Goal: Task Accomplishment & Management: Use online tool/utility

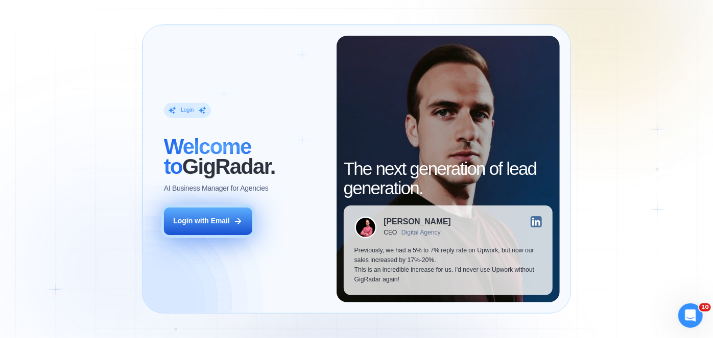
click at [199, 221] on div "Login with Email" at bounding box center [201, 221] width 56 height 10
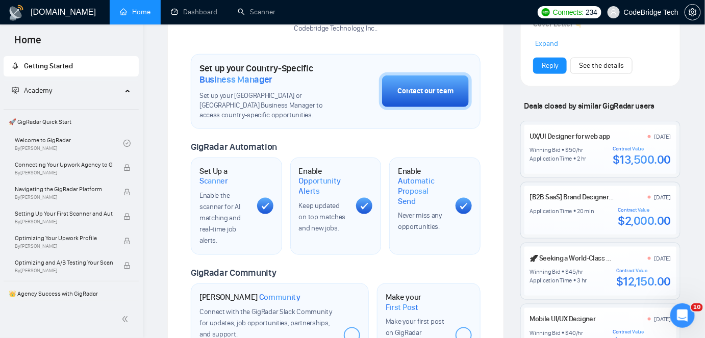
scroll to position [325, 0]
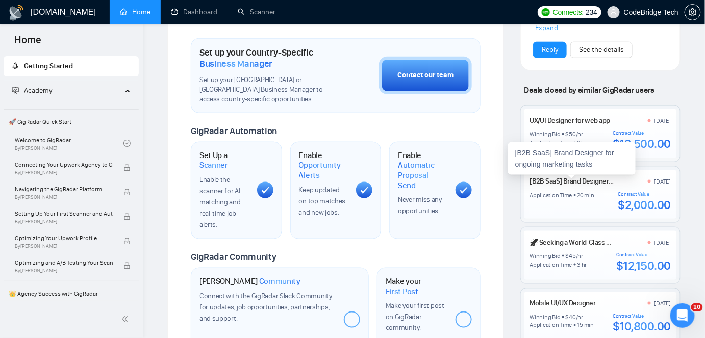
click at [547, 179] on link "[B2B SaaS] Brand Designer for ongoing marketing tasks" at bounding box center [611, 181] width 162 height 9
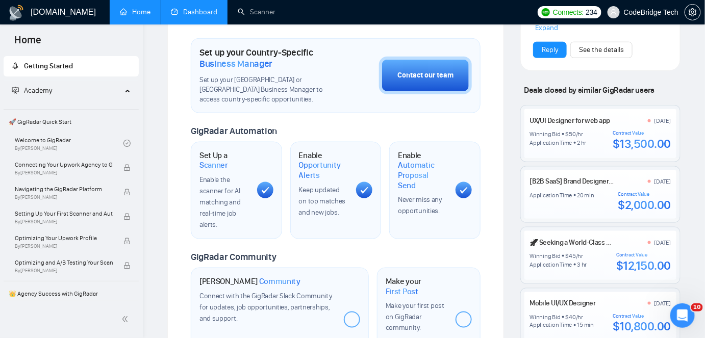
click at [183, 10] on link "Dashboard" at bounding box center [194, 12] width 46 height 9
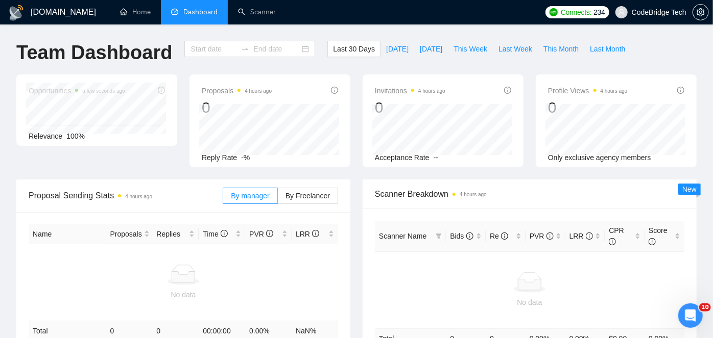
type input "[DATE]"
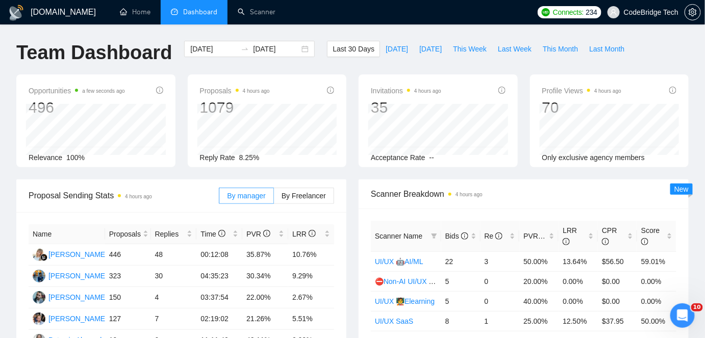
click at [391, 57] on div "Last 30 Days Today Yesterday This Week Last Week This Month Last Month" at bounding box center [478, 58] width 315 height 34
click at [435, 45] on button "[DATE]" at bounding box center [431, 49] width 34 height 16
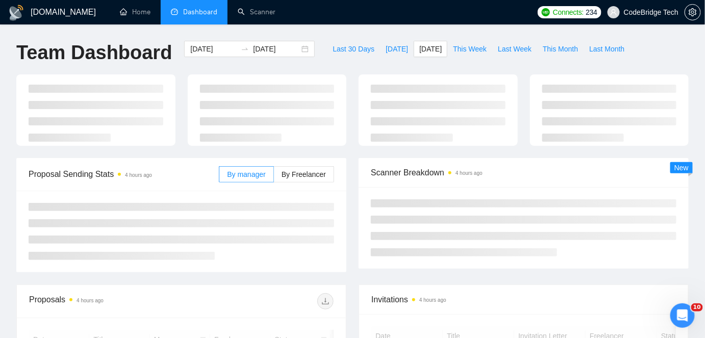
type input "[DATE]"
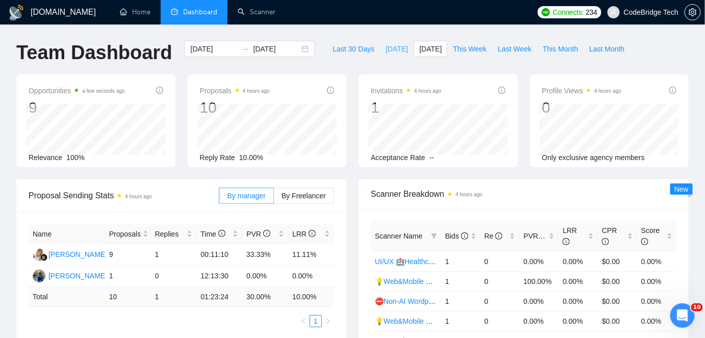
click at [393, 52] on button "[DATE]" at bounding box center [397, 49] width 34 height 16
type input "[DATE]"
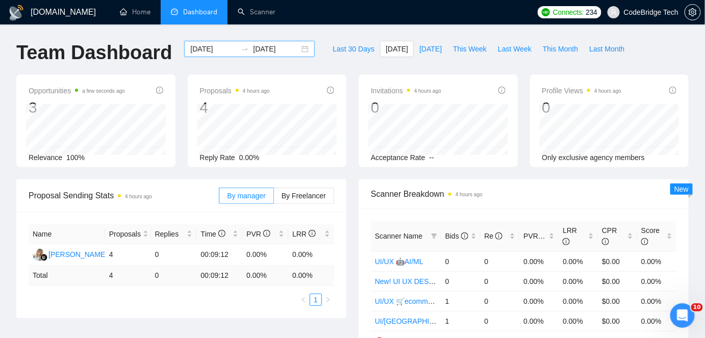
click at [196, 51] on input "[DATE]" at bounding box center [213, 48] width 46 height 11
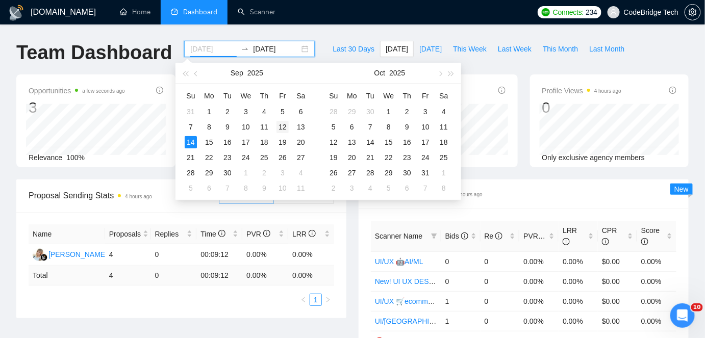
type input "[DATE]"
click at [283, 127] on div "12" at bounding box center [283, 127] width 12 height 12
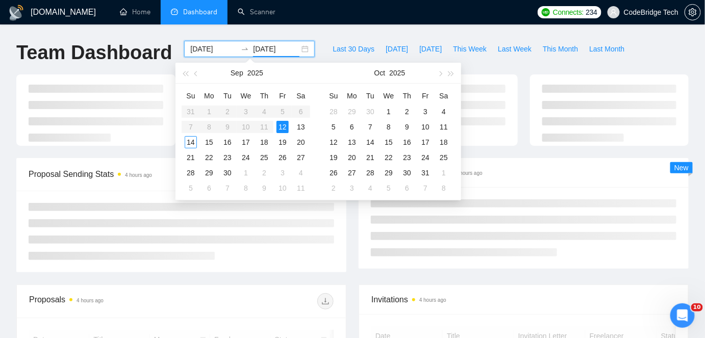
type input "2025-09-12"
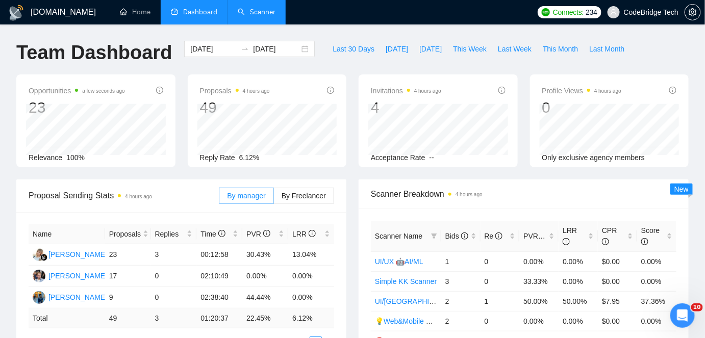
click at [270, 8] on link "Scanner" at bounding box center [257, 12] width 38 height 9
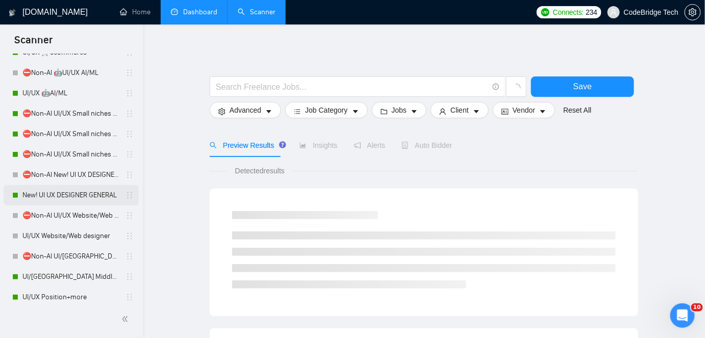
scroll to position [185, 0]
click at [72, 191] on link "New! UI UX DESIGNER GENERAL" at bounding box center [70, 195] width 97 height 20
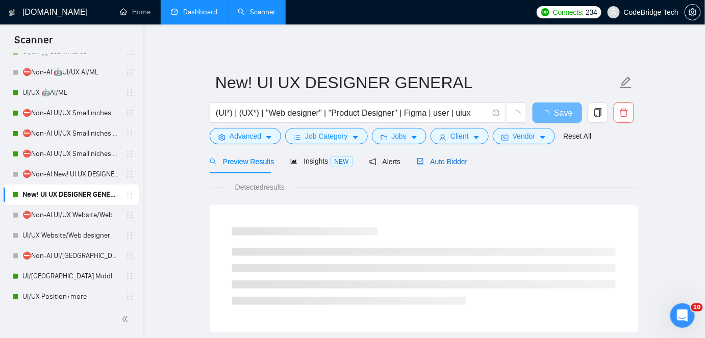
click at [454, 158] on span "Auto Bidder" at bounding box center [442, 162] width 51 height 8
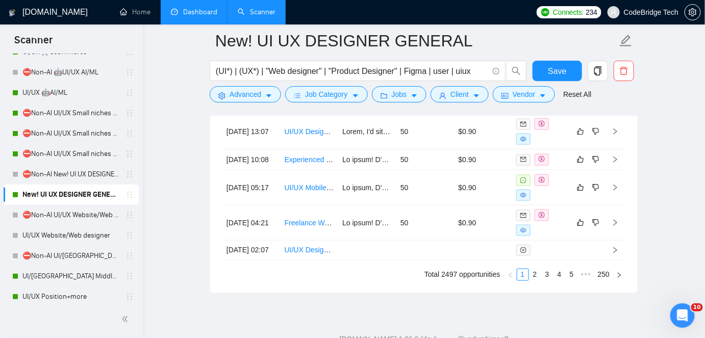
scroll to position [3016, 0]
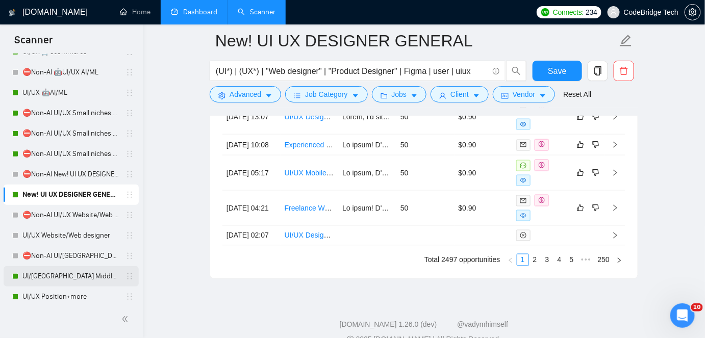
click at [54, 278] on link "UI/UX Middle - US, GERMANY, UK, CANADA, ISRAEL" at bounding box center [70, 276] width 97 height 20
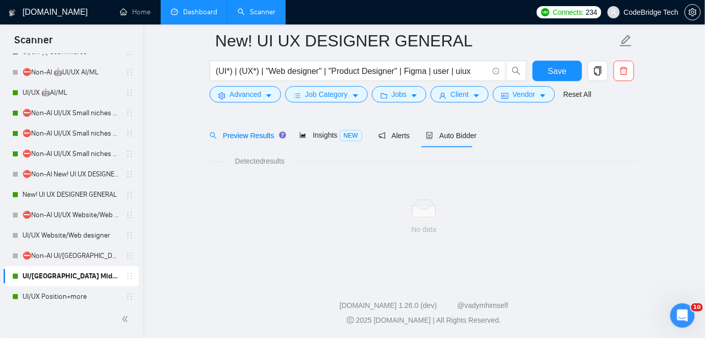
scroll to position [34, 0]
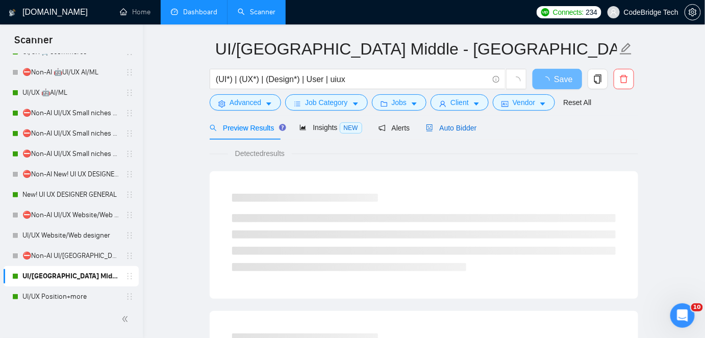
click at [434, 125] on span "Auto Bidder" at bounding box center [451, 128] width 51 height 8
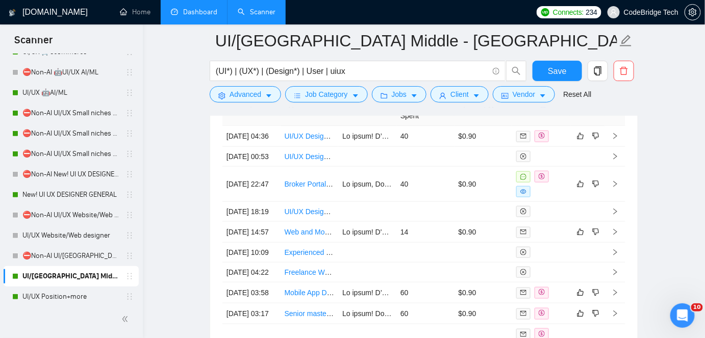
scroll to position [3076, 0]
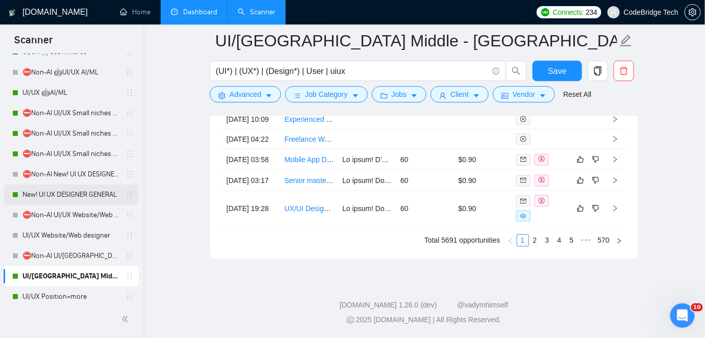
click at [79, 198] on link "New! UI UX DESIGNER GENERAL" at bounding box center [70, 195] width 97 height 20
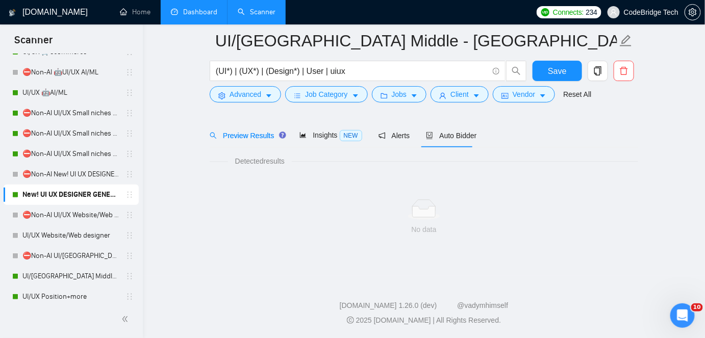
scroll to position [34, 0]
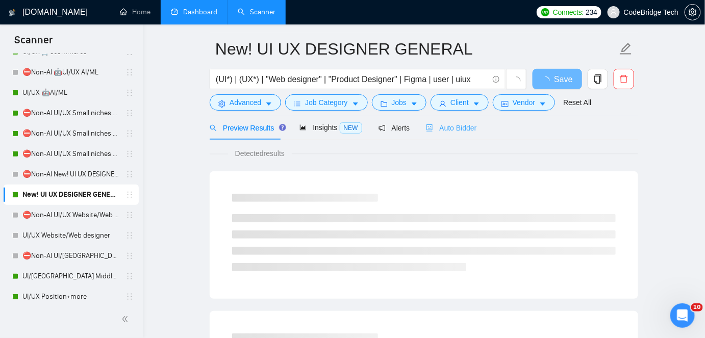
click at [433, 136] on div "Auto Bidder" at bounding box center [451, 128] width 51 height 24
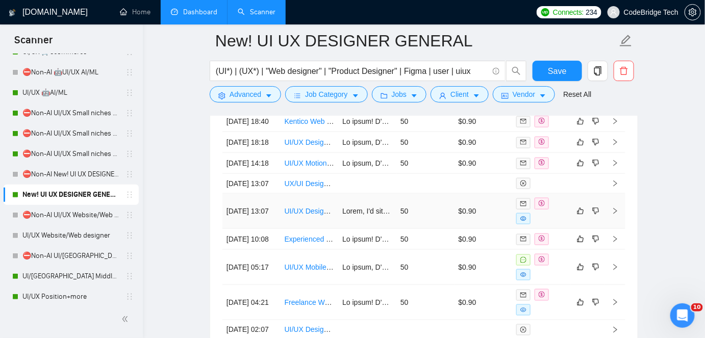
scroll to position [3061, 0]
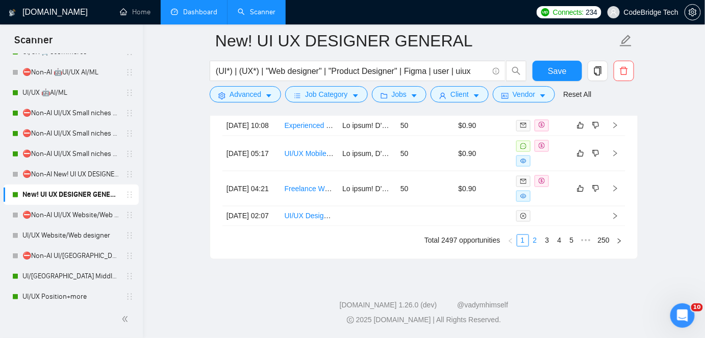
click at [533, 247] on link "2" at bounding box center [535, 240] width 11 height 11
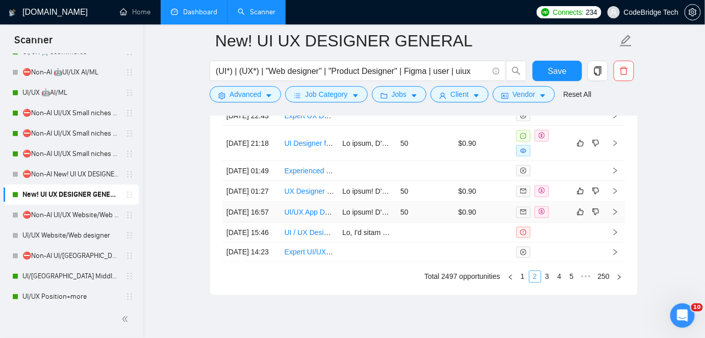
scroll to position [3015, 0]
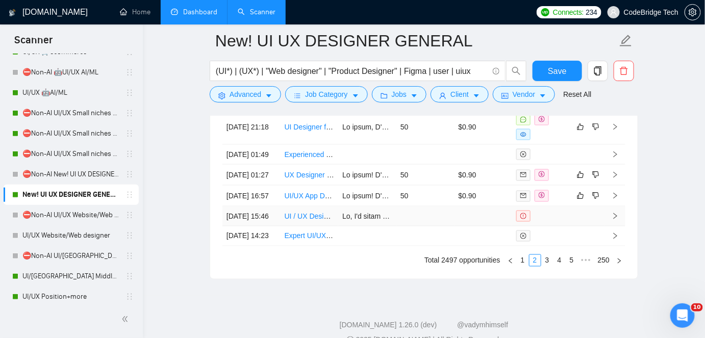
click at [320, 221] on link "UI / UX Designer + Strategist" at bounding box center [331, 216] width 92 height 8
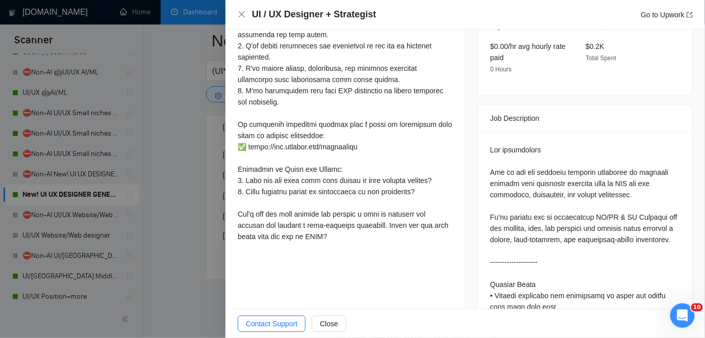
scroll to position [418, 0]
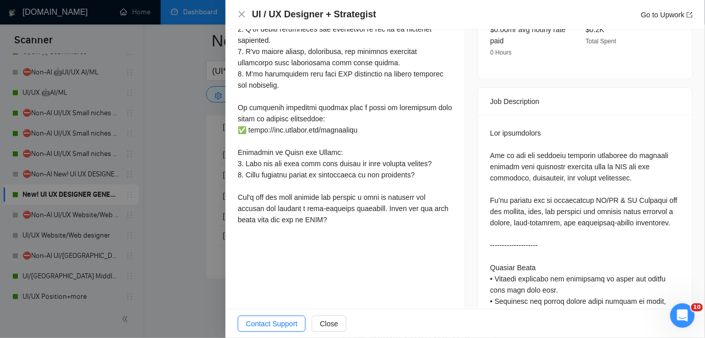
click at [172, 218] on div at bounding box center [352, 169] width 705 height 338
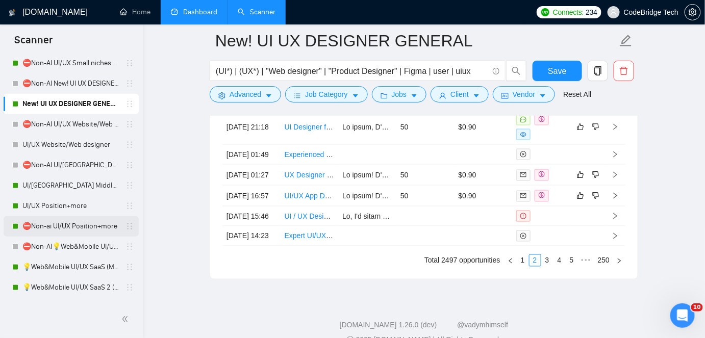
scroll to position [278, 0]
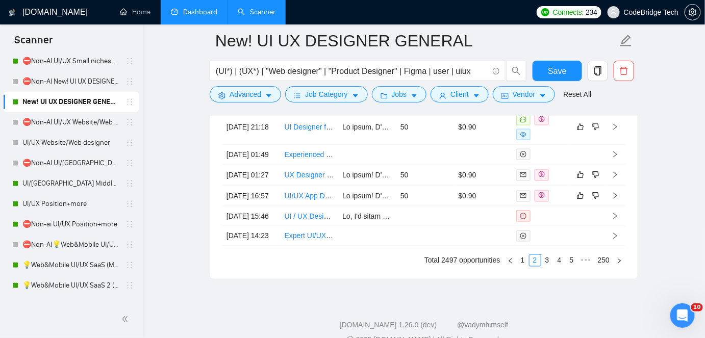
drag, startPoint x: 65, startPoint y: 203, endPoint x: 441, endPoint y: 125, distance: 383.7
click at [65, 203] on link "UI/UX Position+more" at bounding box center [70, 204] width 97 height 20
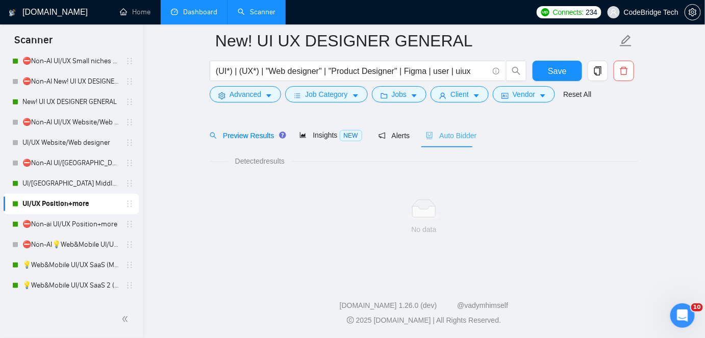
scroll to position [34, 0]
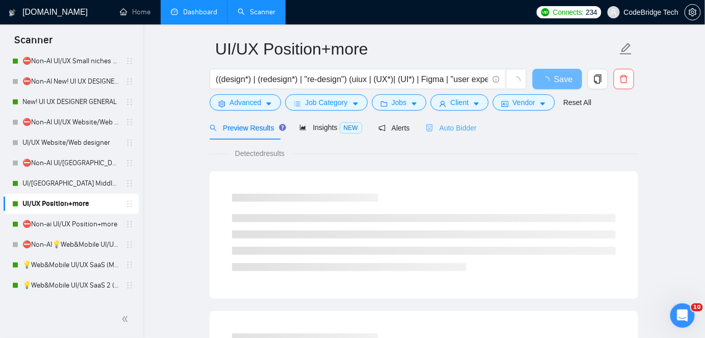
click at [458, 135] on div "Auto Bidder" at bounding box center [451, 128] width 51 height 24
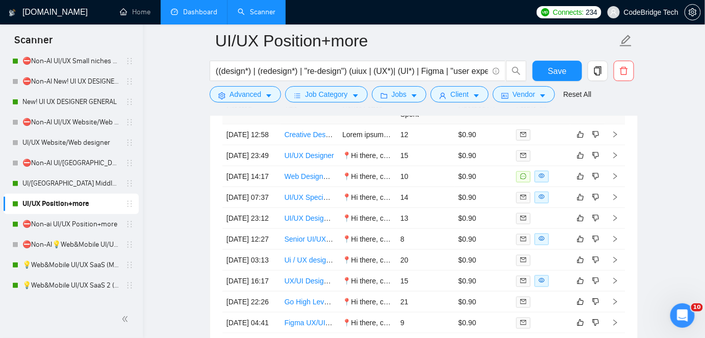
scroll to position [2920, 0]
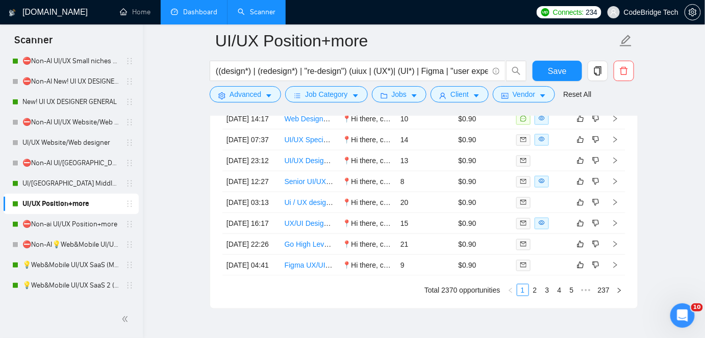
drag, startPoint x: 45, startPoint y: 230, endPoint x: 197, endPoint y: 204, distance: 153.7
click at [45, 230] on link "⛔Non-ai UI/UX Position+more" at bounding box center [70, 224] width 97 height 20
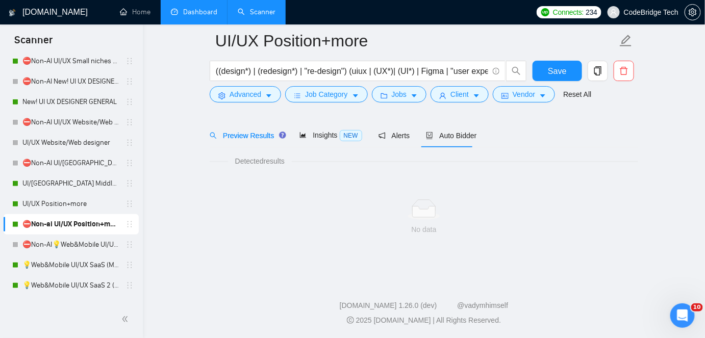
scroll to position [34, 0]
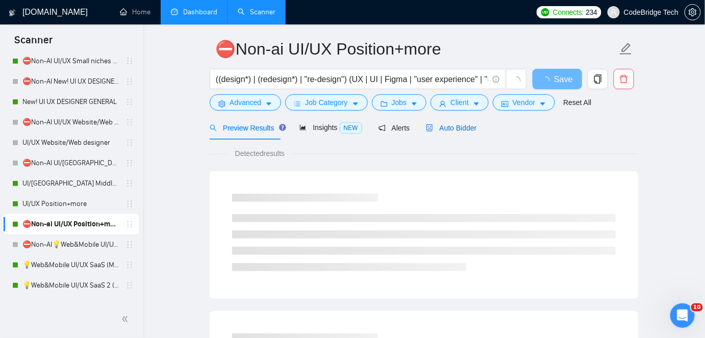
click at [446, 132] on div "Auto Bidder" at bounding box center [451, 128] width 51 height 11
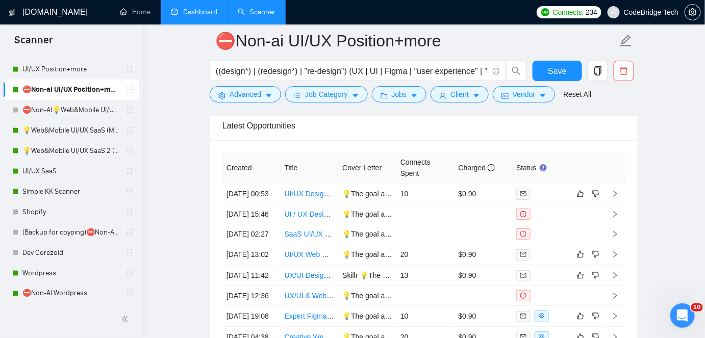
scroll to position [418, 0]
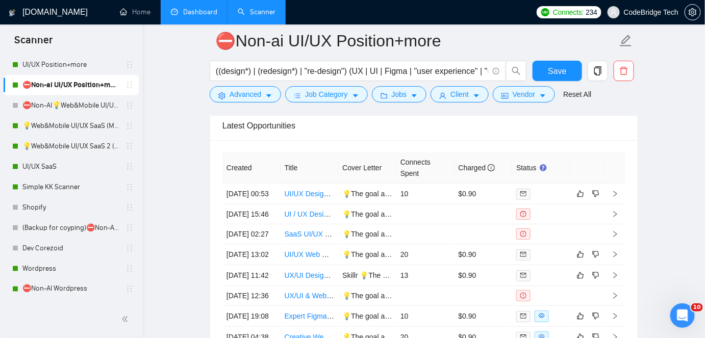
drag, startPoint x: 59, startPoint y: 127, endPoint x: 306, endPoint y: 58, distance: 256.9
click at [59, 127] on link "💡Web&Mobile UI/UX SaaS (Mariia)" at bounding box center [70, 126] width 97 height 20
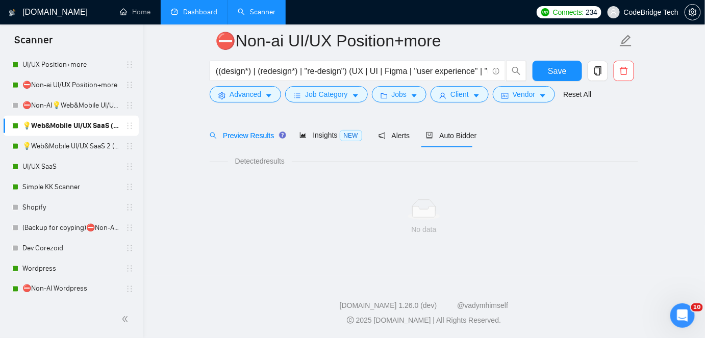
scroll to position [34, 0]
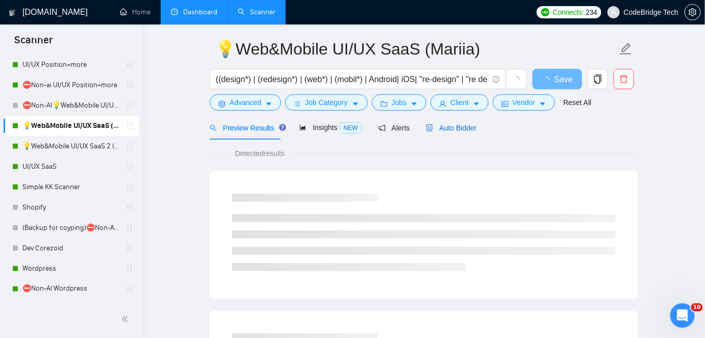
click at [444, 133] on div "Auto Bidder" at bounding box center [451, 128] width 51 height 11
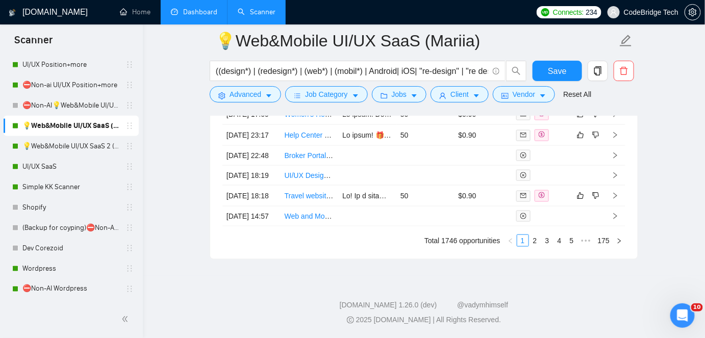
scroll to position [3004, 0]
click at [540, 247] on link "2" at bounding box center [535, 240] width 11 height 11
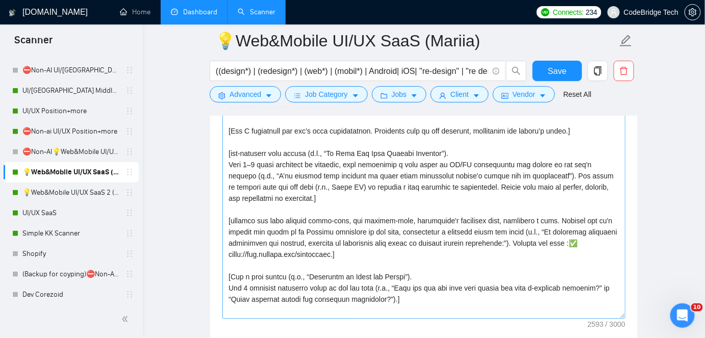
scroll to position [1101, 0]
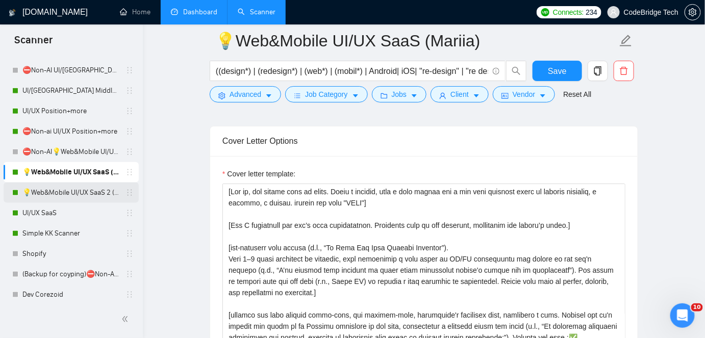
click at [38, 191] on link "💡Web&Mobile UI/UX SaaS 2 (Mariia)" at bounding box center [70, 193] width 97 height 20
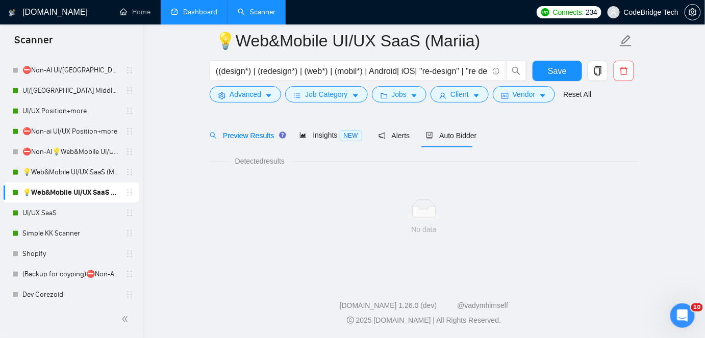
scroll to position [34, 0]
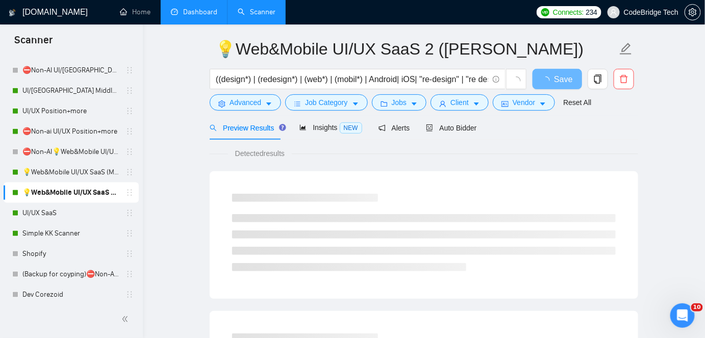
click at [449, 134] on div "Auto Bidder" at bounding box center [451, 128] width 51 height 24
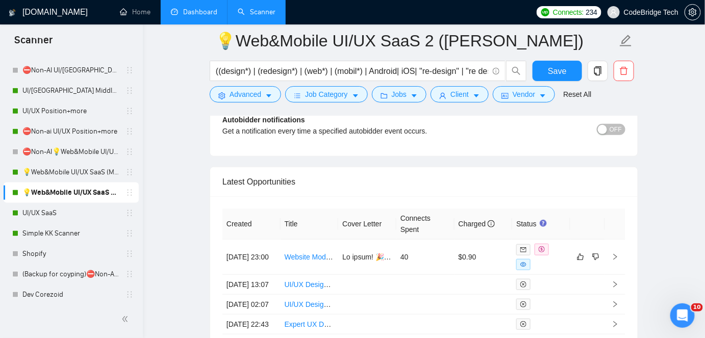
scroll to position [2806, 0]
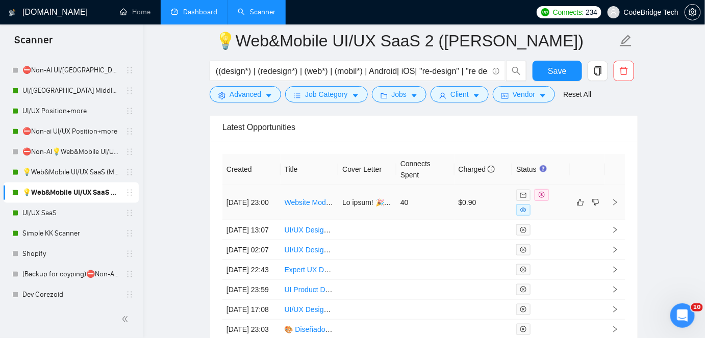
click at [373, 190] on td at bounding box center [367, 202] width 58 height 35
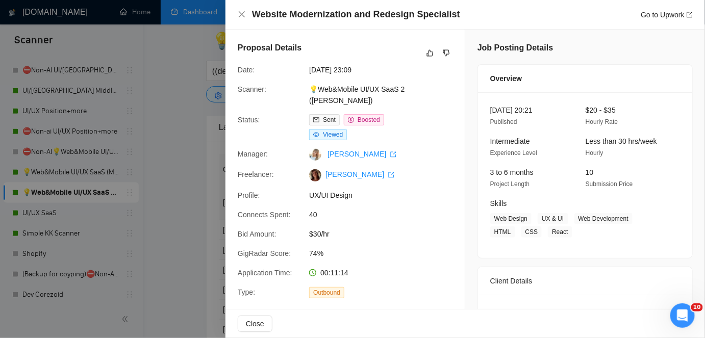
scroll to position [185, 0]
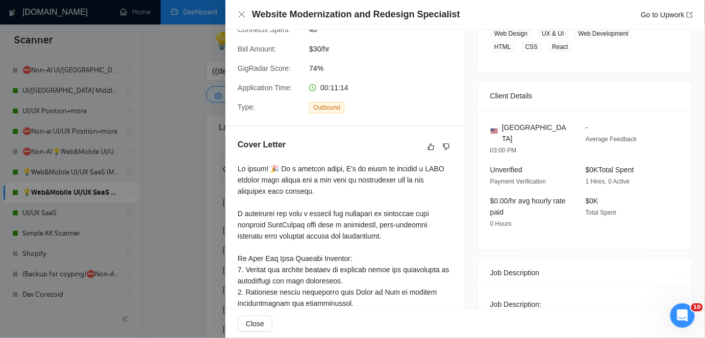
click at [205, 190] on div at bounding box center [352, 169] width 705 height 338
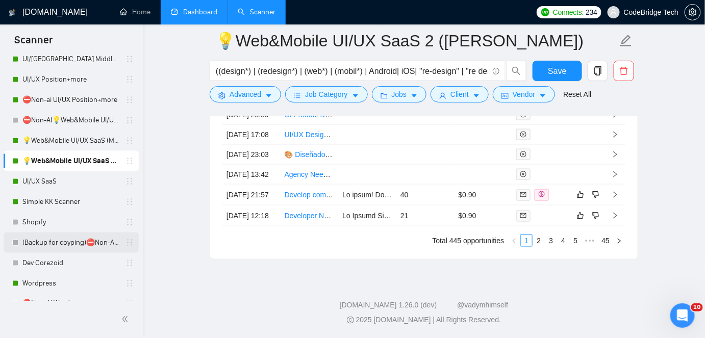
scroll to position [418, 0]
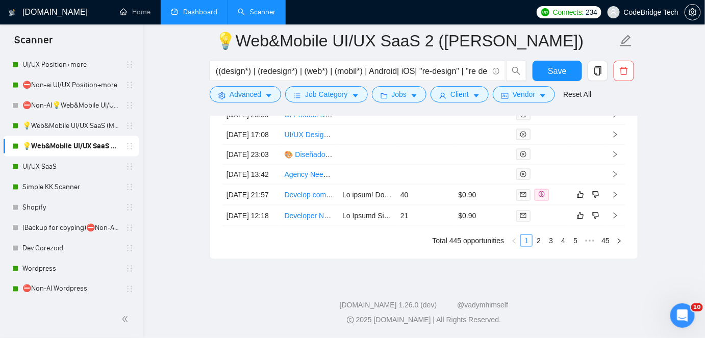
drag, startPoint x: 51, startPoint y: 163, endPoint x: 147, endPoint y: 146, distance: 97.5
click at [51, 163] on link "UI/UX SaaS" at bounding box center [70, 167] width 97 height 20
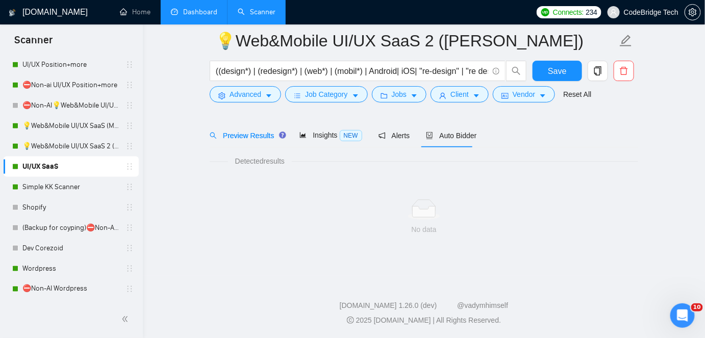
scroll to position [34, 0]
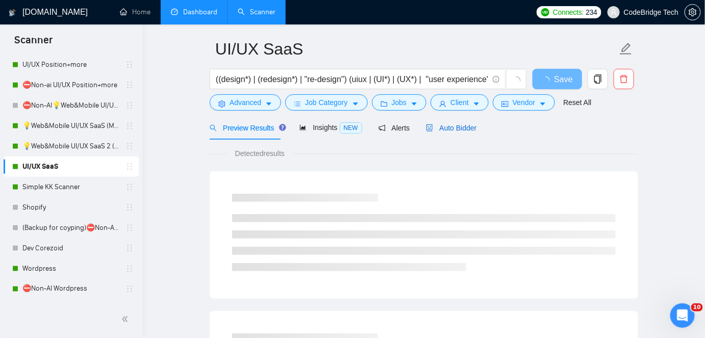
click at [442, 125] on span "Auto Bidder" at bounding box center [451, 128] width 51 height 8
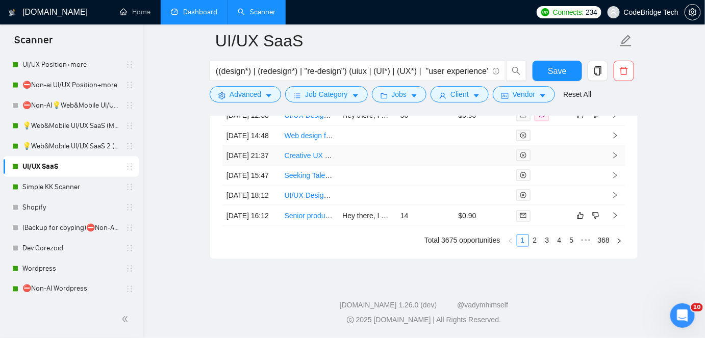
scroll to position [3085, 0]
drag, startPoint x: 68, startPoint y: 188, endPoint x: 380, endPoint y: 146, distance: 314.8
click at [68, 188] on link "Simple KK Scanner" at bounding box center [70, 187] width 97 height 20
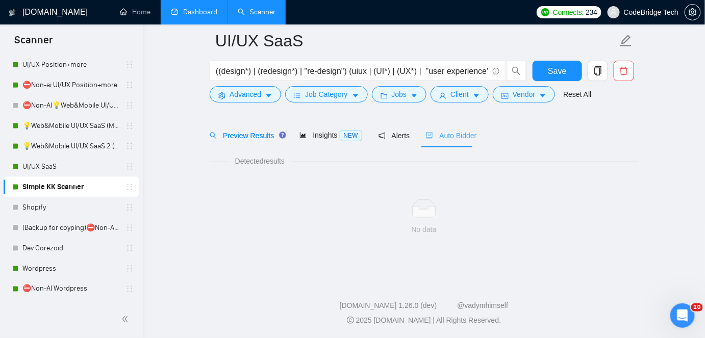
scroll to position [34, 0]
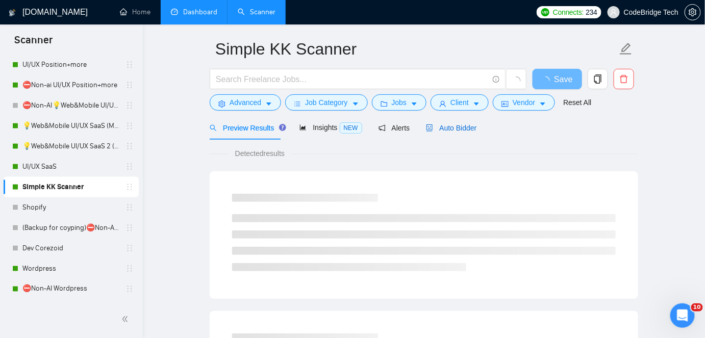
drag, startPoint x: 434, startPoint y: 125, endPoint x: 666, endPoint y: 34, distance: 248.9
click at [434, 125] on span "Auto Bidder" at bounding box center [451, 128] width 51 height 8
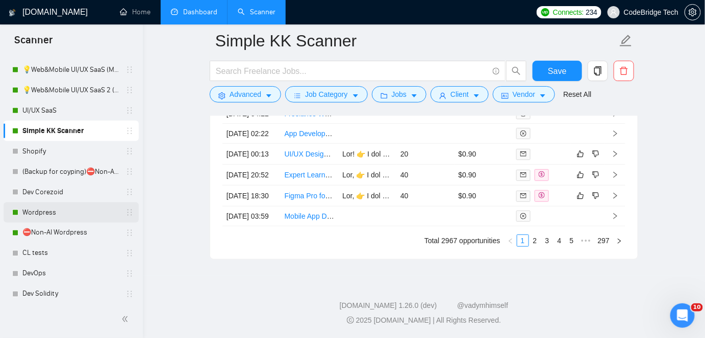
scroll to position [477, 0]
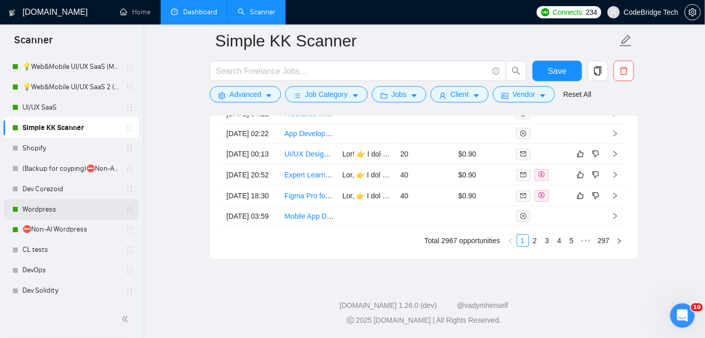
click at [58, 210] on link "Wordpress" at bounding box center [70, 210] width 97 height 20
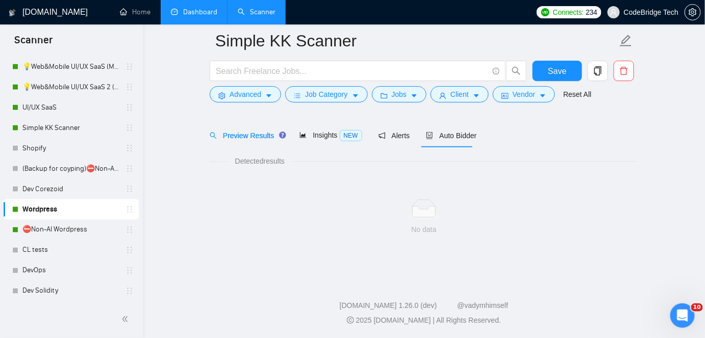
scroll to position [34, 0]
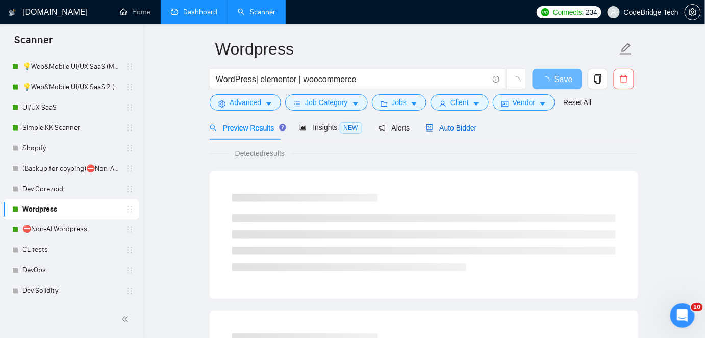
click at [456, 130] on span "Auto Bidder" at bounding box center [451, 128] width 51 height 8
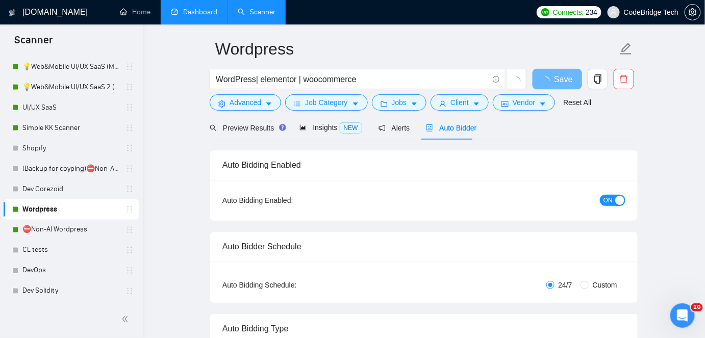
radio input "false"
radio input "true"
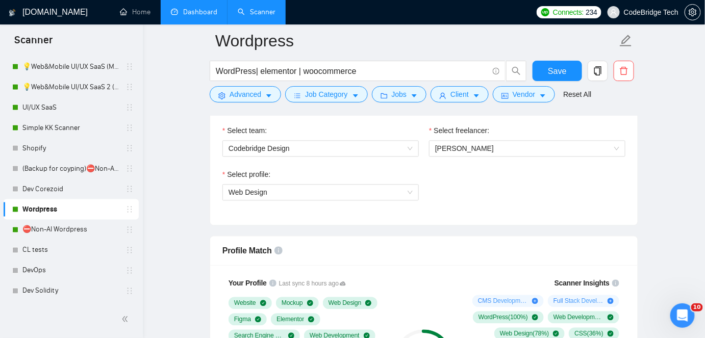
scroll to position [769, 0]
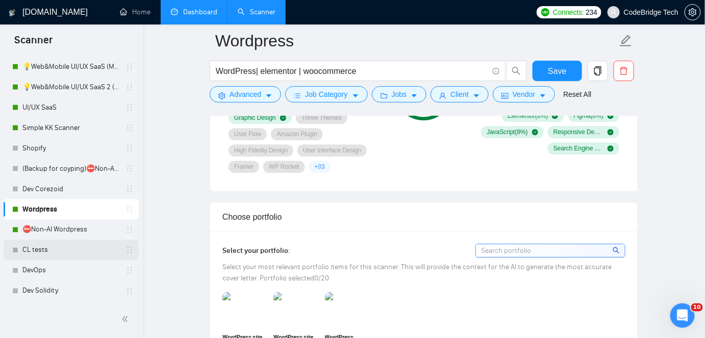
scroll to position [955, 0]
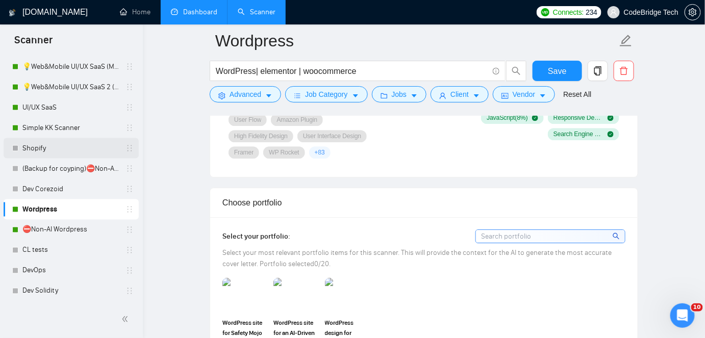
click at [50, 143] on link "Shopify" at bounding box center [70, 148] width 97 height 20
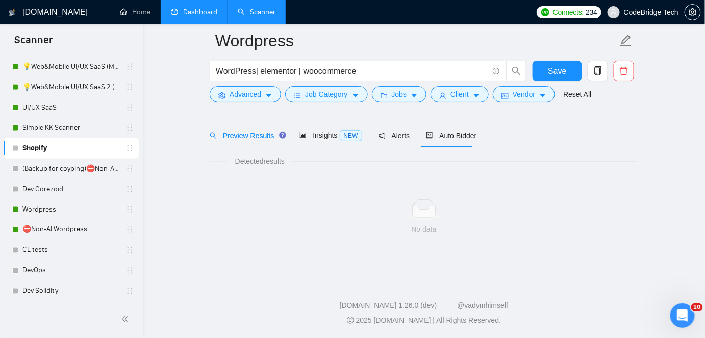
scroll to position [34, 0]
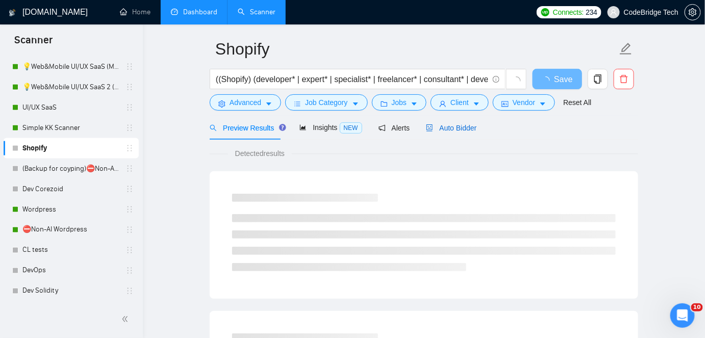
click at [454, 130] on span "Auto Bidder" at bounding box center [451, 128] width 51 height 8
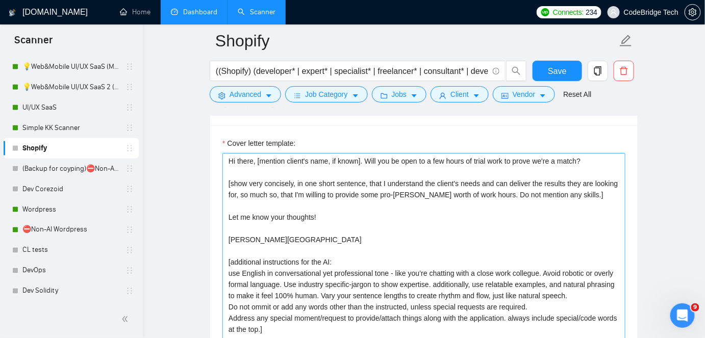
scroll to position [1148, 0]
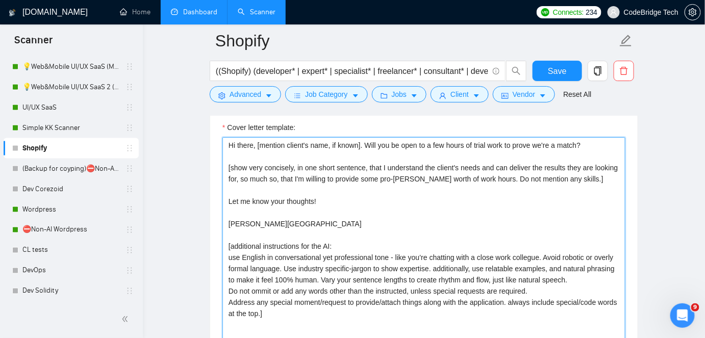
click at [564, 281] on textarea "Hi there, [mention client's name, if known]. Will you be open to a few hours of…" at bounding box center [424, 252] width 403 height 230
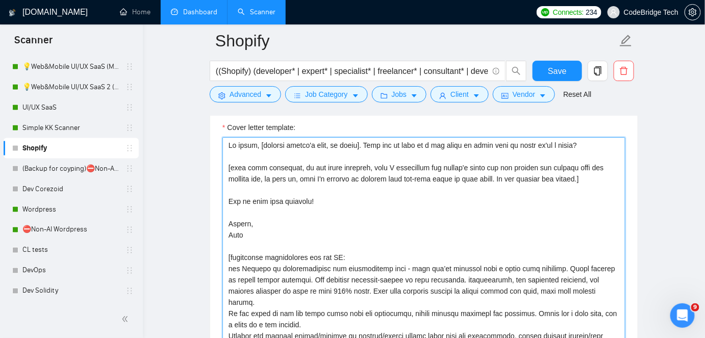
scroll to position [1101, 0]
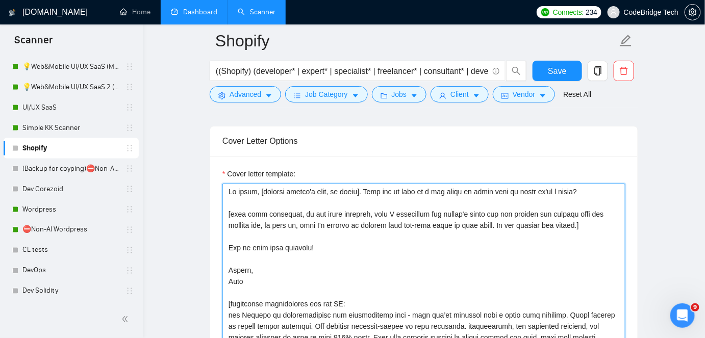
drag, startPoint x: 257, startPoint y: 170, endPoint x: 263, endPoint y: 175, distance: 7.7
click at [263, 184] on textarea "Cover letter template:" at bounding box center [424, 299] width 403 height 230
drag, startPoint x: 365, startPoint y: 171, endPoint x: 595, endPoint y: 163, distance: 229.3
click at [595, 168] on div "Cover letter template:" at bounding box center [424, 290] width 403 height 245
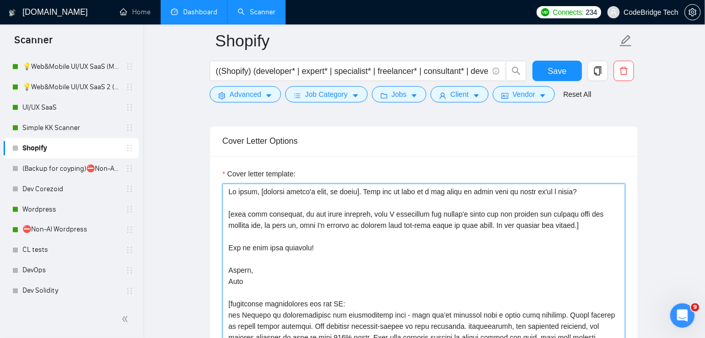
paste textarea "Creating [delivered result from job post and add real catchy % of possible achi…"
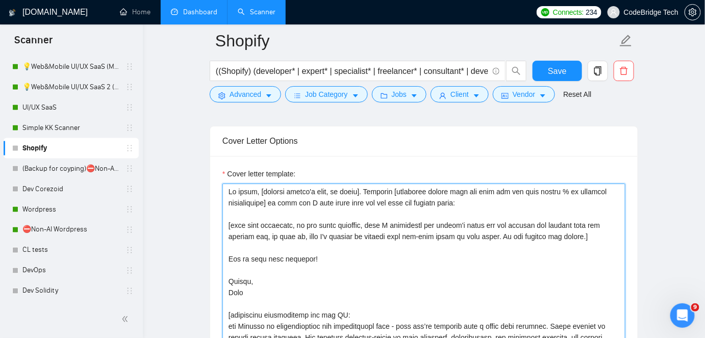
click at [409, 184] on textarea "Cover letter template:" at bounding box center [424, 299] width 403 height 230
drag, startPoint x: 452, startPoint y: 184, endPoint x: 490, endPoint y: 184, distance: 37.8
click at [490, 184] on textarea "Cover letter template:" at bounding box center [424, 299] width 403 height 230
drag, startPoint x: 581, startPoint y: 222, endPoint x: 208, endPoint y: 213, distance: 373.2
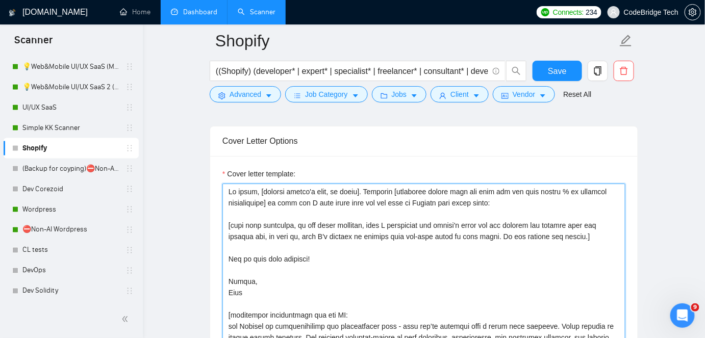
click at [208, 213] on main "Shopify ((Shopify) (developer* | expert* | specialist* | freelancer* | consulta…" at bounding box center [424, 321] width 530 height 2763
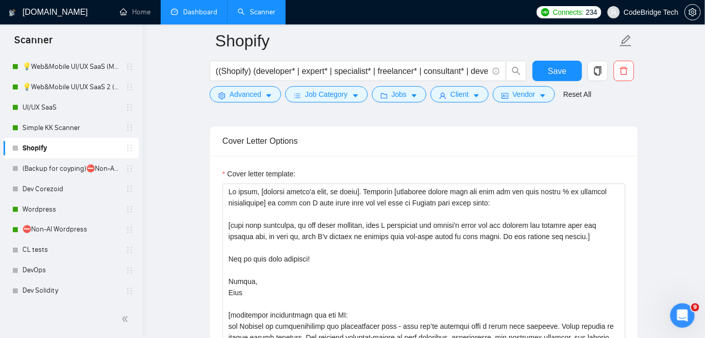
drag, startPoint x: 208, startPoint y: 213, endPoint x: 215, endPoint y: 207, distance: 9.8
click at [209, 204] on main "Shopify ((Shopify) (developer* | expert* | specialist* | freelancer* | consulta…" at bounding box center [424, 321] width 530 height 2763
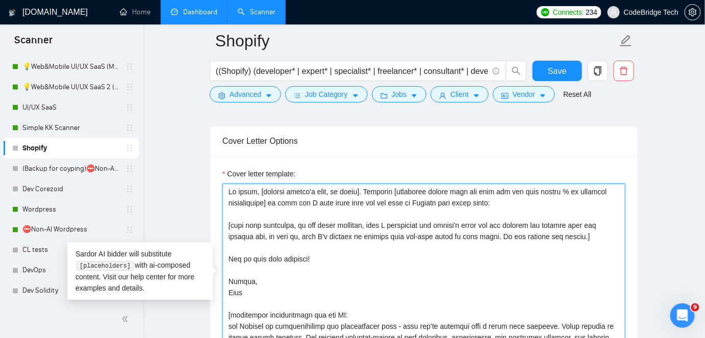
drag, startPoint x: 226, startPoint y: 205, endPoint x: 280, endPoint y: 206, distance: 54.1
click at [280, 206] on textarea "Cover letter template:" at bounding box center [424, 299] width 403 height 230
drag, startPoint x: 226, startPoint y: 207, endPoint x: 591, endPoint y: 218, distance: 365.7
click at [591, 218] on textarea "Cover letter template:" at bounding box center [424, 299] width 403 height 230
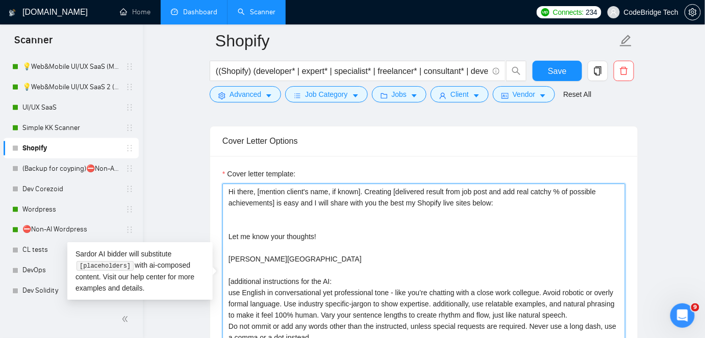
drag, startPoint x: 229, startPoint y: 215, endPoint x: 337, endPoint y: 220, distance: 108.3
click at [337, 220] on textarea "Hi there, [mention client's name, if known]. Creating [delivered result from jo…" at bounding box center [424, 299] width 403 height 230
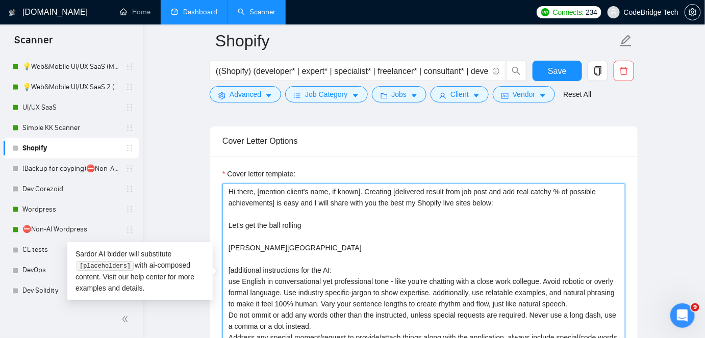
click at [225, 204] on textarea "Hi there, [mention client's name, if known]. Creating [delivered result from jo…" at bounding box center [424, 299] width 403 height 230
click at [300, 205] on textarea "Hi there, [mention client's name, if known]. Creating [delivered result from jo…" at bounding box center [424, 299] width 403 height 230
click at [334, 206] on textarea "Hi there, [mention client's name, if known]. Creating [delivered result from jo…" at bounding box center [424, 299] width 403 height 230
paste textarea "𝐅𝐑𝐄𝐄"
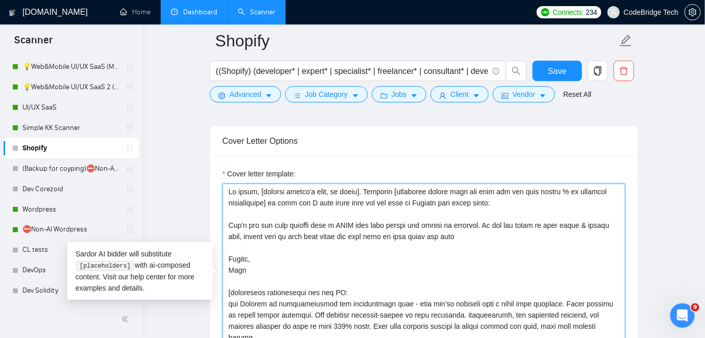
click at [377, 214] on textarea "Cover letter template:" at bounding box center [424, 299] width 403 height 230
click at [380, 217] on textarea "Cover letter template:" at bounding box center [424, 299] width 403 height 230
click at [378, 217] on textarea "Cover letter template:" at bounding box center [424, 299] width 403 height 230
click at [478, 208] on textarea "Cover letter template:" at bounding box center [424, 299] width 403 height 230
click at [455, 218] on textarea "Cover letter template:" at bounding box center [424, 299] width 403 height 230
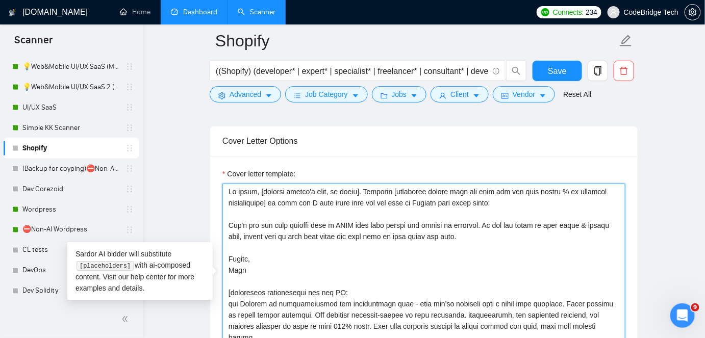
drag, startPoint x: 241, startPoint y: 251, endPoint x: 220, endPoint y: 249, distance: 21.0
click at [285, 213] on textarea "Cover letter template:" at bounding box center [424, 299] width 403 height 230
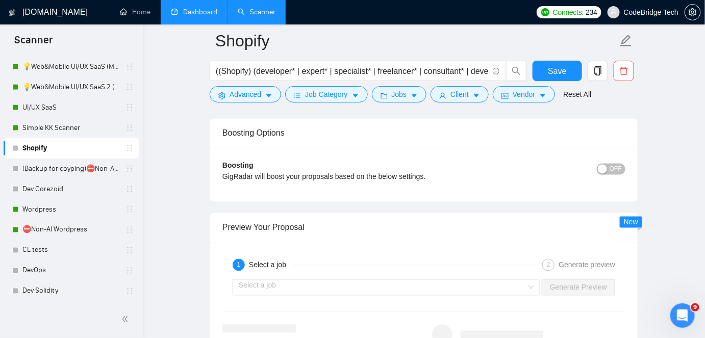
scroll to position [1890, 0]
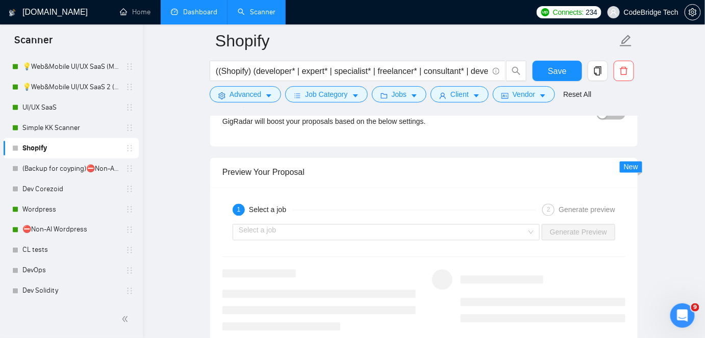
click at [285, 225] on input "search" at bounding box center [383, 232] width 288 height 15
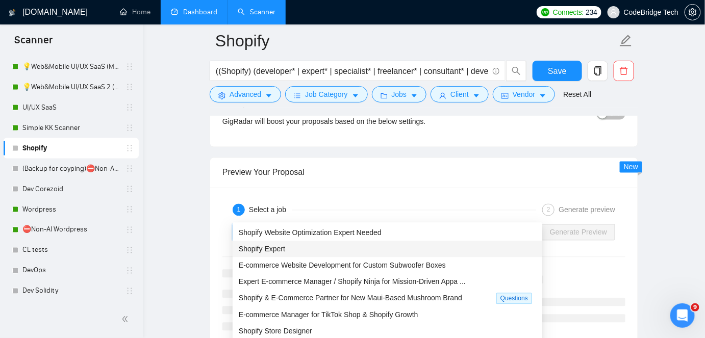
click at [285, 255] on div "Shopify Expert" at bounding box center [388, 249] width 298 height 11
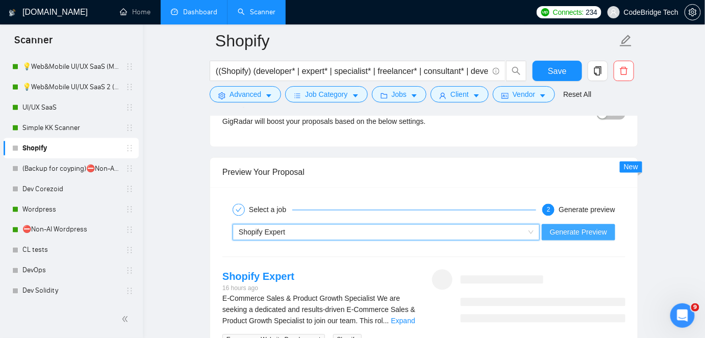
click at [605, 227] on span "Generate Preview" at bounding box center [578, 232] width 57 height 11
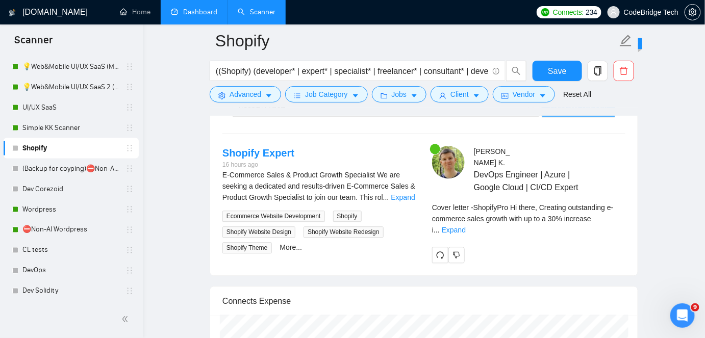
scroll to position [2030, 0]
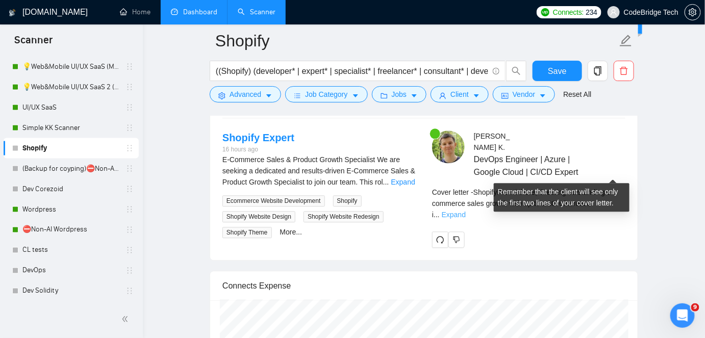
click at [466, 211] on link "Expand" at bounding box center [454, 215] width 24 height 8
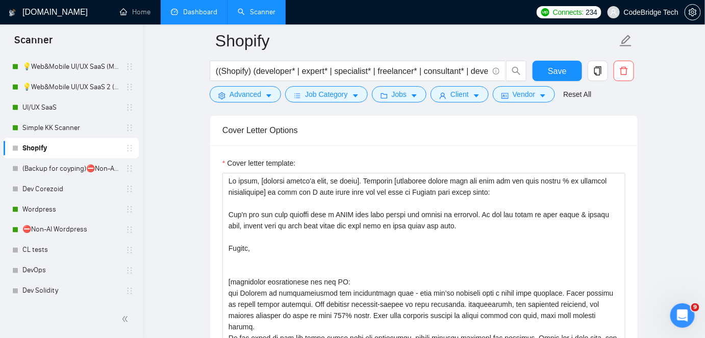
scroll to position [1101, 0]
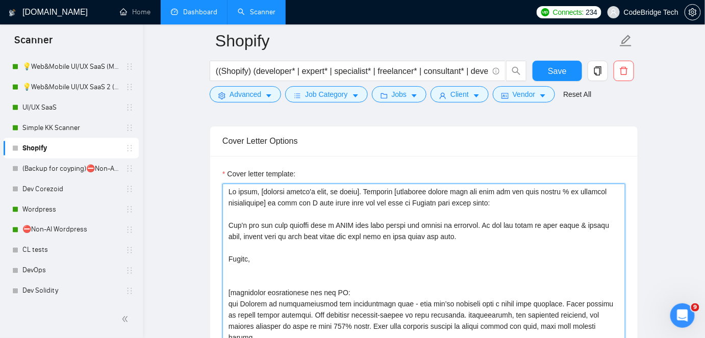
click at [258, 184] on textarea "Cover letter template:" at bounding box center [424, 299] width 403 height 230
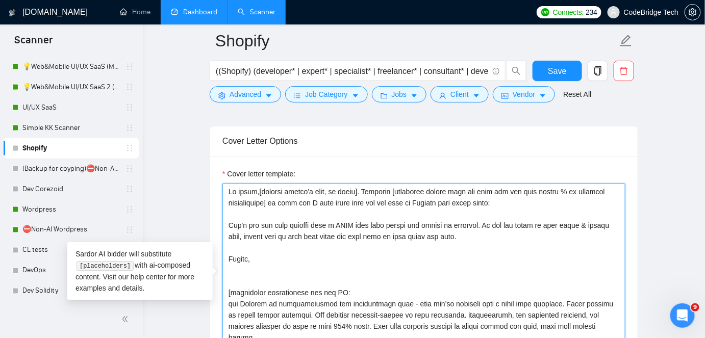
click at [364, 184] on textarea "Cover letter template:" at bounding box center [424, 299] width 403 height 230
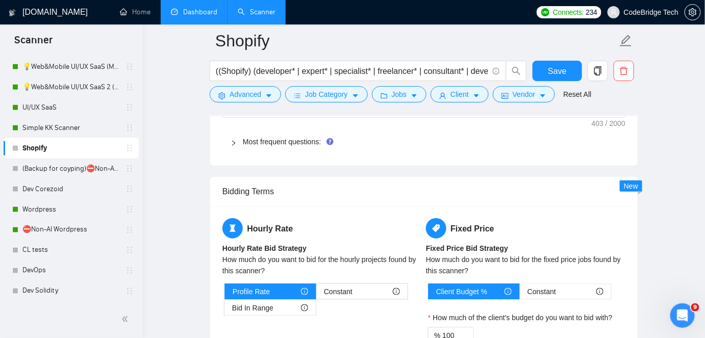
scroll to position [1612, 0]
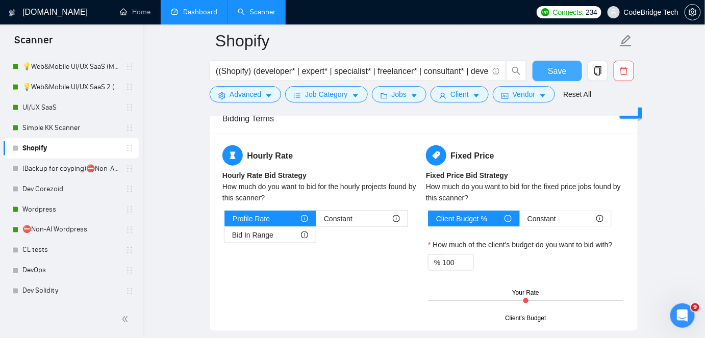
type textarea "Hi there,[mention client's name, if known]. Creating [delivered result from job…"
click at [547, 67] on button "Save" at bounding box center [558, 71] width 50 height 20
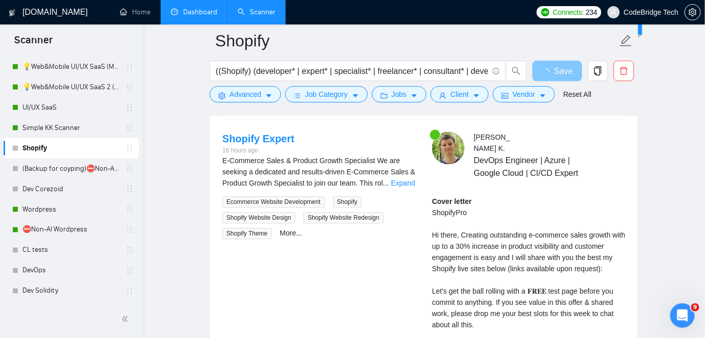
scroll to position [2030, 0]
click at [486, 225] on div "Cover letter ShopifyPro Hi there, Creating outstanding e-commerce sales growth …" at bounding box center [528, 273] width 193 height 157
copy div "easy"
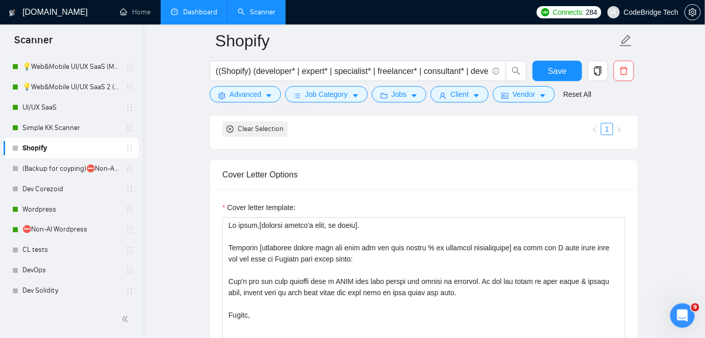
scroll to position [1055, 0]
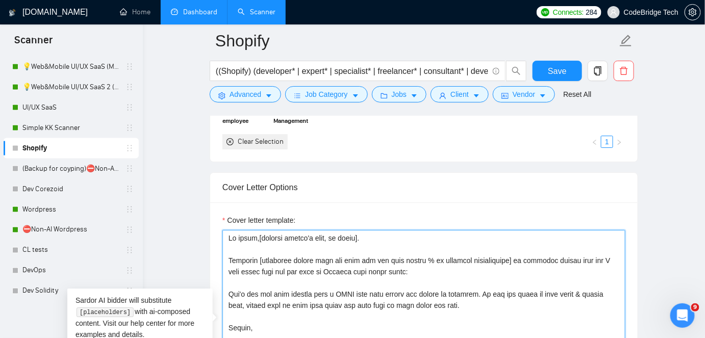
paste textarea "𝐞𝐚𝐬𝐲"
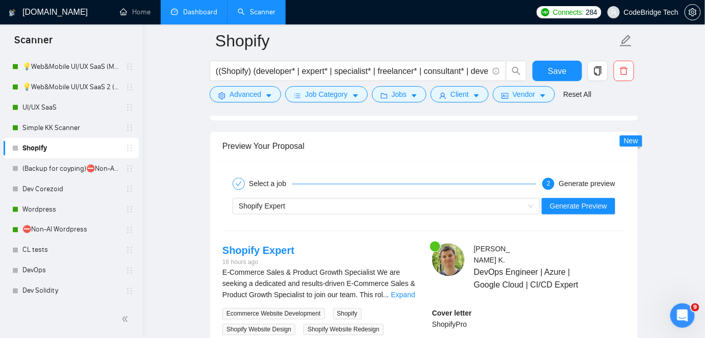
scroll to position [1983, 0]
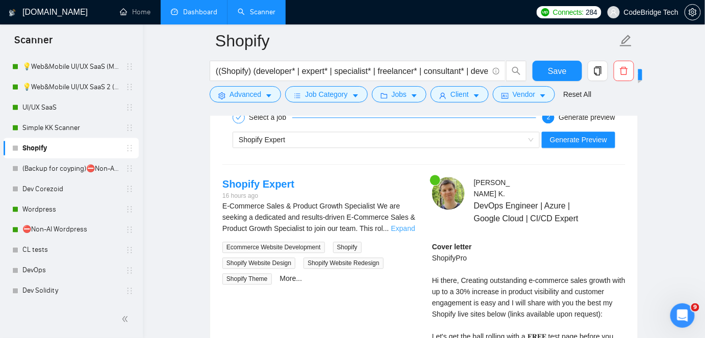
click at [408, 225] on link "Expand" at bounding box center [404, 229] width 24 height 8
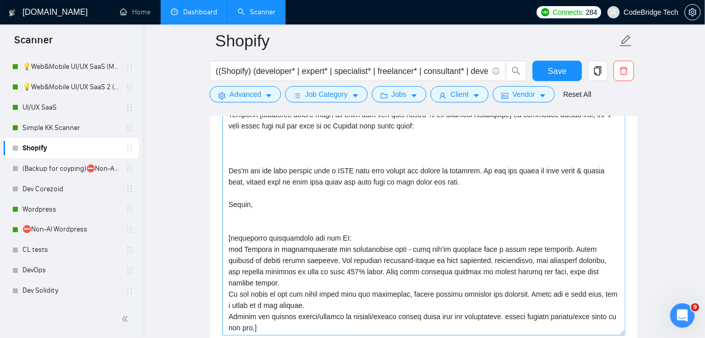
scroll to position [1194, 0]
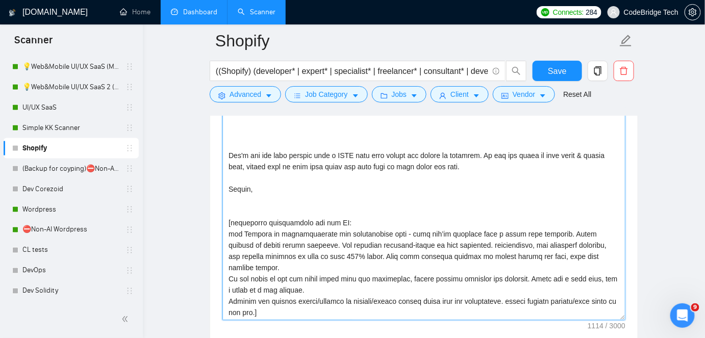
click at [355, 205] on textarea "Cover letter template:" at bounding box center [424, 206] width 403 height 230
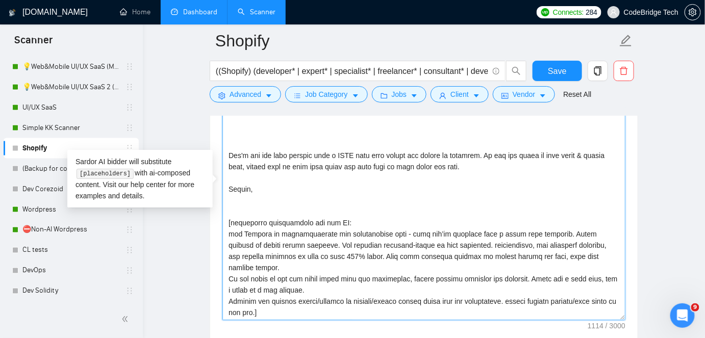
click at [355, 203] on textarea "Cover letter template:" at bounding box center [424, 206] width 403 height 230
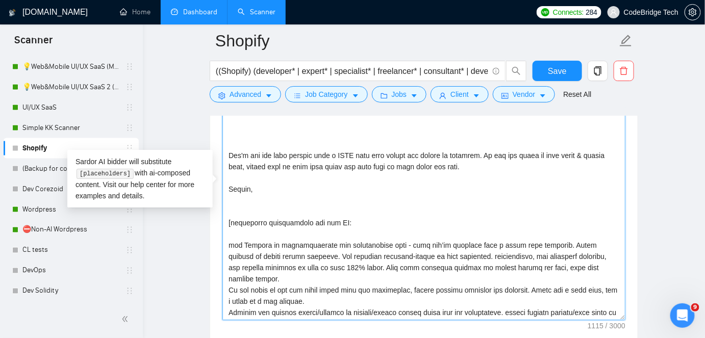
paste textarea "Analyze the job post to identify required skills, tools, deliverables, industry…"
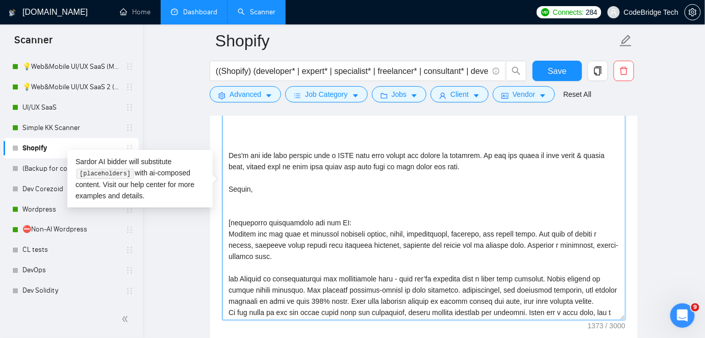
paste textarea "do not use ** at the beggining and end of bold words."
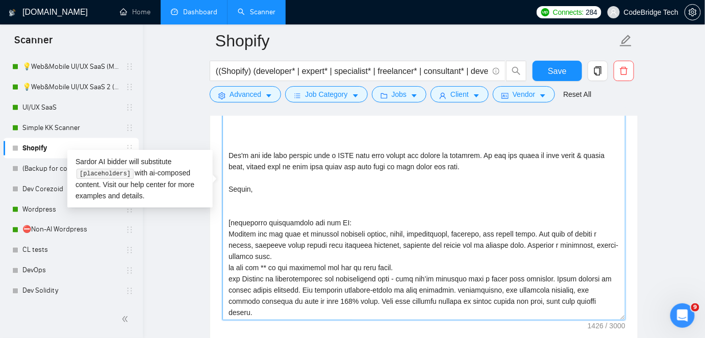
scroll to position [67, 0]
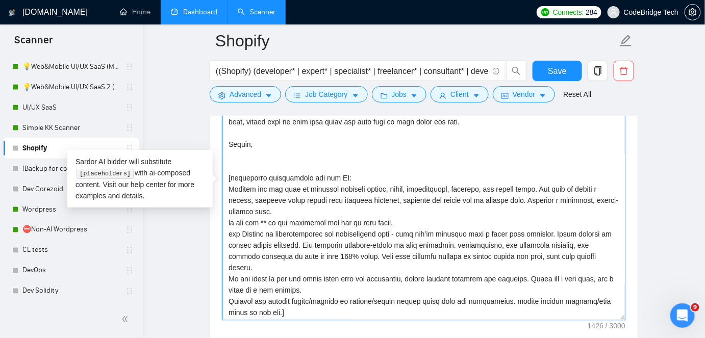
click at [318, 270] on textarea "Cover letter template:" at bounding box center [424, 206] width 403 height 230
click at [327, 263] on textarea "Cover letter template:" at bounding box center [424, 206] width 403 height 230
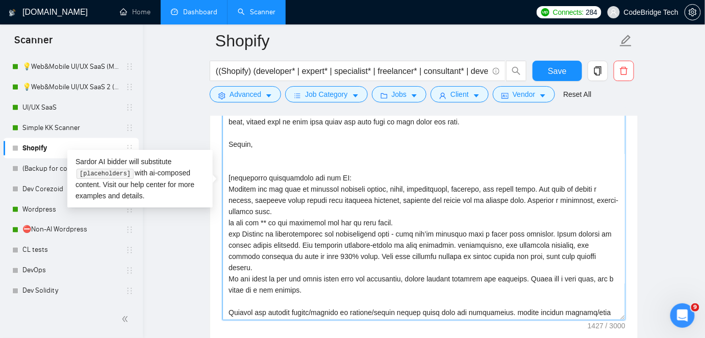
paste textarea "Ensure each cover letter is distinct, even for similar jobs. For loom requests,…"
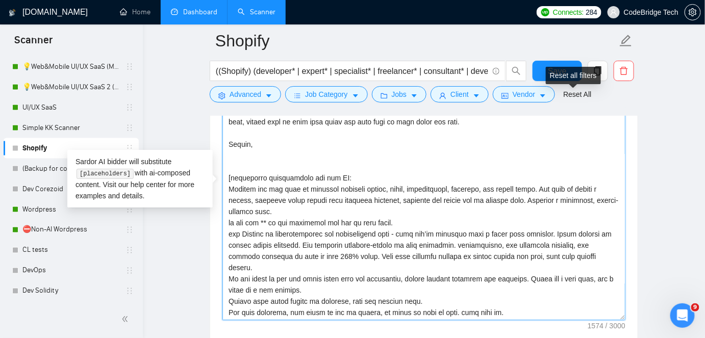
type textarea "Hi there,[mention client's name, if known]. Creating [delivered result from job…"
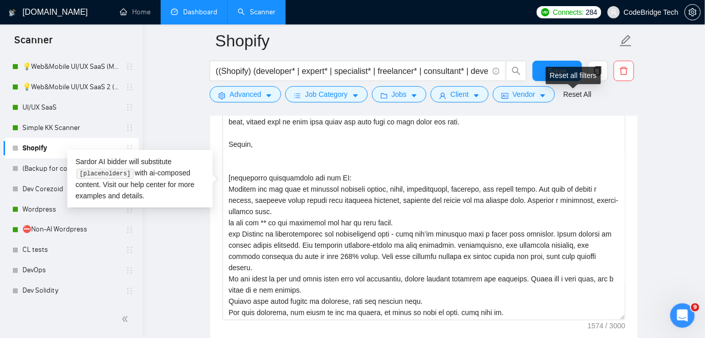
click at [564, 70] on div "Reset all filters" at bounding box center [573, 75] width 55 height 17
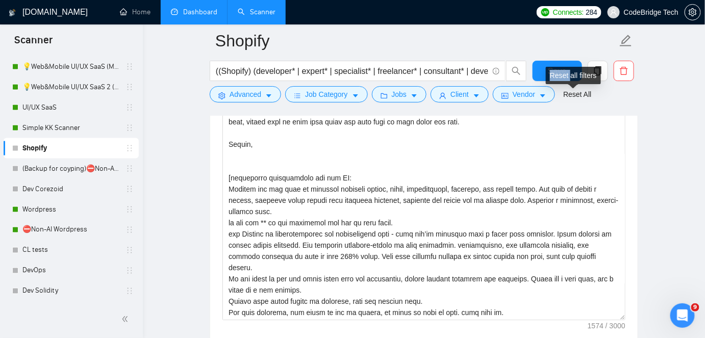
click at [564, 70] on div "Reset all filters" at bounding box center [573, 75] width 55 height 17
click at [562, 60] on form "Shopify ((Shopify) (developer* | expert* | specialist* | freelancer* | consulta…" at bounding box center [424, 66] width 429 height 83
drag, startPoint x: 560, startPoint y: 67, endPoint x: 674, endPoint y: 196, distance: 171.4
click at [560, 67] on span "Save" at bounding box center [557, 71] width 18 height 13
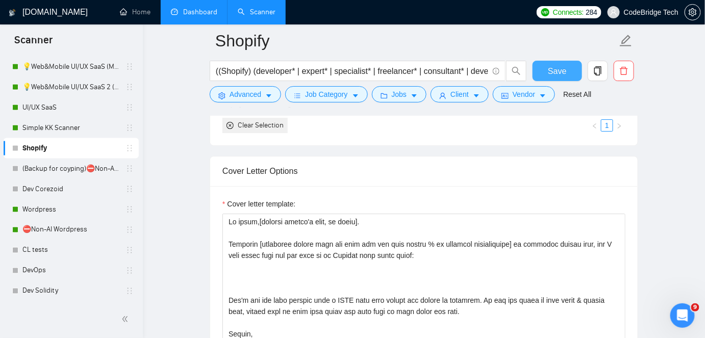
scroll to position [1055, 0]
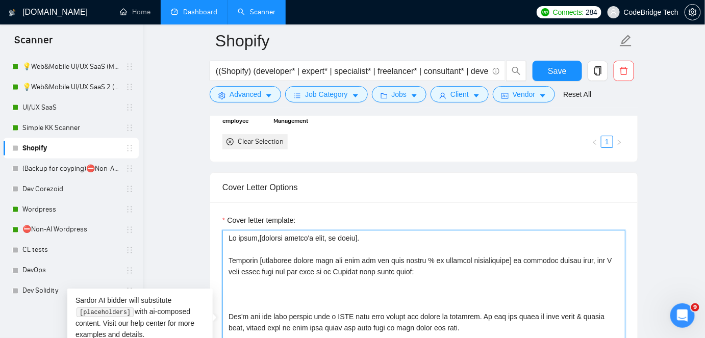
drag, startPoint x: 429, startPoint y: 309, endPoint x: 463, endPoint y: 309, distance: 34.2
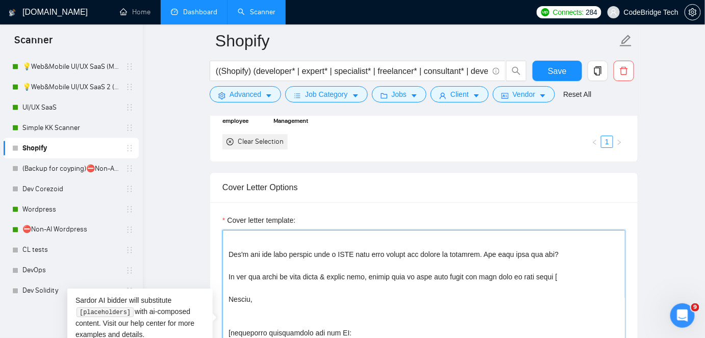
scroll to position [46, 0]
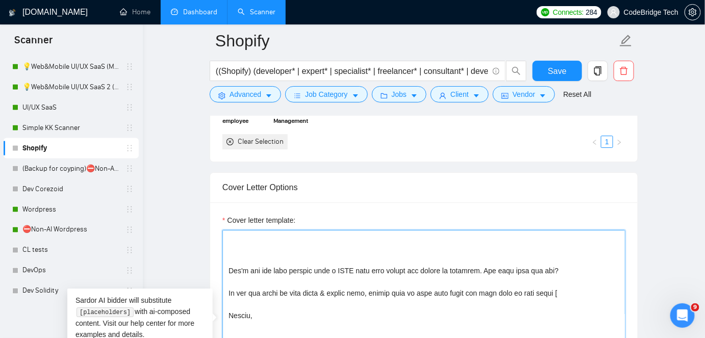
drag, startPoint x: 477, startPoint y: 250, endPoint x: 555, endPoint y: 249, distance: 78.1
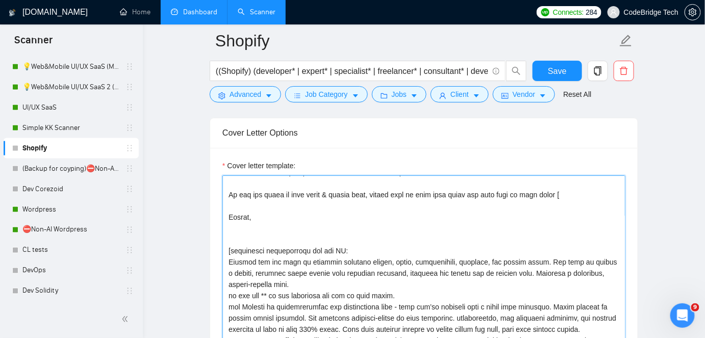
scroll to position [1101, 0]
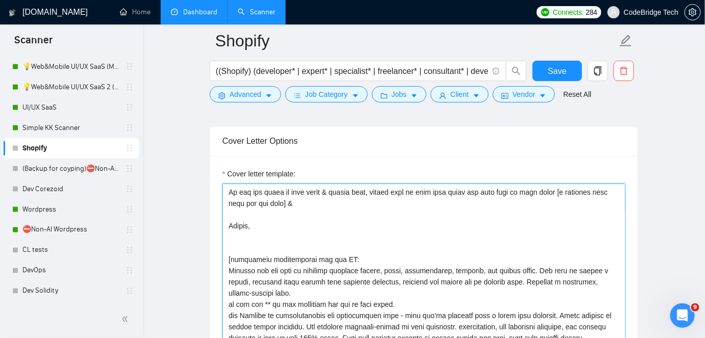
click at [552, 184] on textarea "Cover letter template:" at bounding box center [424, 299] width 403 height 230
click at [321, 184] on textarea "Cover letter template:" at bounding box center [424, 299] width 403 height 230
click at [467, 184] on textarea "Cover letter template:" at bounding box center [424, 299] width 403 height 230
click at [466, 184] on textarea "Cover letter template:" at bounding box center [424, 299] width 403 height 230
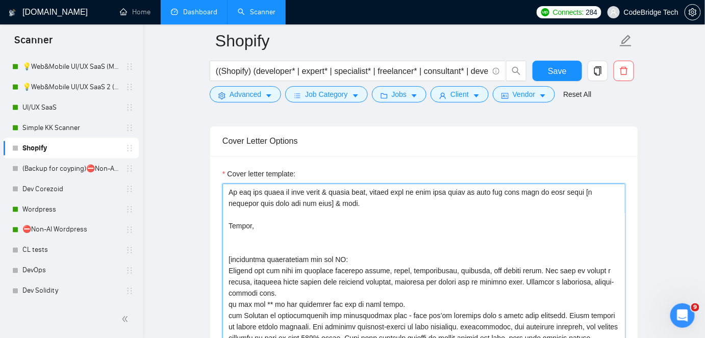
click at [453, 184] on textarea "Cover letter template:" at bounding box center [424, 299] width 403 height 230
click at [450, 184] on textarea "Cover letter template:" at bounding box center [424, 299] width 403 height 230
click at [449, 184] on textarea "Cover letter template:" at bounding box center [424, 299] width 403 height 230
drag, startPoint x: 527, startPoint y: 172, endPoint x: 566, endPoint y: 173, distance: 38.8
click at [566, 184] on textarea "Cover letter template:" at bounding box center [424, 299] width 403 height 230
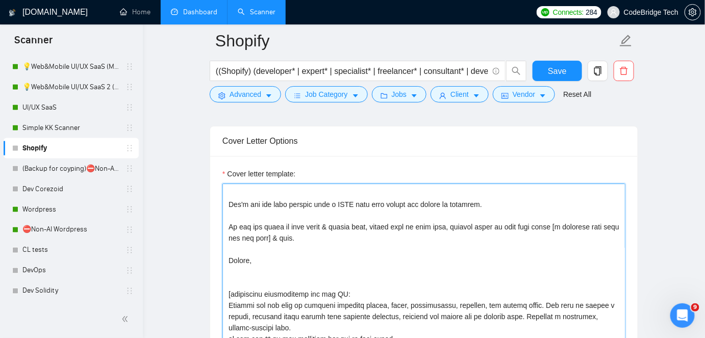
scroll to position [46, 0]
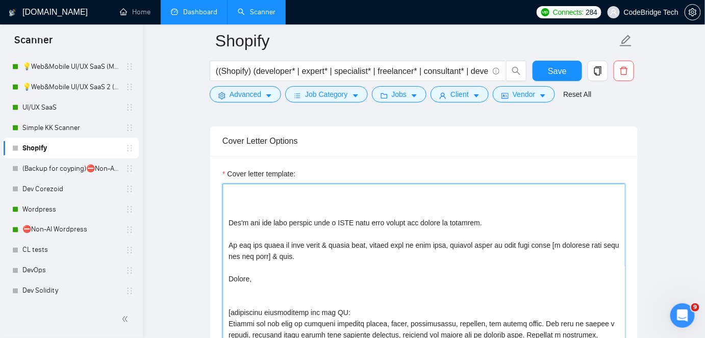
drag, startPoint x: 513, startPoint y: 169, endPoint x: 540, endPoint y: 170, distance: 27.1
click at [540, 184] on textarea "Cover letter template:" at bounding box center [424, 299] width 403 height 230
click at [537, 218] on textarea "Cover letter template:" at bounding box center [424, 299] width 403 height 230
drag, startPoint x: 513, startPoint y: 225, endPoint x: 550, endPoint y: 226, distance: 37.3
click at [550, 226] on textarea "Cover letter template:" at bounding box center [424, 299] width 403 height 230
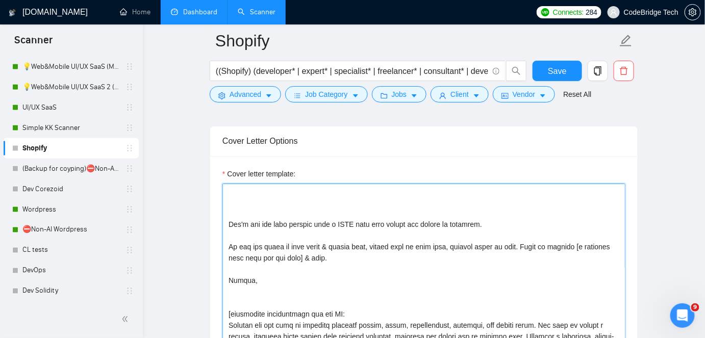
drag, startPoint x: 513, startPoint y: 228, endPoint x: 569, endPoint y: 225, distance: 55.7
click at [569, 225] on textarea "Cover letter template:" at bounding box center [424, 299] width 403 height 230
click at [350, 239] on textarea "Cover letter template:" at bounding box center [424, 299] width 403 height 230
drag, startPoint x: 280, startPoint y: 226, endPoint x: 366, endPoint y: 230, distance: 86.3
click at [366, 230] on textarea "Cover letter template:" at bounding box center [424, 299] width 403 height 230
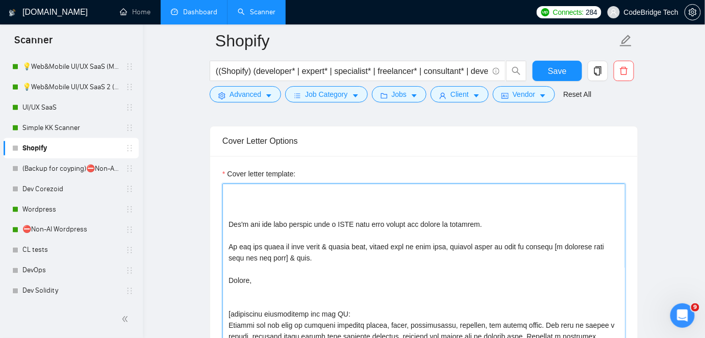
click at [366, 230] on textarea "Cover letter template:" at bounding box center [424, 299] width 403 height 230
click at [328, 242] on textarea "Cover letter template:" at bounding box center [424, 299] width 403 height 230
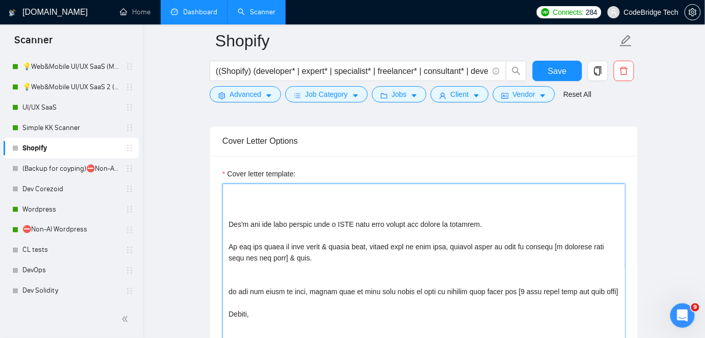
click at [494, 270] on textarea "Cover letter template:" at bounding box center [424, 299] width 403 height 230
click at [362, 236] on textarea "Cover letter template:" at bounding box center [424, 299] width 403 height 230
click at [327, 253] on textarea "Cover letter template:" at bounding box center [424, 299] width 403 height 230
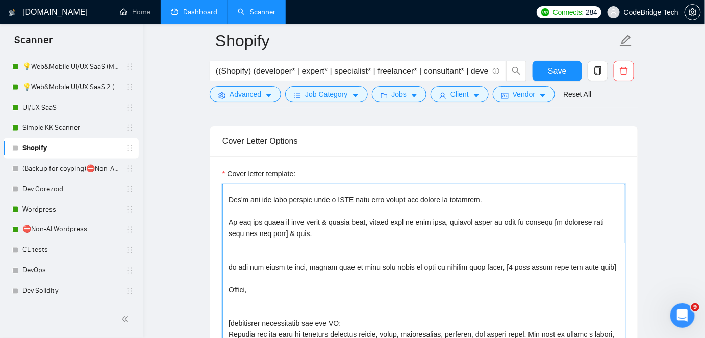
scroll to position [92, 0]
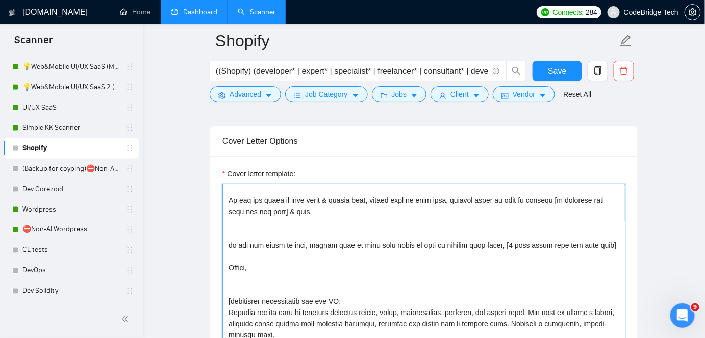
click at [489, 224] on textarea "Cover letter template:" at bounding box center [424, 299] width 403 height 230
click at [490, 224] on textarea "Cover letter template:" at bounding box center [424, 299] width 403 height 230
click at [578, 224] on textarea "Cover letter template:" at bounding box center [424, 299] width 403 height 230
click at [588, 223] on textarea "Cover letter template:" at bounding box center [424, 299] width 403 height 230
click at [589, 224] on textarea "Cover letter template:" at bounding box center [424, 299] width 403 height 230
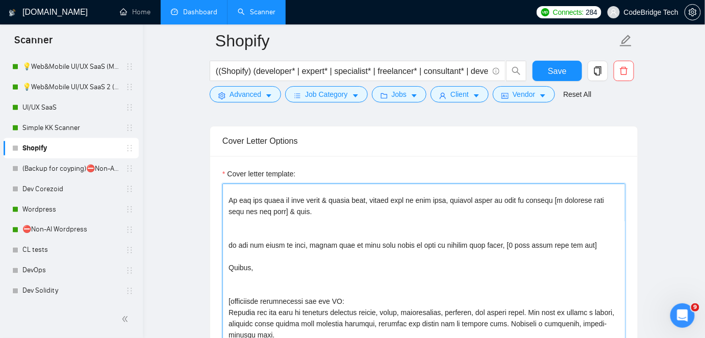
click at [491, 229] on textarea "Cover letter template:" at bounding box center [424, 299] width 403 height 230
click at [574, 226] on textarea "Cover letter template:" at bounding box center [424, 299] width 403 height 230
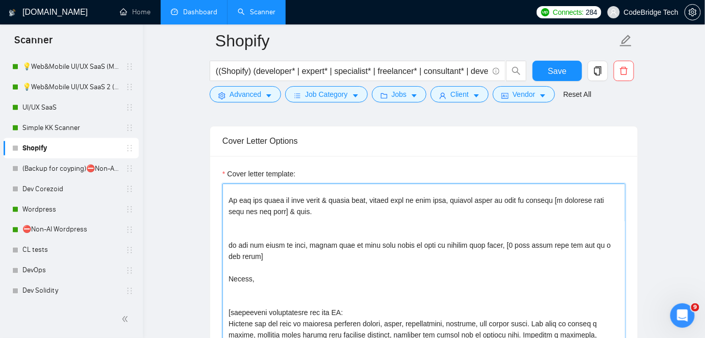
click at [388, 213] on textarea "Cover letter template:" at bounding box center [424, 299] width 403 height 230
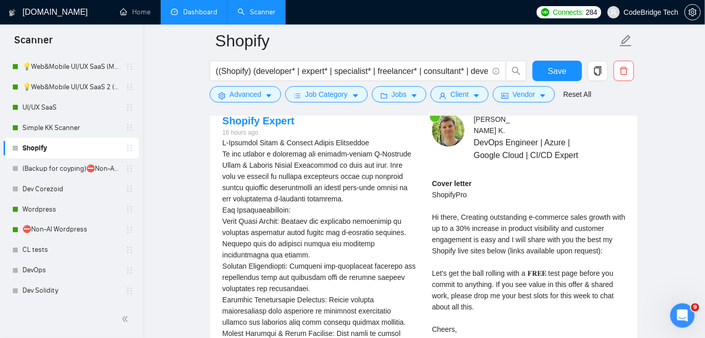
scroll to position [2168, 0]
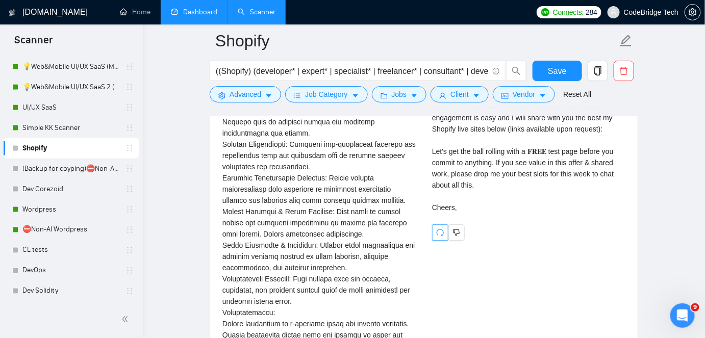
click at [438, 229] on icon "redo" at bounding box center [440, 233] width 8 height 8
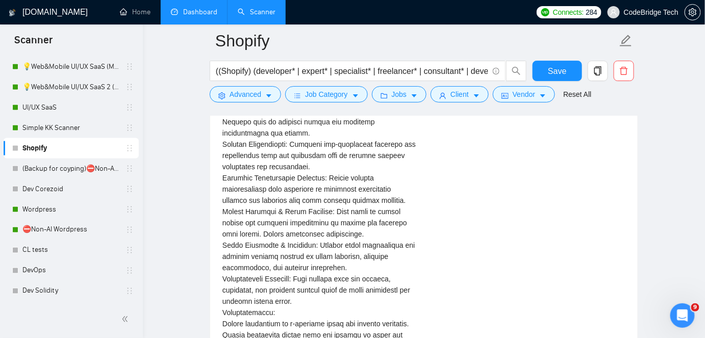
scroll to position [1983, 0]
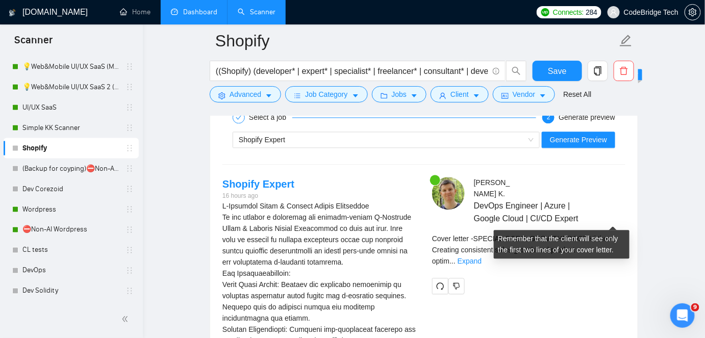
click at [611, 233] on div "Cover letter - SPECIAL CODE: GROWTHBOOST Hi there, Creating consistent sales gr…" at bounding box center [528, 250] width 193 height 34
click at [482, 257] on link "Expand" at bounding box center [470, 261] width 24 height 8
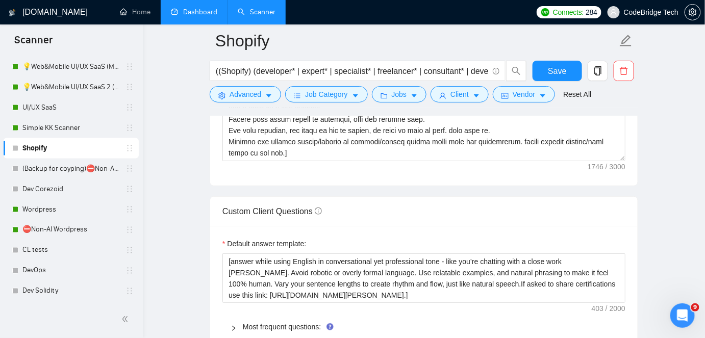
scroll to position [1240, 0]
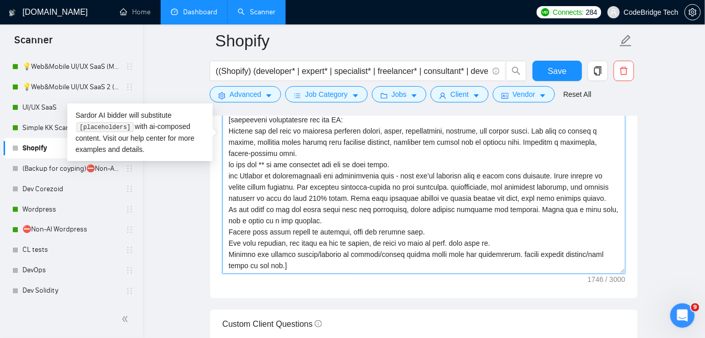
drag, startPoint x: 405, startPoint y: 133, endPoint x: 259, endPoint y: 133, distance: 146.5
click at [299, 133] on textarea "Cover letter template:" at bounding box center [424, 159] width 403 height 230
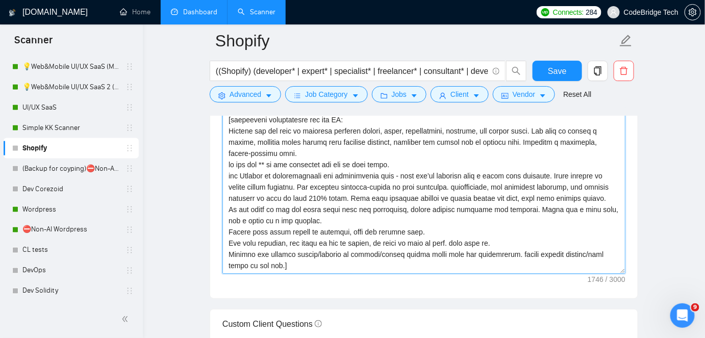
click at [307, 134] on textarea "Cover letter template:" at bounding box center [424, 159] width 403 height 230
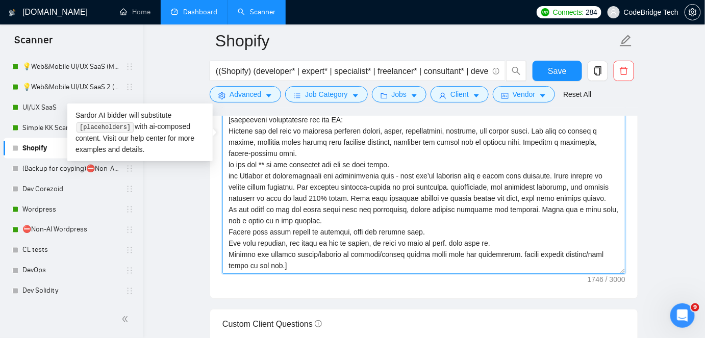
click at [398, 134] on textarea "Cover letter template:" at bounding box center [424, 159] width 403 height 230
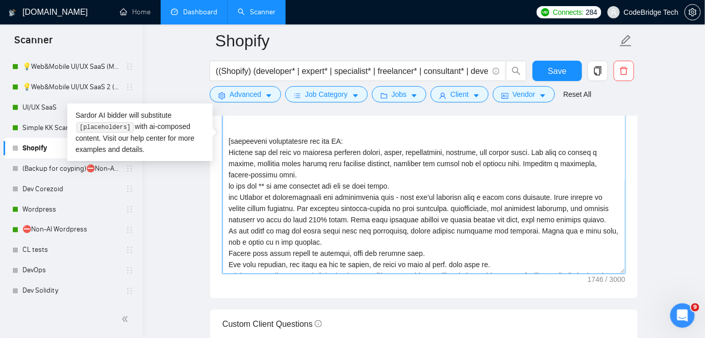
scroll to position [110, 0]
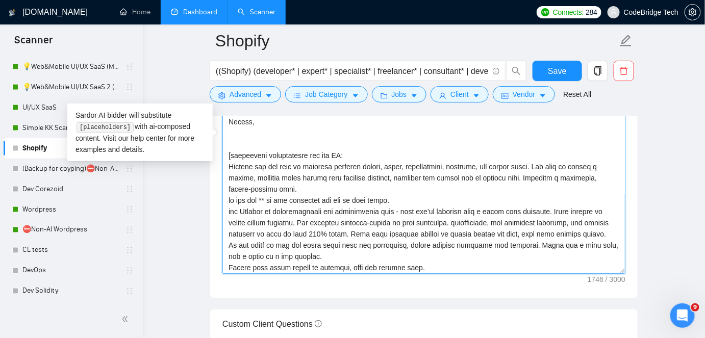
click at [294, 177] on textarea "Cover letter template:" at bounding box center [424, 159] width 403 height 230
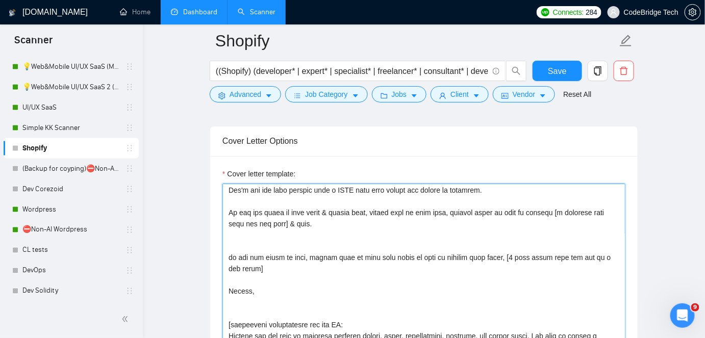
scroll to position [64, 0]
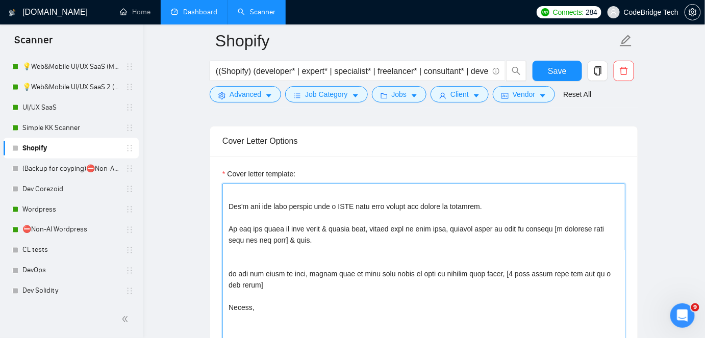
click at [260, 263] on textarea "Cover letter template:" at bounding box center [424, 299] width 403 height 230
click at [262, 236] on textarea "Cover letter template:" at bounding box center [424, 299] width 403 height 230
drag, startPoint x: 262, startPoint y: 236, endPoint x: 234, endPoint y: 204, distance: 42.6
click at [234, 204] on textarea "Cover letter template:" at bounding box center [424, 299] width 403 height 230
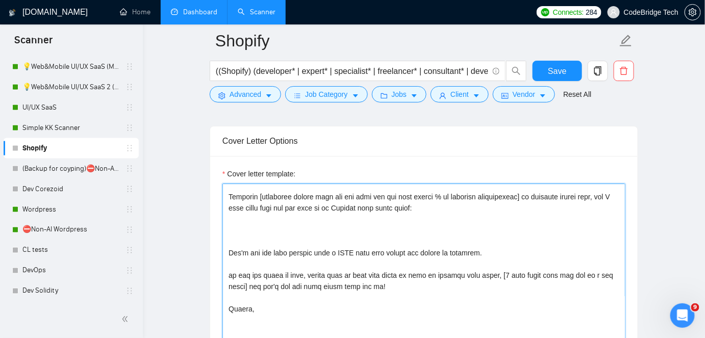
click at [306, 215] on textarea "Cover letter template:" at bounding box center [424, 299] width 403 height 230
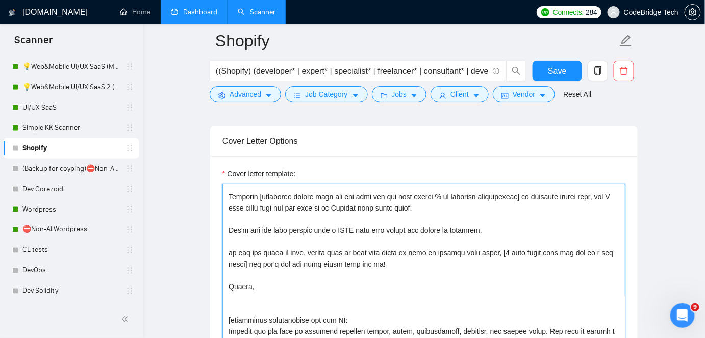
scroll to position [7, 0]
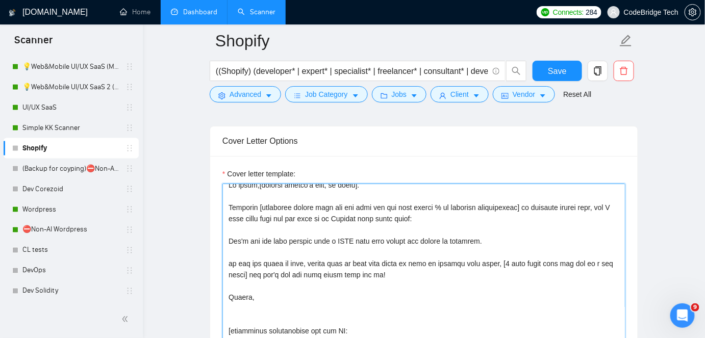
drag, startPoint x: 395, startPoint y: 258, endPoint x: 250, endPoint y: 257, distance: 144.5
click at [250, 257] on textarea "Cover letter template:" at bounding box center [424, 299] width 403 height 230
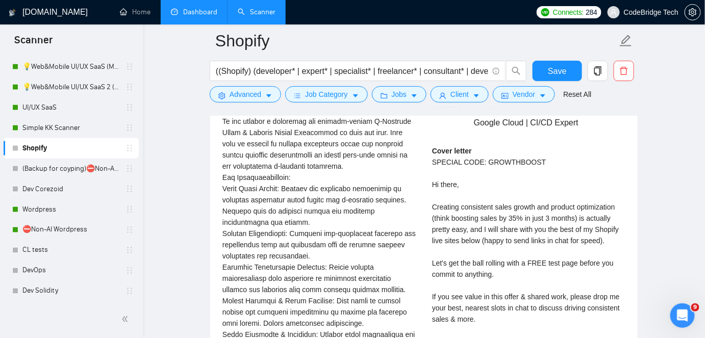
scroll to position [2261, 0]
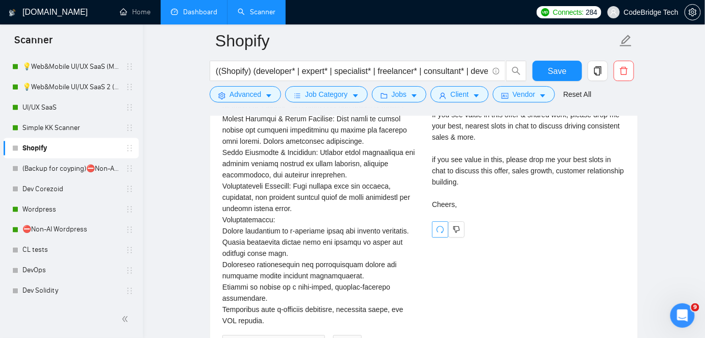
click at [440, 226] on icon "redo" at bounding box center [440, 230] width 8 height 8
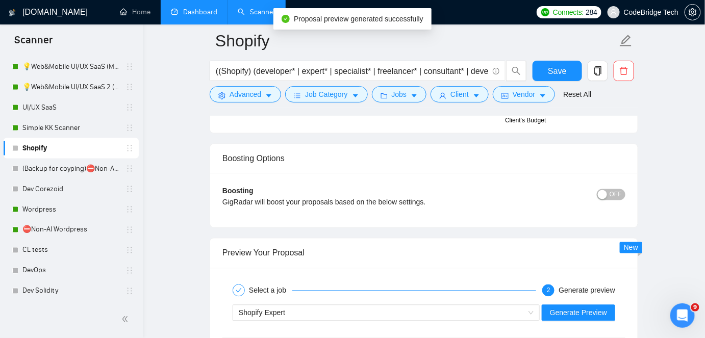
scroll to position [1995, 0]
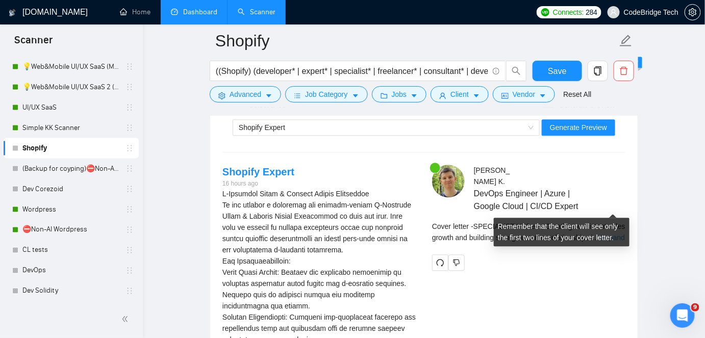
click at [614, 234] on link "Expand" at bounding box center [613, 238] width 24 height 8
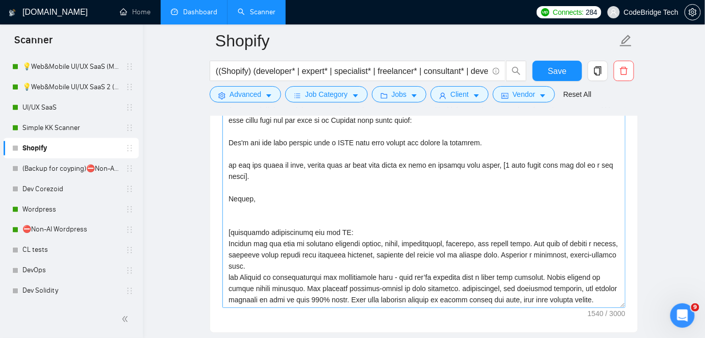
scroll to position [1160, 0]
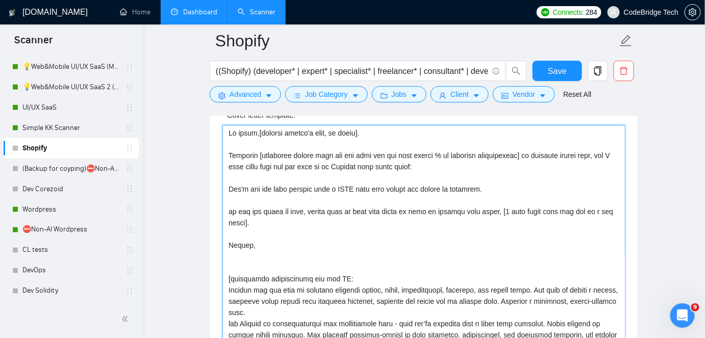
click at [444, 146] on textarea "Cover letter template:" at bounding box center [424, 240] width 403 height 230
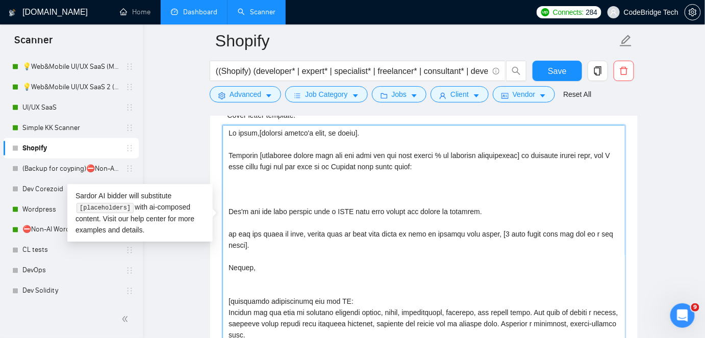
paste textarea "https://kismetpets.com/ https://www.dashrides.com/ https://harklinikken.com/ ht…"
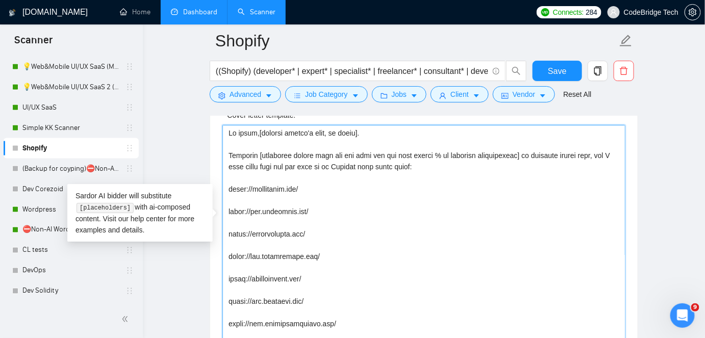
click at [292, 296] on textarea "Cover letter template:" at bounding box center [424, 240] width 403 height 230
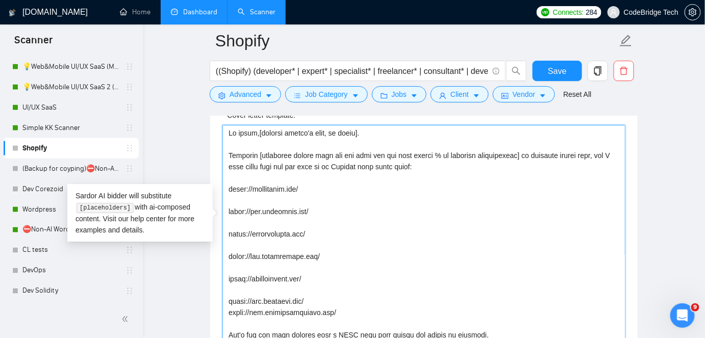
click at [291, 276] on textarea "Cover letter template:" at bounding box center [424, 240] width 403 height 230
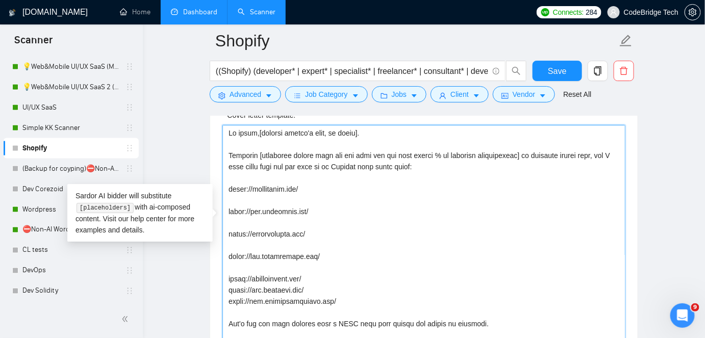
click at [297, 249] on textarea "Cover letter template:" at bounding box center [424, 240] width 403 height 230
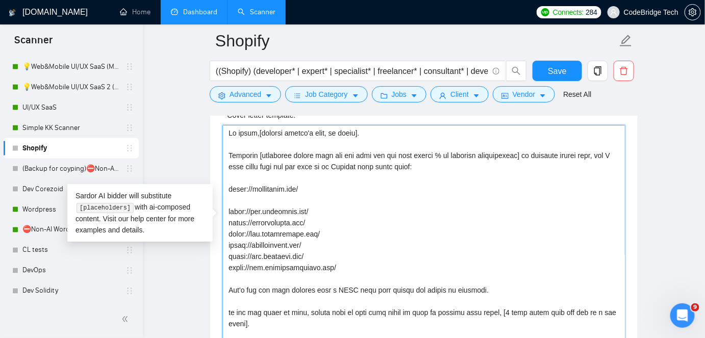
click at [310, 183] on textarea "Cover letter template:" at bounding box center [424, 240] width 403 height 230
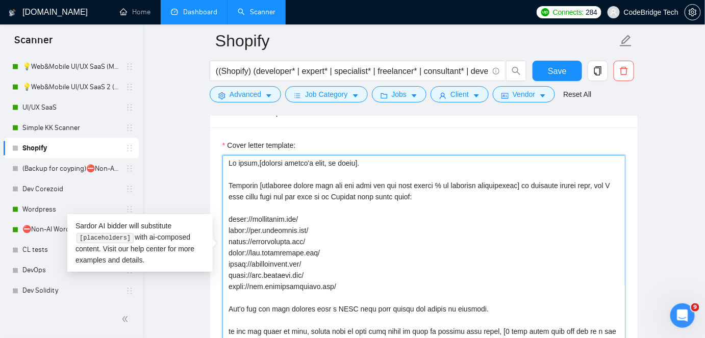
scroll to position [1113, 0]
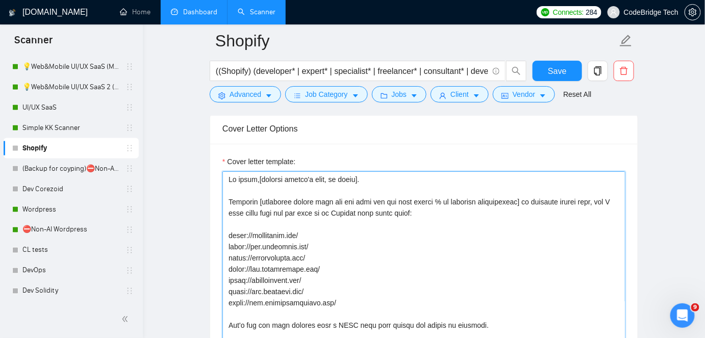
click at [324, 228] on textarea "Cover letter template:" at bounding box center [424, 287] width 403 height 230
click at [316, 213] on textarea "Cover letter template:" at bounding box center [424, 287] width 403 height 230
click at [310, 237] on textarea "Cover letter template:" at bounding box center [424, 287] width 403 height 230
click at [335, 251] on textarea "Cover letter template:" at bounding box center [424, 287] width 403 height 230
click at [313, 261] on textarea "Cover letter template:" at bounding box center [424, 287] width 403 height 230
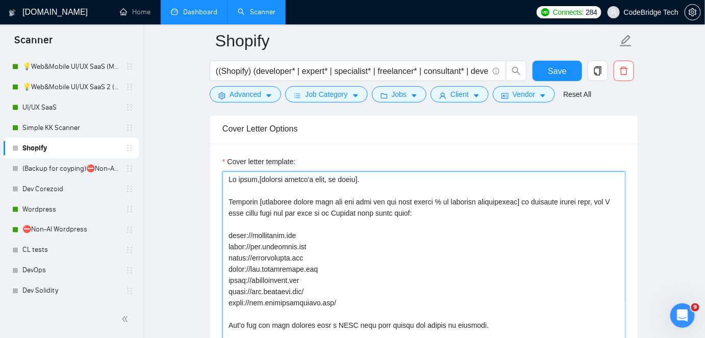
click at [314, 267] on textarea "Cover letter template:" at bounding box center [424, 287] width 403 height 230
click at [351, 281] on textarea "Cover letter template:" at bounding box center [424, 287] width 403 height 230
click at [227, 213] on textarea "Cover letter template:" at bounding box center [424, 287] width 403 height 230
click at [225, 230] on textarea "Cover letter template:" at bounding box center [424, 287] width 403 height 230
click at [234, 218] on textarea "Cover letter template:" at bounding box center [424, 287] width 403 height 230
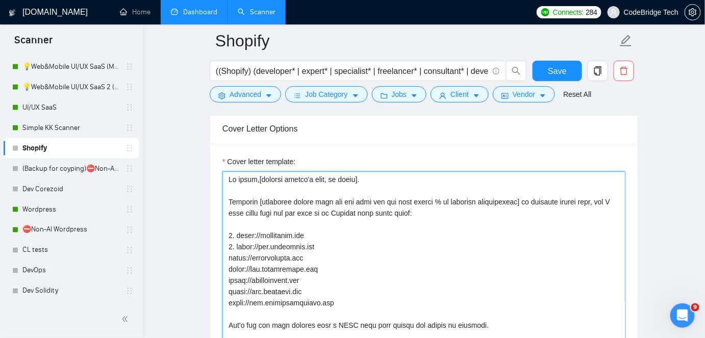
click at [226, 237] on textarea "Cover letter template:" at bounding box center [424, 287] width 403 height 230
click at [223, 252] on textarea "Cover letter template:" at bounding box center [424, 287] width 403 height 230
click at [224, 263] on textarea "Cover letter template:" at bounding box center [424, 287] width 403 height 230
click at [230, 281] on textarea "Cover letter template:" at bounding box center [424, 287] width 403 height 230
click at [225, 275] on textarea "Cover letter template:" at bounding box center [424, 287] width 403 height 230
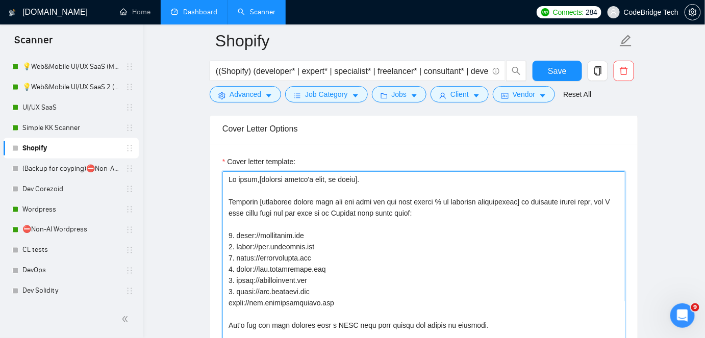
click at [225, 278] on textarea "Cover letter template:" at bounding box center [424, 287] width 403 height 230
click at [316, 294] on textarea "Cover letter template:" at bounding box center [424, 287] width 403 height 230
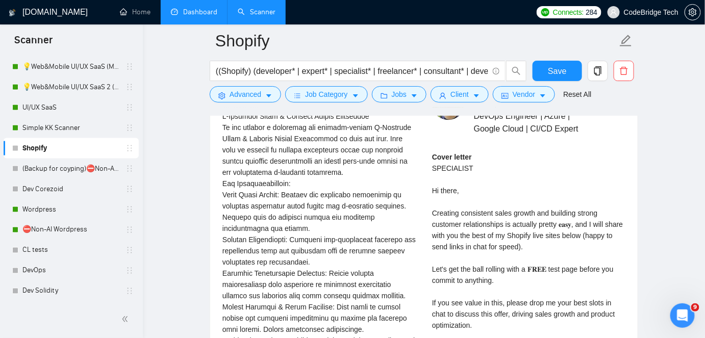
scroll to position [2181, 0]
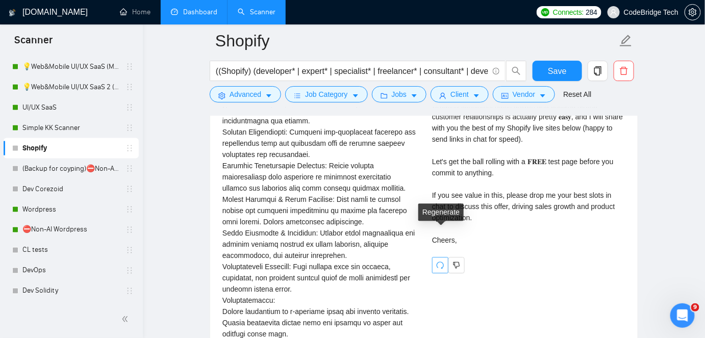
click at [438, 261] on icon "redo" at bounding box center [440, 265] width 8 height 8
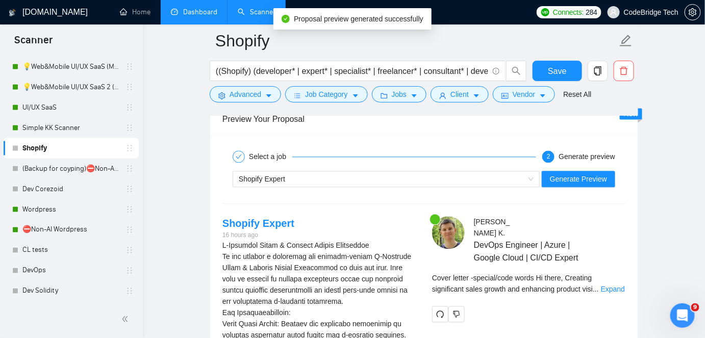
scroll to position [1949, 0]
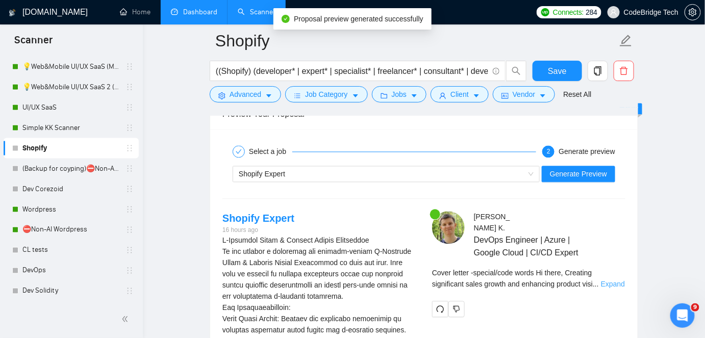
click at [613, 280] on link "Expand" at bounding box center [613, 284] width 24 height 8
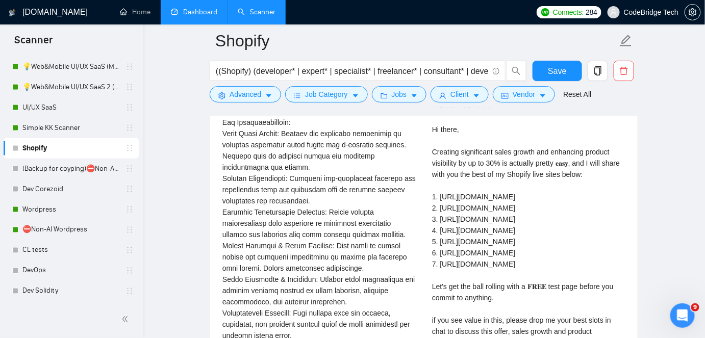
scroll to position [2134, 0]
drag, startPoint x: 546, startPoint y: 232, endPoint x: 440, endPoint y: 234, distance: 106.2
click at [440, 234] on div "Cover letter special/code words Hi there, Creating significant sales growth and…" at bounding box center [528, 230] width 193 height 281
copy div "s://www.umbertogiannini.com Le"
drag, startPoint x: 438, startPoint y: 222, endPoint x: 538, endPoint y: 218, distance: 99.6
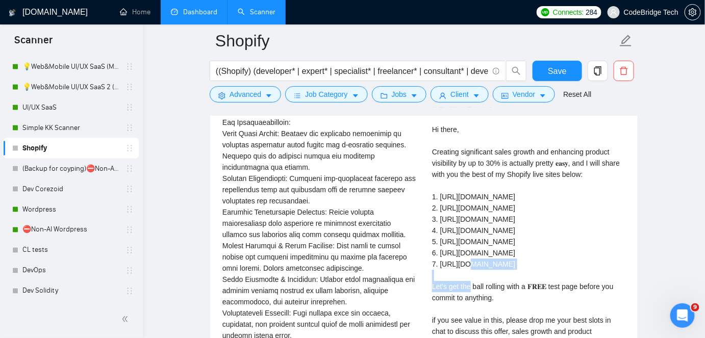
click at [538, 218] on div "Cover letter special/code words Hi there, Creating significant sales growth and…" at bounding box center [528, 230] width 193 height 281
copy div "ps://www.curateur.com 7."
drag, startPoint x: 440, startPoint y: 207, endPoint x: 517, endPoint y: 212, distance: 77.8
click at [517, 212] on div "Cover letter special/code words Hi there, Creating significant sales growth and…" at bounding box center [528, 230] width 193 height 281
copy div "s://parisaliving.com 6."
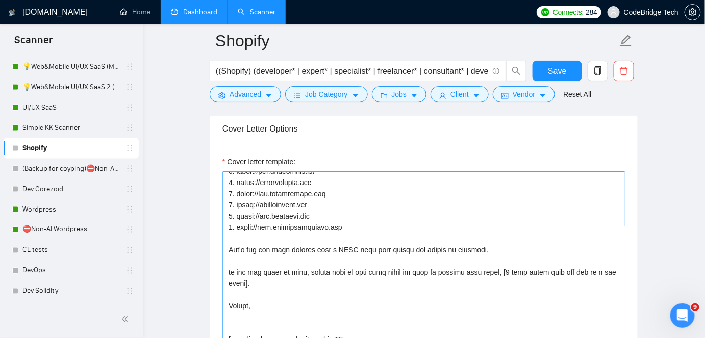
scroll to position [29, 0]
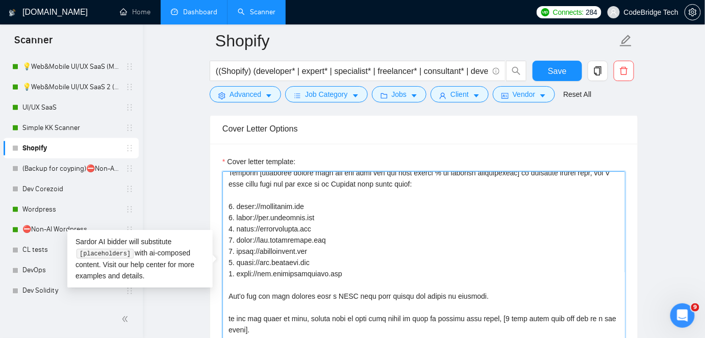
drag, startPoint x: 344, startPoint y: 251, endPoint x: 225, endPoint y: 243, distance: 119.2
click at [225, 243] on textarea "Cover letter template:" at bounding box center [424, 287] width 403 height 230
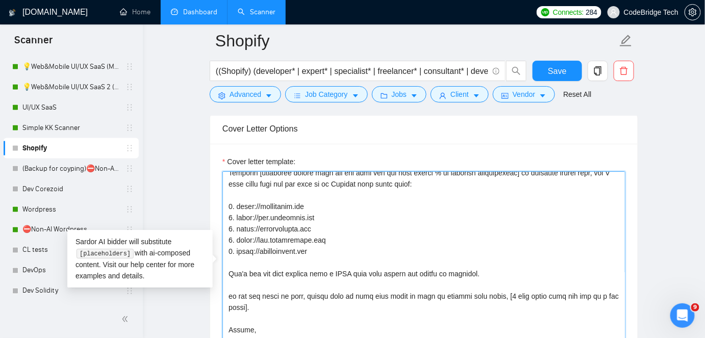
drag, startPoint x: 332, startPoint y: 224, endPoint x: 234, endPoint y: 225, distance: 98.5
click at [234, 225] on textarea "Cover letter template:" at bounding box center [424, 287] width 403 height 230
type textarea "Hi there,[mention client's name, if known]. Creating [delivered result from the…"
drag, startPoint x: 313, startPoint y: 208, endPoint x: 235, endPoint y: 208, distance: 78.1
click at [235, 208] on textarea "Cover letter template:" at bounding box center [424, 287] width 403 height 230
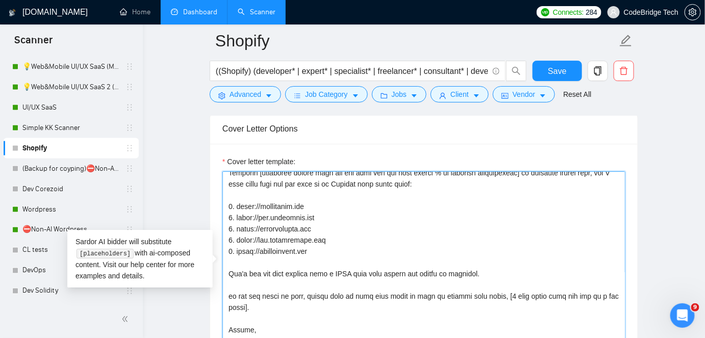
drag, startPoint x: 234, startPoint y: 198, endPoint x: 339, endPoint y: 199, distance: 104.7
click at [339, 199] on textarea "Cover letter template:" at bounding box center [424, 287] width 403 height 230
drag, startPoint x: 236, startPoint y: 187, endPoint x: 323, endPoint y: 184, distance: 86.3
click at [323, 184] on textarea "Cover letter template:" at bounding box center [424, 287] width 403 height 230
click at [303, 172] on textarea "Cover letter template:" at bounding box center [424, 287] width 403 height 230
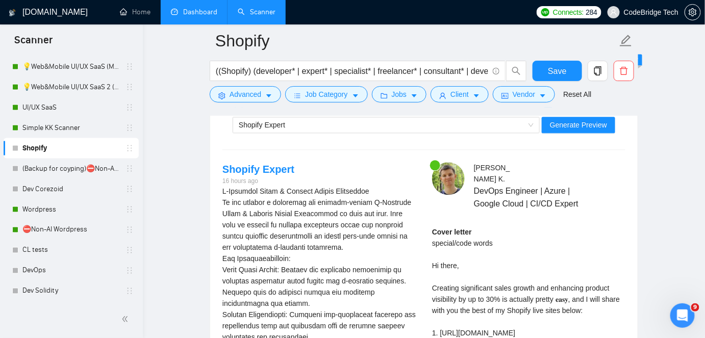
scroll to position [1995, 0]
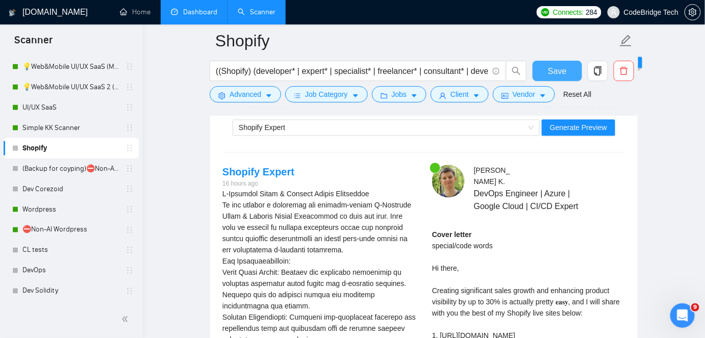
click at [573, 69] on button "Save" at bounding box center [558, 71] width 50 height 20
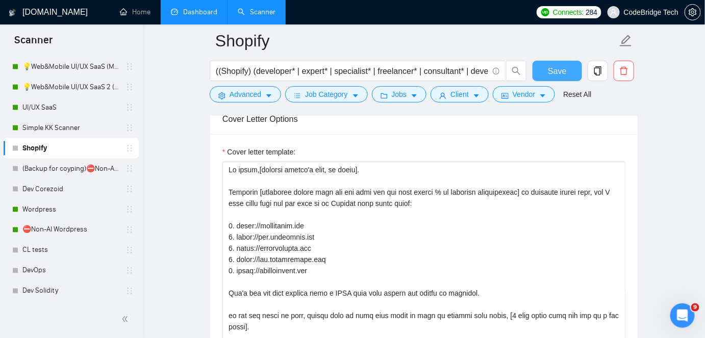
scroll to position [1206, 0]
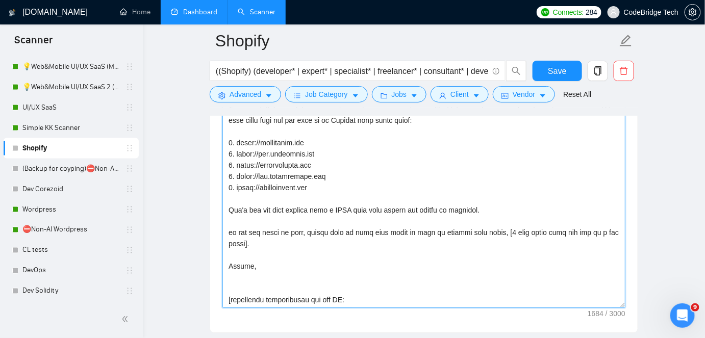
click at [359, 185] on textarea "Cover letter template:" at bounding box center [424, 194] width 403 height 230
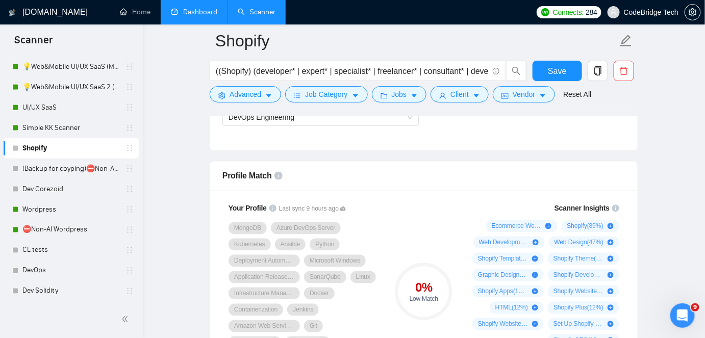
scroll to position [510, 0]
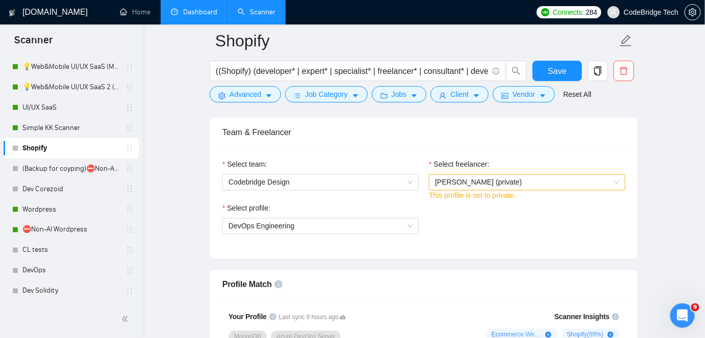
click at [544, 187] on span "Ihor Kriatov (private)" at bounding box center [527, 182] width 184 height 15
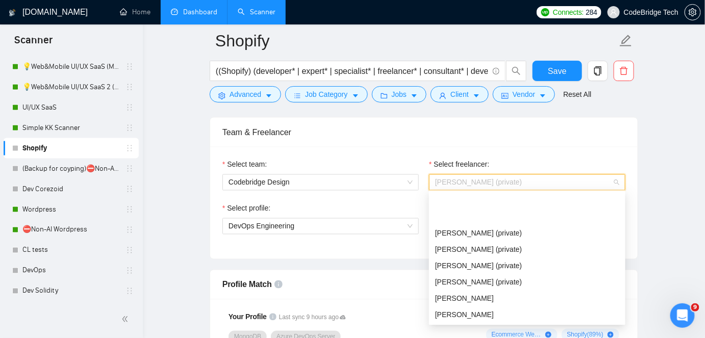
scroll to position [46, 0]
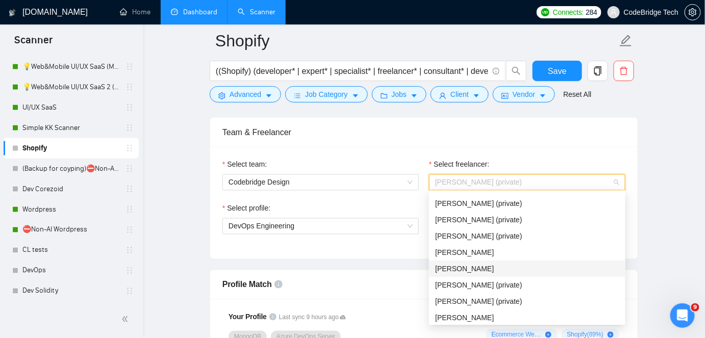
click at [478, 274] on div "Konstantin Karpushin" at bounding box center [527, 269] width 184 height 11
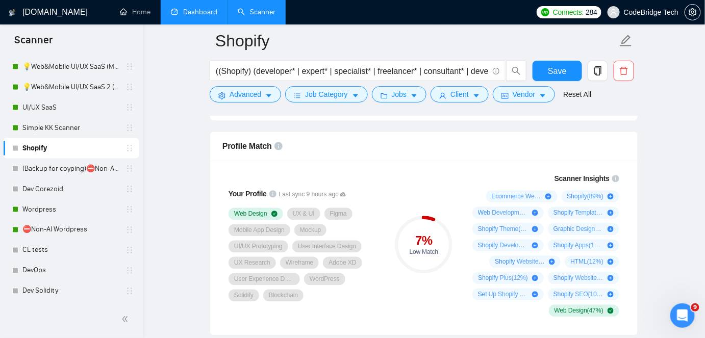
scroll to position [603, 0]
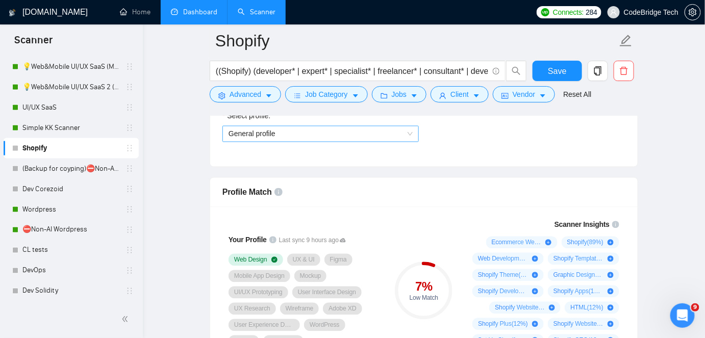
click at [262, 138] on span "General profile" at bounding box center [321, 134] width 184 height 15
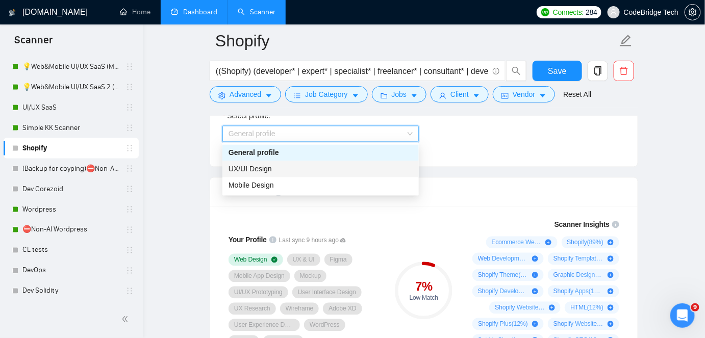
click at [480, 157] on div "Select team: Codebridge Design Select freelancer: Konstantin Karpushin Select p…" at bounding box center [424, 111] width 428 height 112
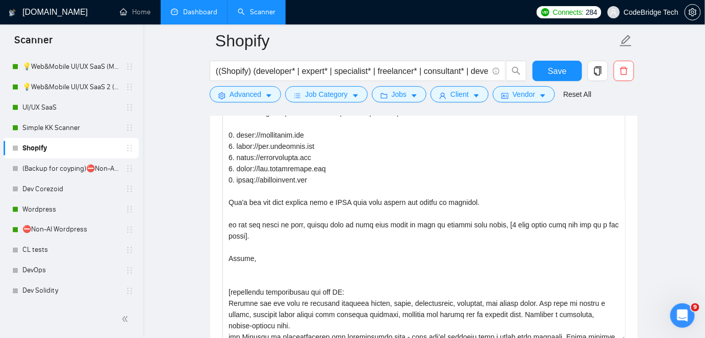
scroll to position [92, 0]
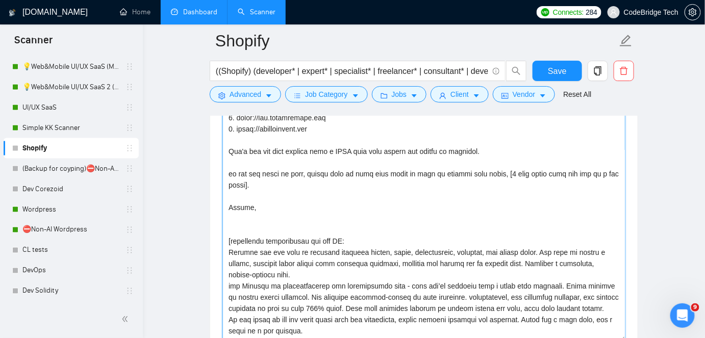
click at [382, 171] on textarea "Cover letter template:" at bounding box center [424, 227] width 403 height 230
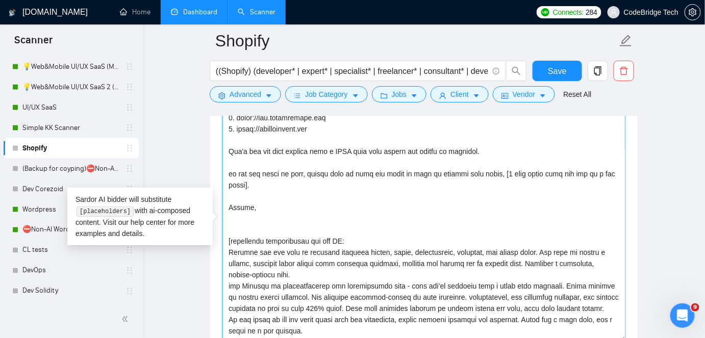
type textarea "Hi there,[mention client's name, if known]. Creating [delivered result from the…"
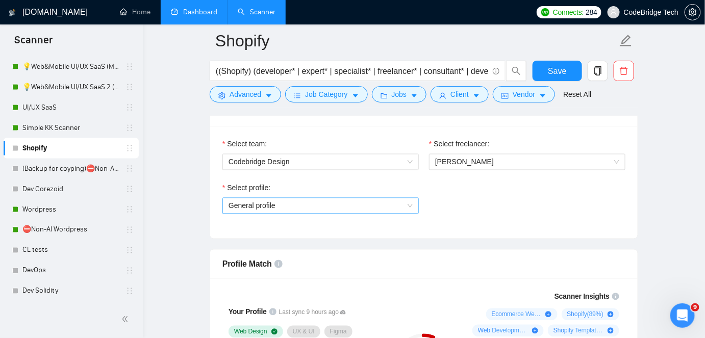
scroll to position [556, 0]
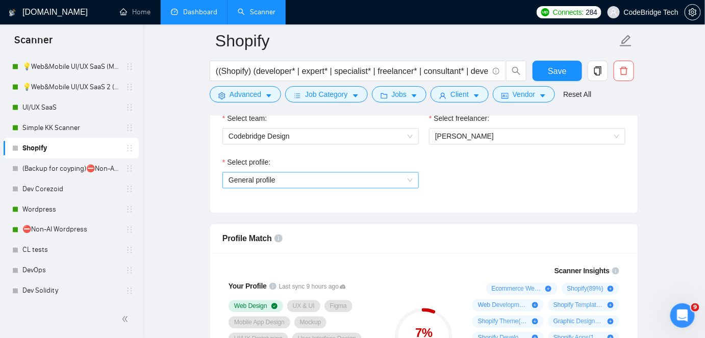
click at [414, 173] on div "General profile" at bounding box center [321, 181] width 197 height 16
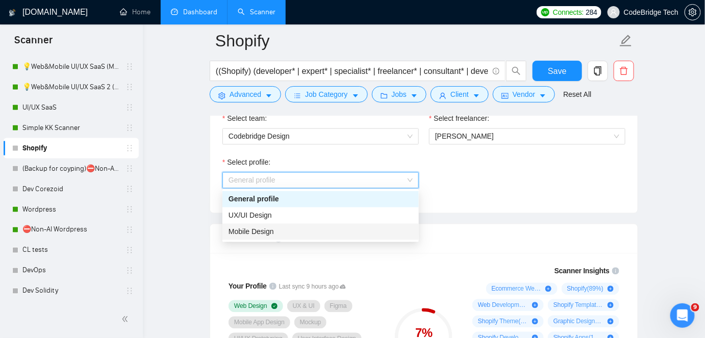
click at [323, 236] on div "Mobile Design" at bounding box center [321, 232] width 184 height 11
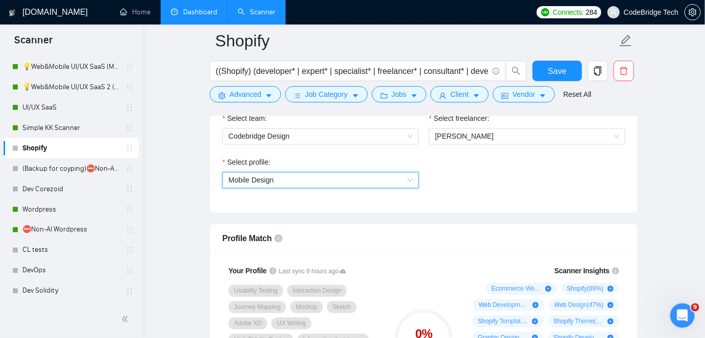
click at [385, 185] on span "Mobile Design" at bounding box center [321, 180] width 184 height 15
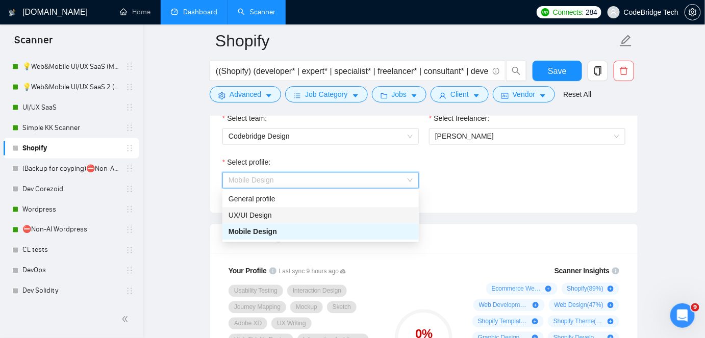
click at [280, 208] on div "UX/UI Design" at bounding box center [321, 216] width 197 height 16
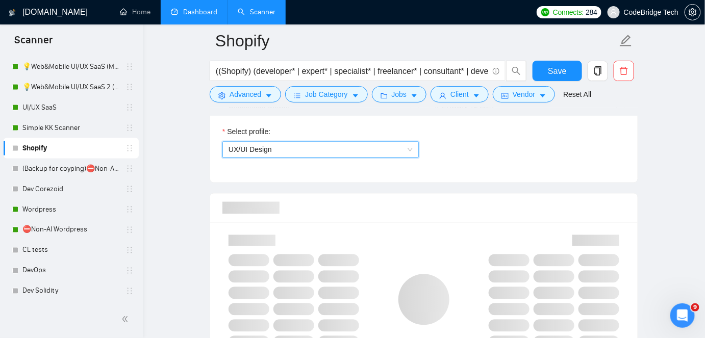
scroll to position [603, 0]
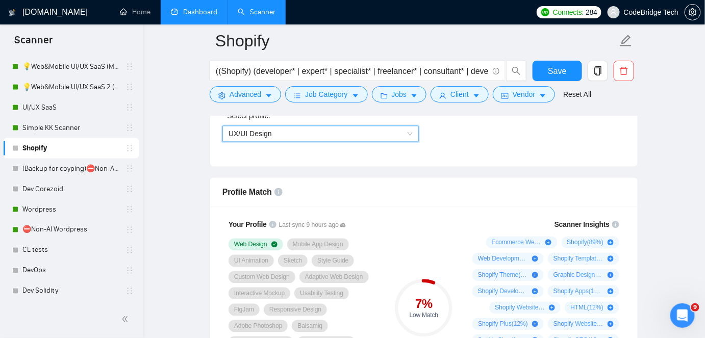
click at [272, 131] on span "UX/UI Design" at bounding box center [321, 134] width 184 height 15
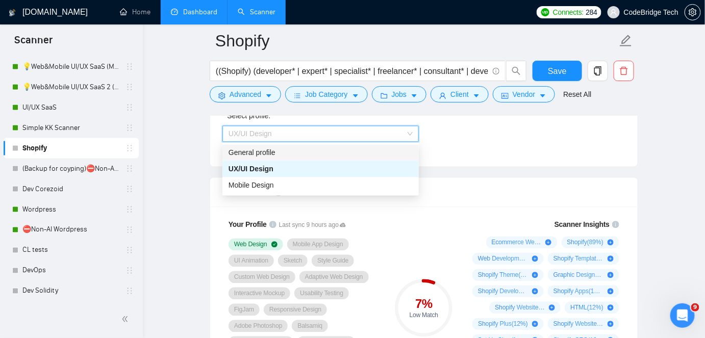
click at [264, 156] on div "General profile" at bounding box center [321, 153] width 184 height 11
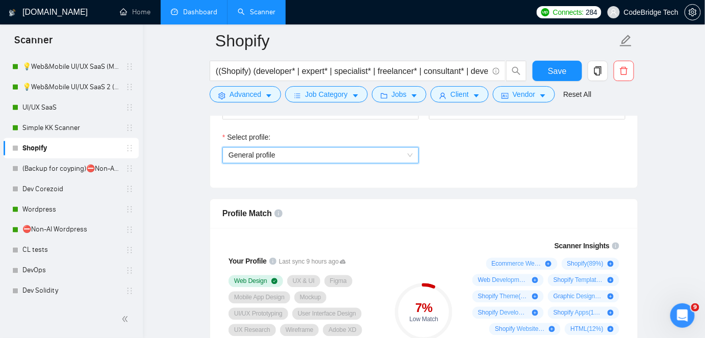
scroll to position [464, 0]
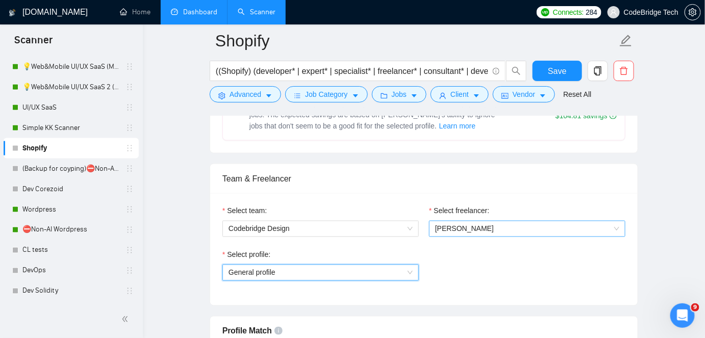
click at [460, 227] on span "Konstantin Karpushin" at bounding box center [464, 229] width 59 height 8
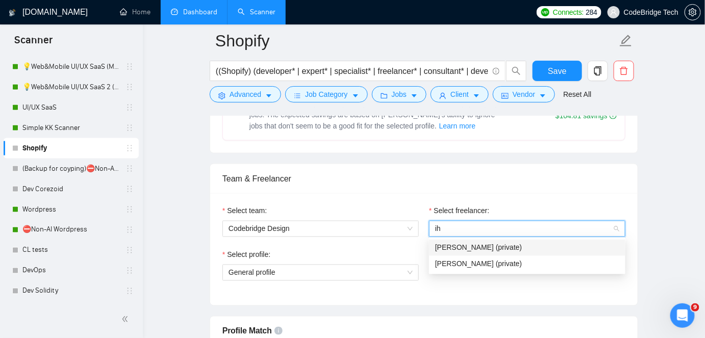
scroll to position [0, 0]
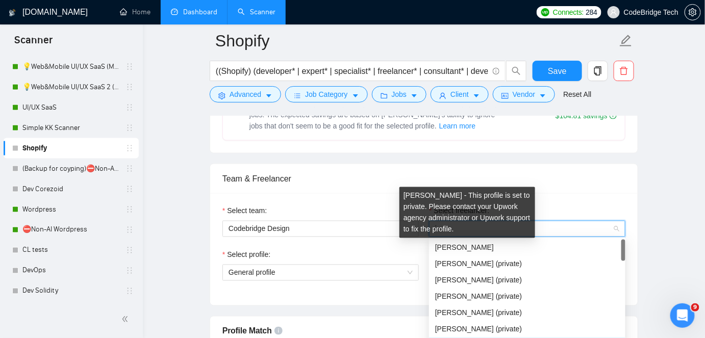
type input "ig"
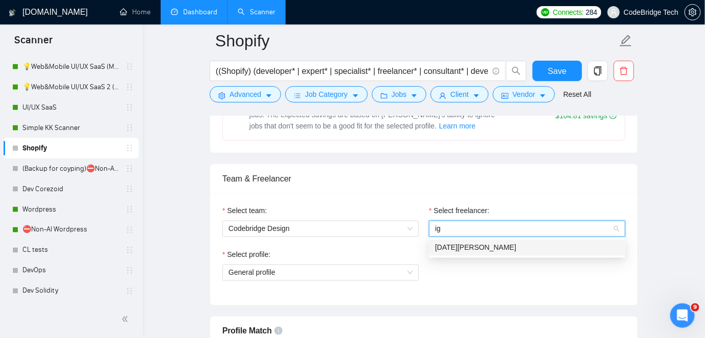
click at [483, 242] on div "Ignat Roik" at bounding box center [527, 247] width 184 height 11
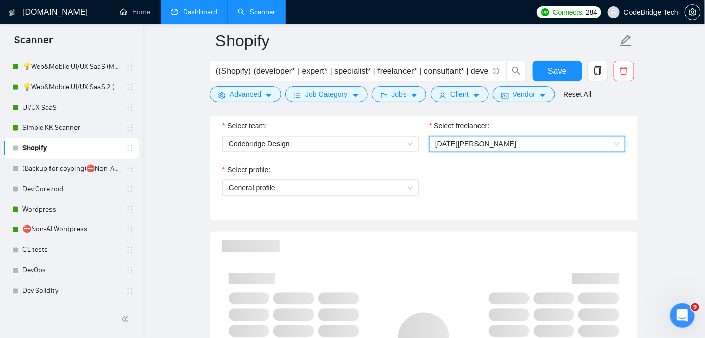
scroll to position [603, 0]
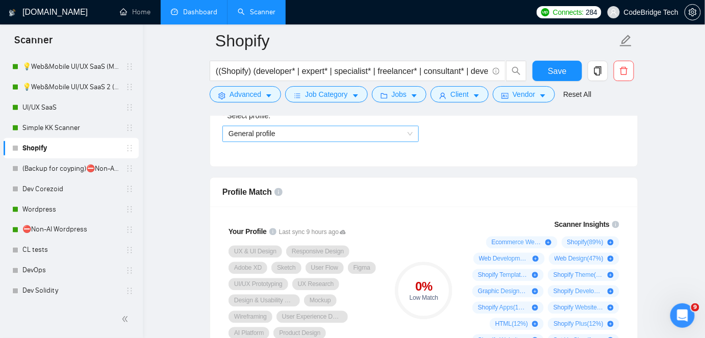
click at [350, 134] on span "General profile" at bounding box center [321, 134] width 184 height 15
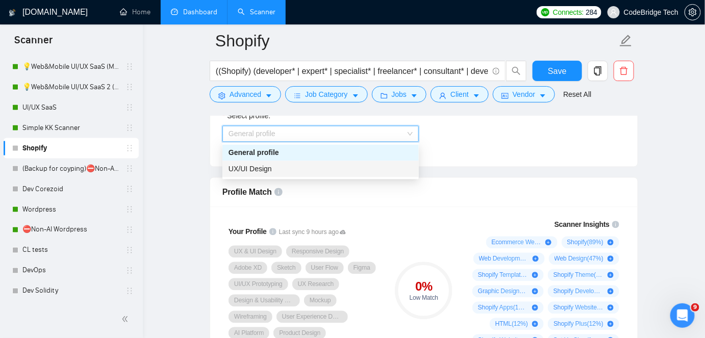
click at [312, 164] on div "UX/UI Design" at bounding box center [321, 169] width 184 height 11
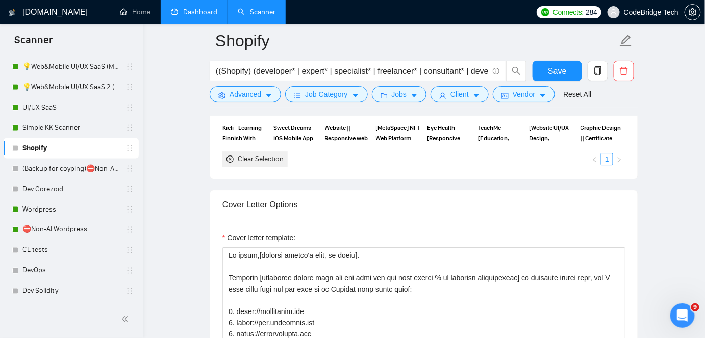
scroll to position [1160, 0]
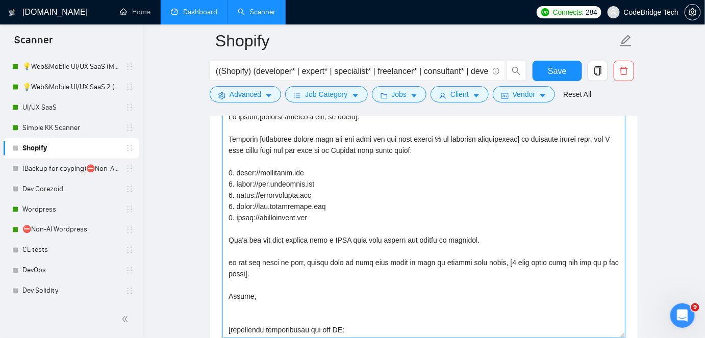
click at [244, 304] on textarea "Cover letter template:" at bounding box center [424, 224] width 403 height 230
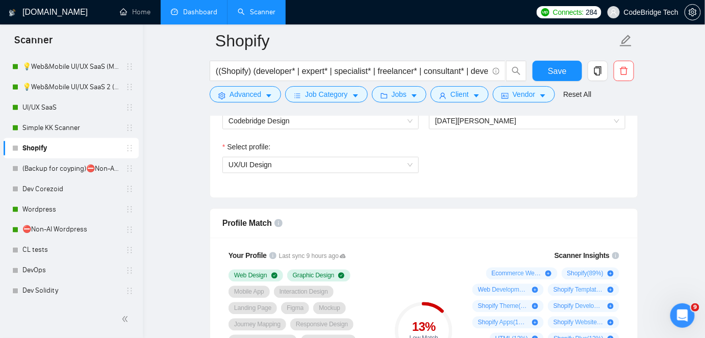
scroll to position [464, 0]
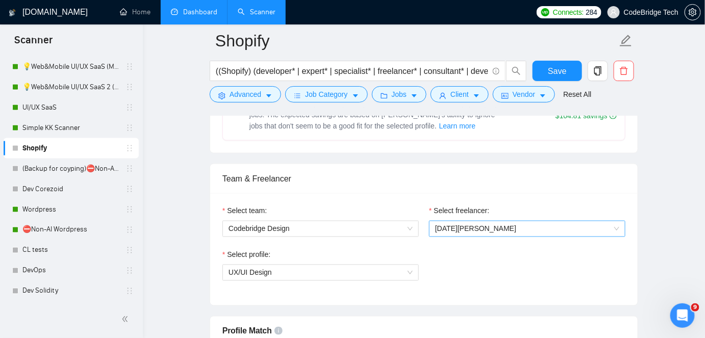
click at [461, 225] on span "Ignat Roik" at bounding box center [475, 229] width 81 height 8
type textarea "Hi there,[mention client's name, if known]. Creating [delivered result from the…"
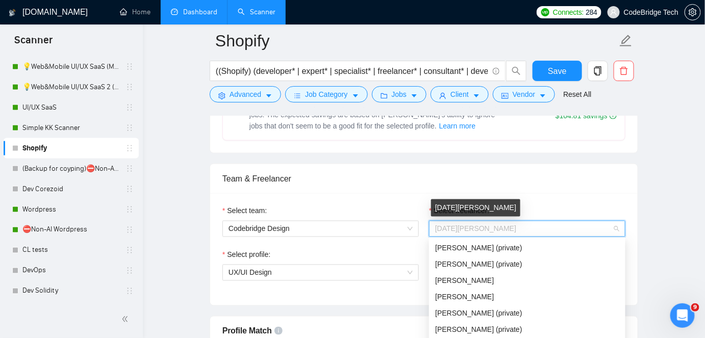
type input "i"
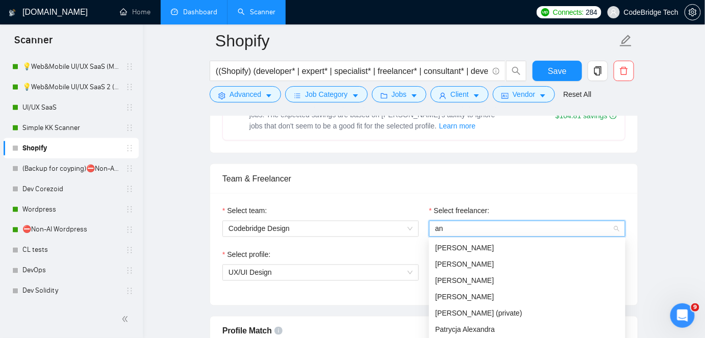
type input "and"
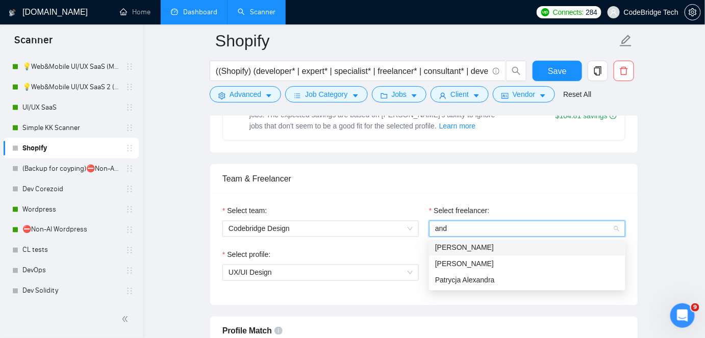
click at [467, 242] on div "Andrew Kogut" at bounding box center [527, 247] width 184 height 11
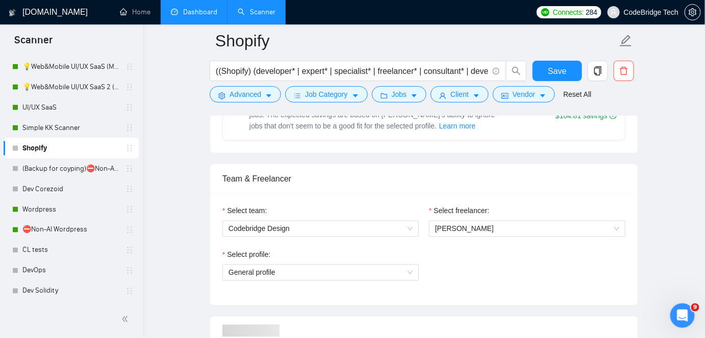
click at [486, 189] on div "Team & Freelancer" at bounding box center [424, 178] width 403 height 29
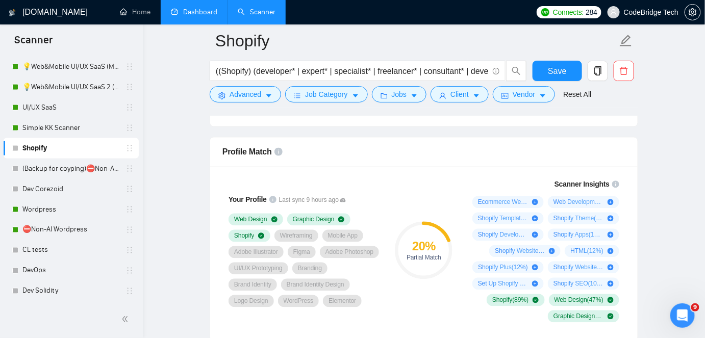
scroll to position [603, 0]
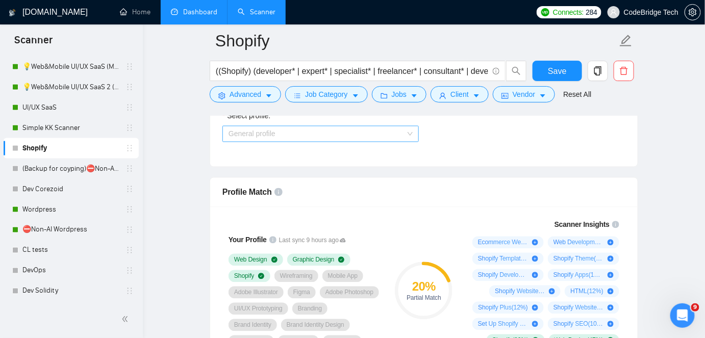
click at [274, 135] on span "General profile" at bounding box center [321, 134] width 184 height 15
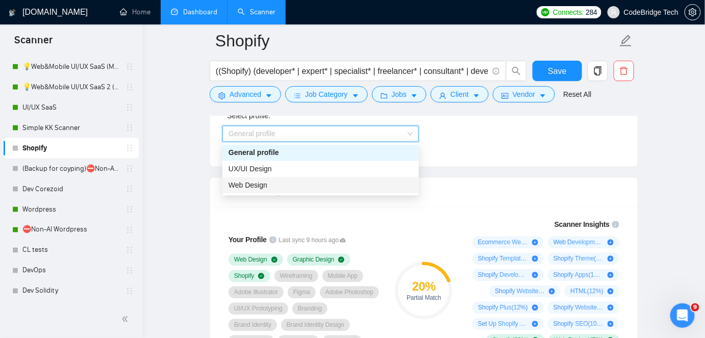
click at [256, 182] on span "Web Design" at bounding box center [248, 186] width 39 height 8
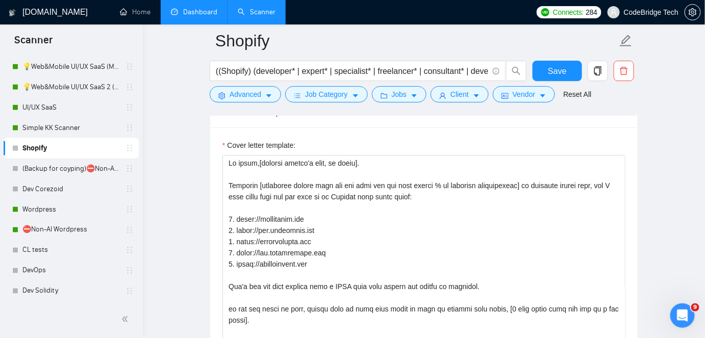
scroll to position [1206, 0]
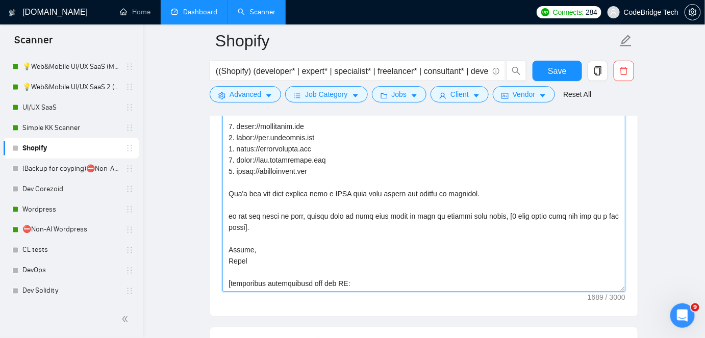
click at [230, 257] on textarea "Cover letter template:" at bounding box center [424, 177] width 403 height 230
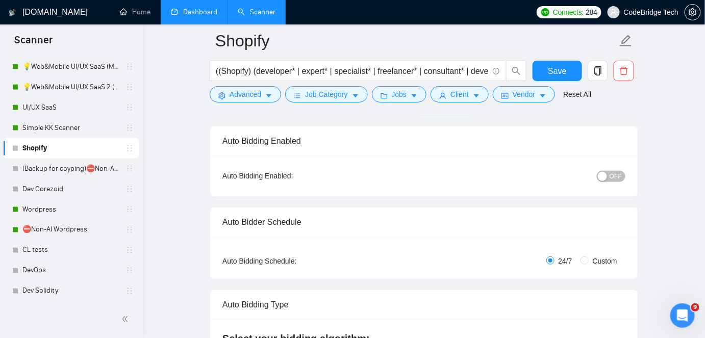
scroll to position [0, 0]
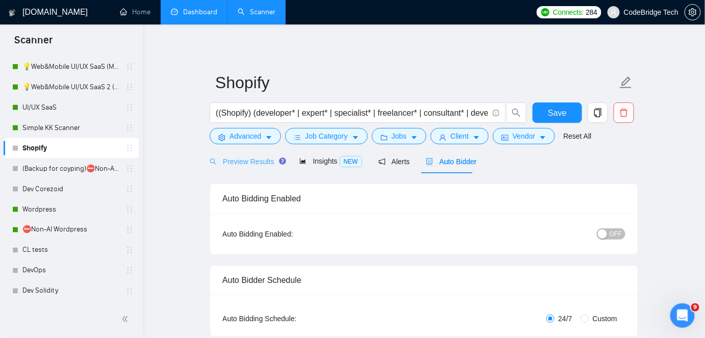
type textarea "Hi there,[mention client's name, if known]. Creating [delivered result from the…"
click at [254, 170] on div "Preview Results" at bounding box center [247, 162] width 74 height 24
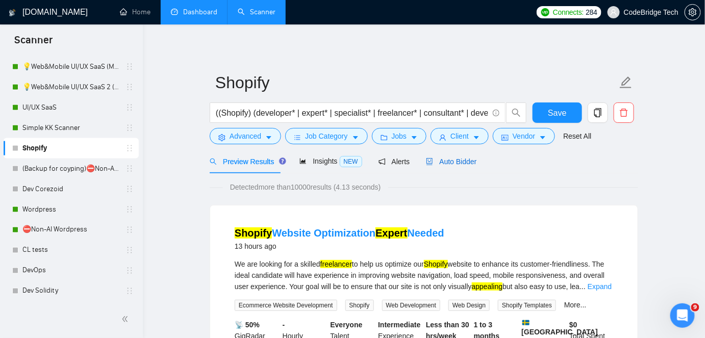
click at [439, 161] on span "Auto Bidder" at bounding box center [451, 162] width 51 height 8
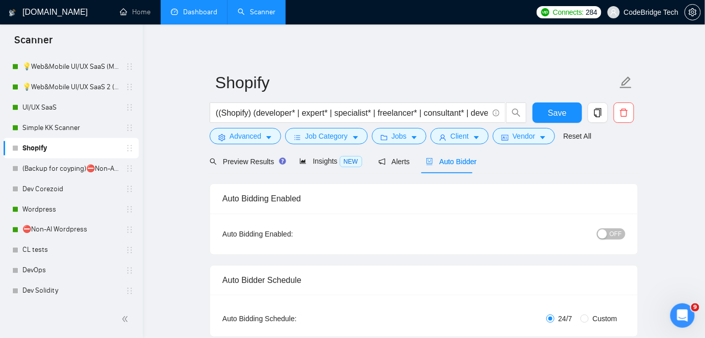
click at [626, 233] on button "OFF" at bounding box center [611, 234] width 29 height 11
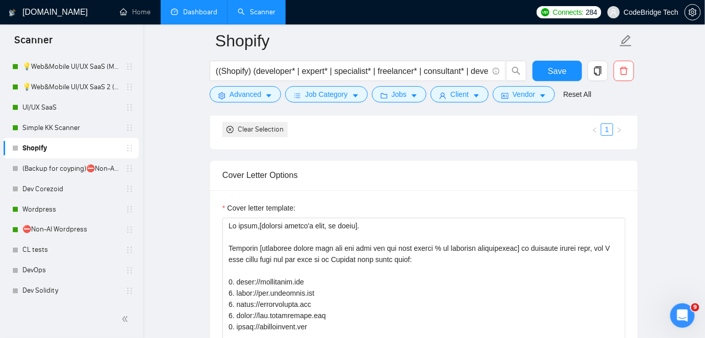
scroll to position [1113, 0]
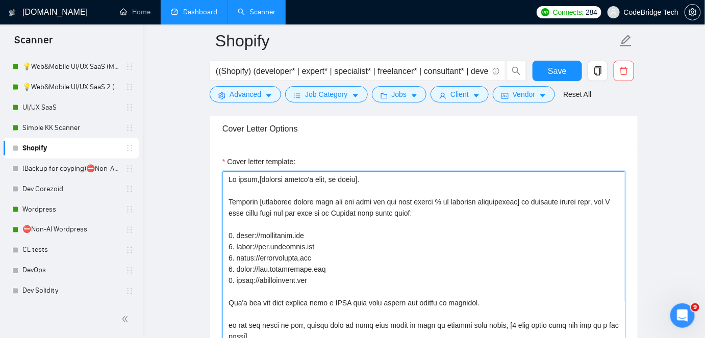
click at [448, 239] on textarea "Cover letter template:" at bounding box center [424, 287] width 403 height 230
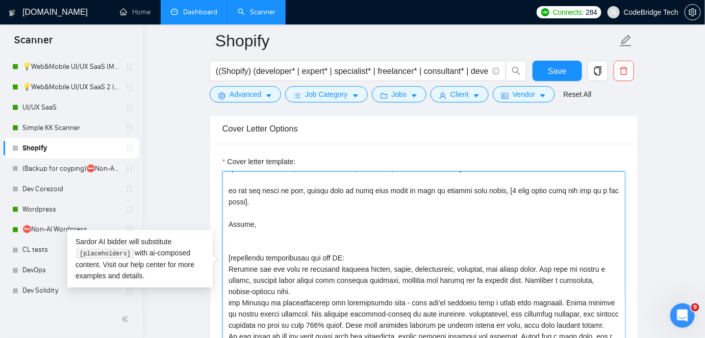
scroll to position [0, 0]
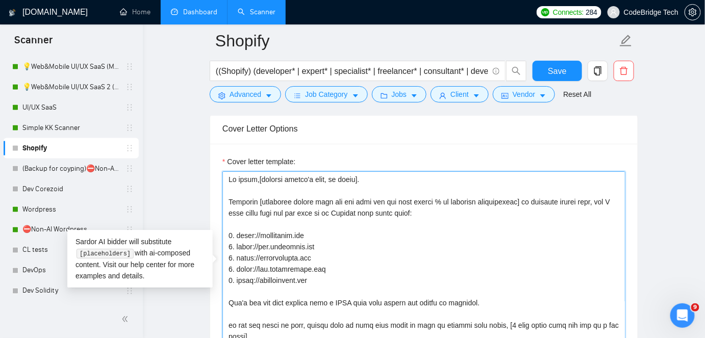
click at [372, 172] on textarea "Cover letter template:" at bounding box center [424, 287] width 403 height 230
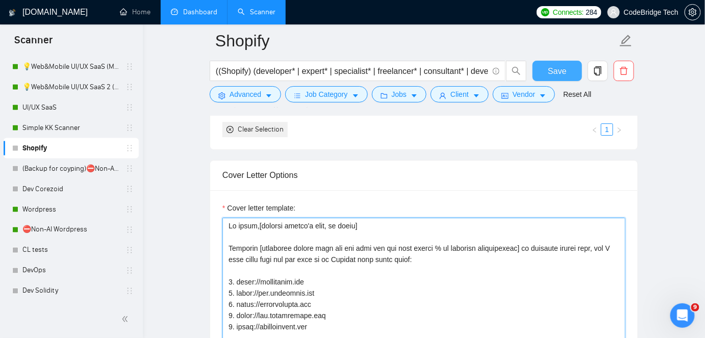
type textarea "Hi there,[mention client's name, if known] Creating [delivered result from the …"
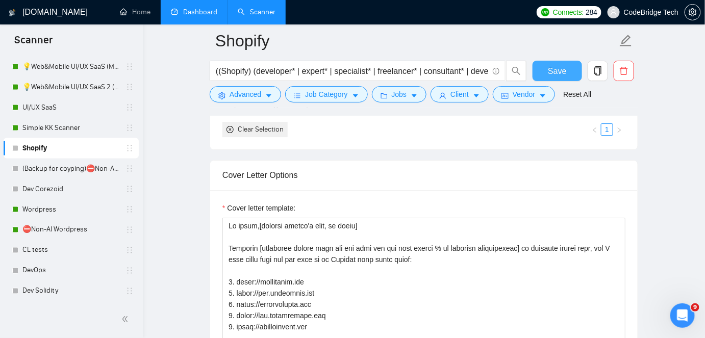
click at [566, 74] on span "Save" at bounding box center [557, 71] width 18 height 13
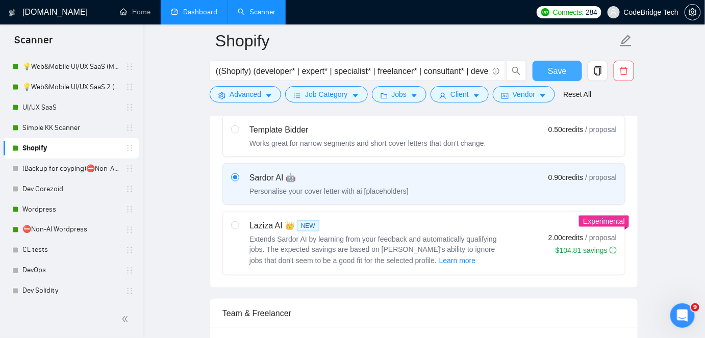
scroll to position [232, 0]
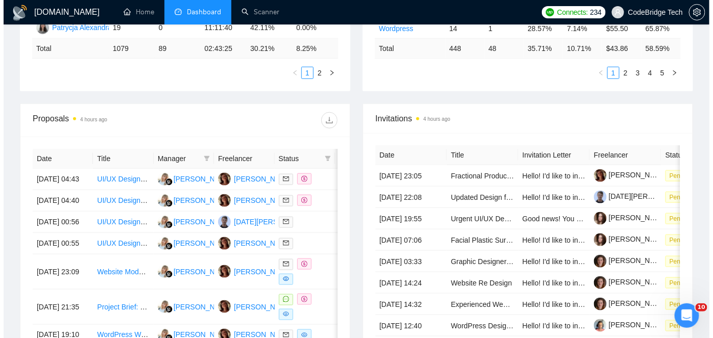
scroll to position [371, 0]
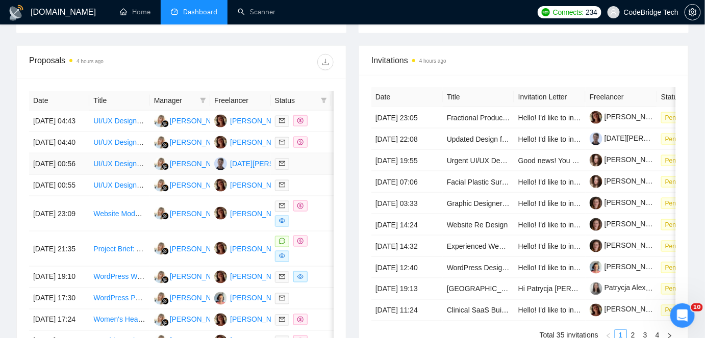
click at [110, 175] on td "UI/UX Designer for Grocery Marketplace & Delivery SaaS Platform" at bounding box center [119, 164] width 60 height 21
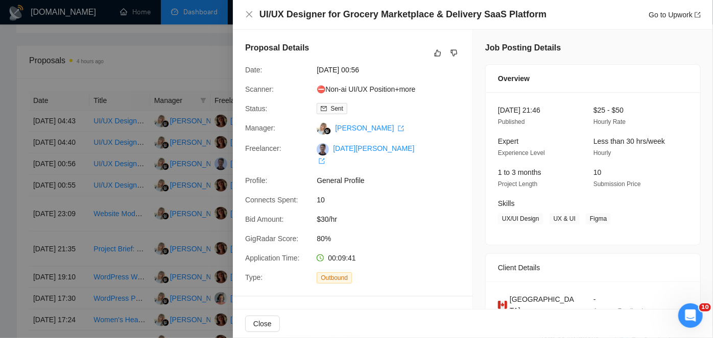
click at [136, 53] on div at bounding box center [356, 169] width 713 height 338
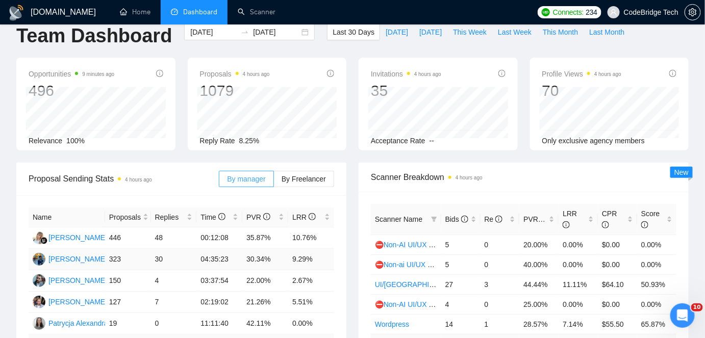
scroll to position [0, 0]
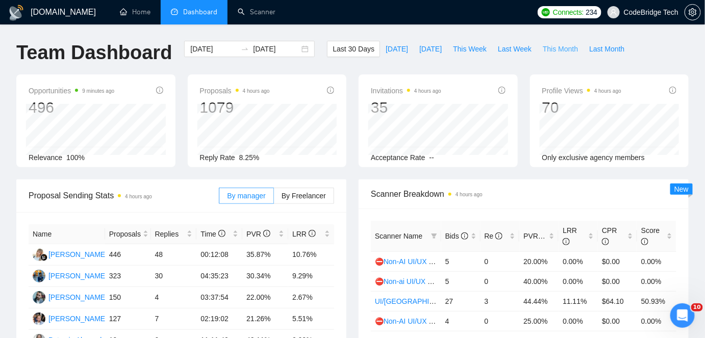
click at [564, 52] on span "This Month" at bounding box center [560, 48] width 35 height 11
type input "2025-09-01"
type input "2025-09-30"
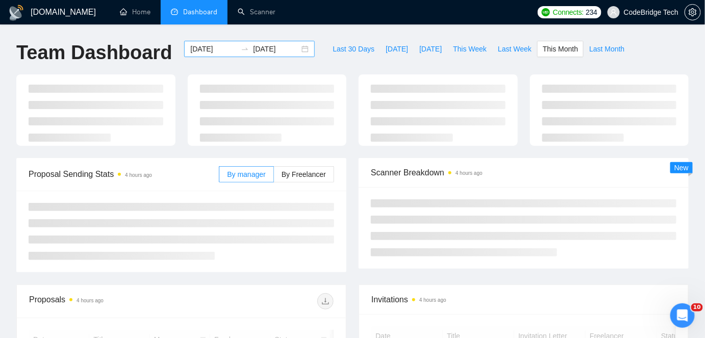
click at [184, 53] on div "2025-09-01 2025-09-30" at bounding box center [249, 49] width 131 height 16
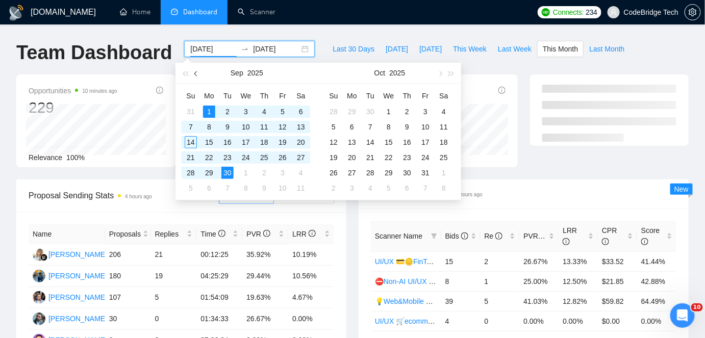
click at [199, 72] on span "button" at bounding box center [196, 73] width 5 height 5
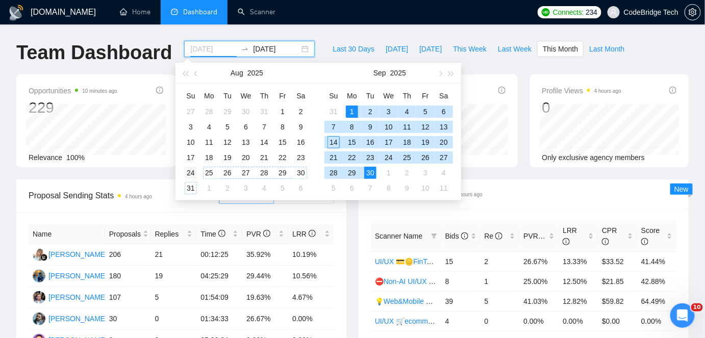
type input "2025-08-24"
click at [191, 173] on div "24" at bounding box center [191, 173] width 12 height 12
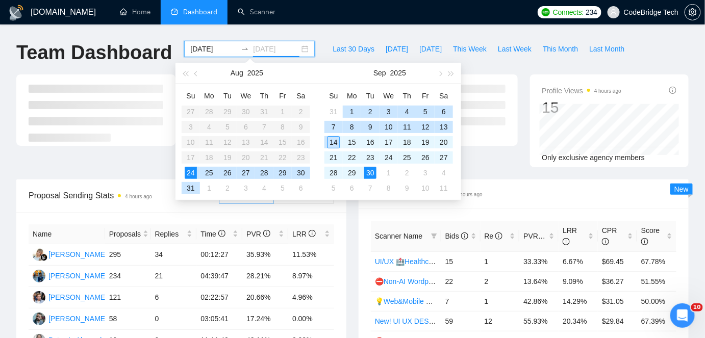
type input "2025-09-14"
click at [333, 139] on div "14" at bounding box center [334, 142] width 12 height 12
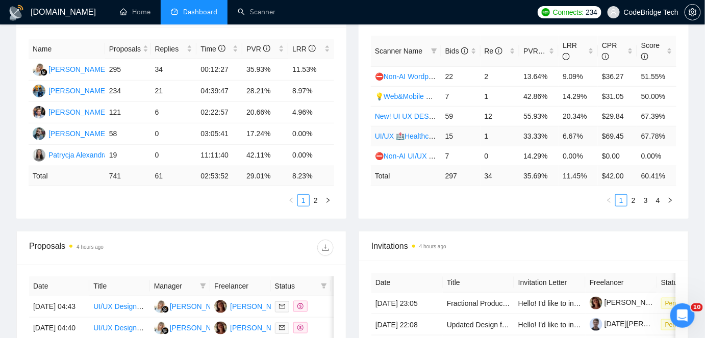
scroll to position [92, 0]
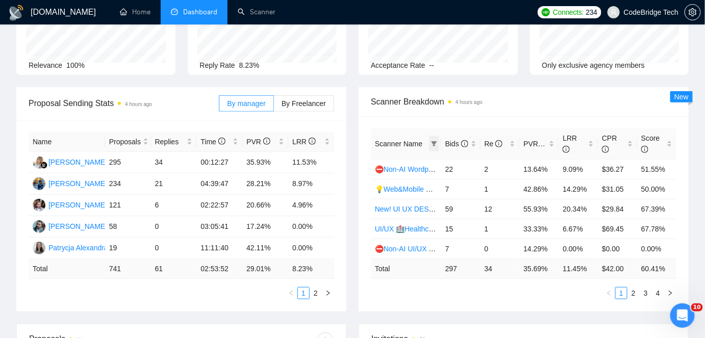
click at [436, 149] on span at bounding box center [434, 143] width 10 height 15
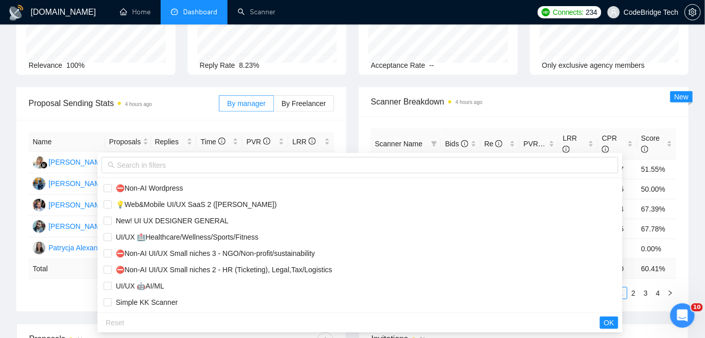
click at [243, 177] on div at bounding box center [359, 165] width 525 height 25
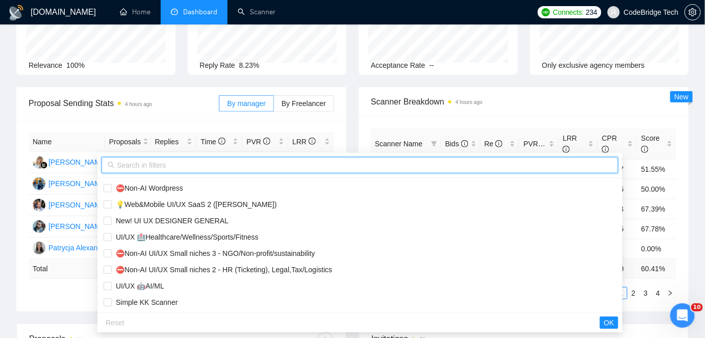
click at [246, 169] on input "text" at bounding box center [365, 165] width 496 height 11
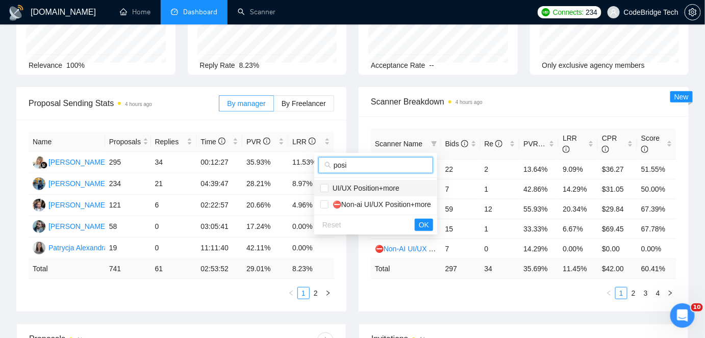
type input "posi"
click at [370, 190] on span "UI/UX Position+more" at bounding box center [364, 188] width 71 height 8
checkbox input "true"
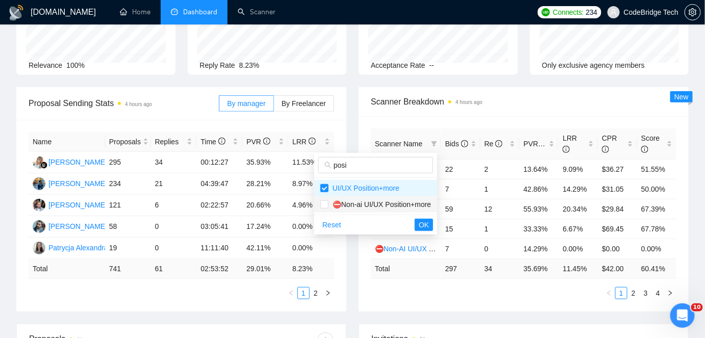
click at [370, 205] on span "⛔Non-ai UI/UX Position+more" at bounding box center [380, 205] width 103 height 8
checkbox input "true"
click at [369, 163] on input "posi" at bounding box center [380, 165] width 93 height 11
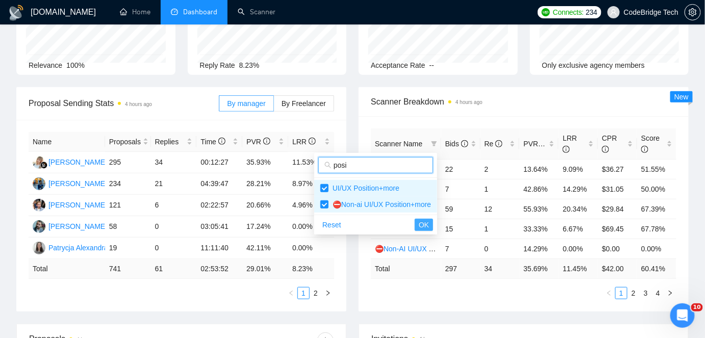
click at [426, 229] on span "OK" at bounding box center [424, 225] width 10 height 11
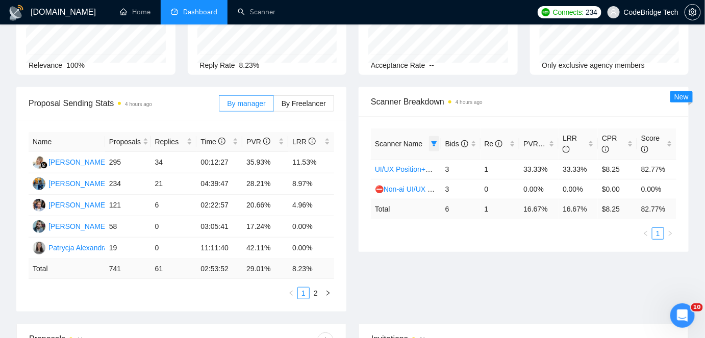
click at [436, 138] on span at bounding box center [434, 143] width 10 height 15
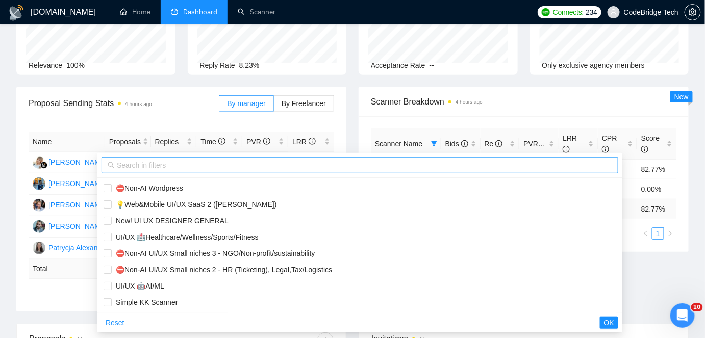
click at [249, 165] on input "text" at bounding box center [365, 165] width 496 height 11
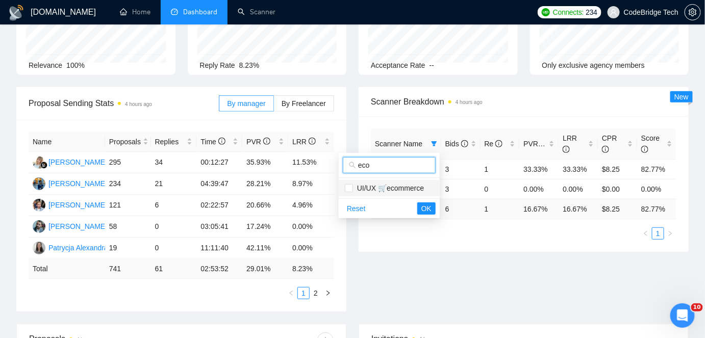
type input "eco"
click at [364, 187] on span "UI/UX 🛒ecommerce" at bounding box center [388, 188] width 71 height 8
checkbox input "true"
click at [388, 167] on input "eco" at bounding box center [393, 165] width 71 height 11
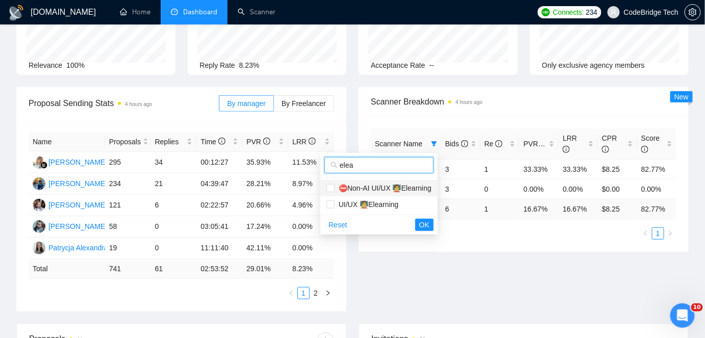
type input "elea"
click at [385, 192] on span "⛔Non-AI UI/UX 🧑‍🏫Elearning" at bounding box center [379, 188] width 105 height 11
checkbox input "true"
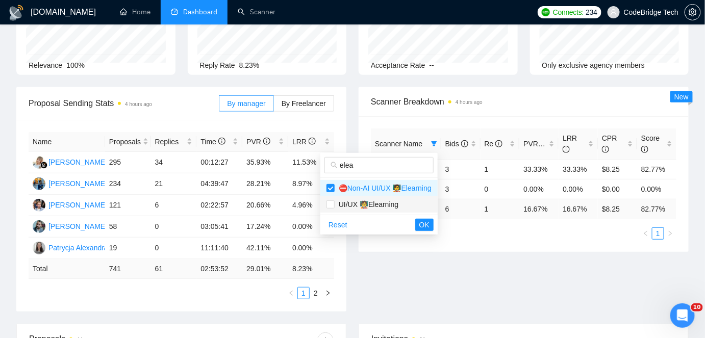
click at [378, 206] on span "UI/UX 🧑‍🏫Elearning" at bounding box center [367, 205] width 64 height 8
checkbox input "true"
click at [388, 167] on input "elea" at bounding box center [384, 165] width 88 height 11
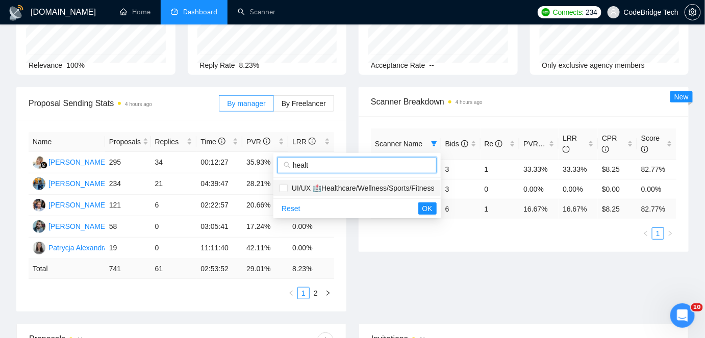
type input "healt"
click at [389, 188] on span "UI/UX 🏥Healthcare/Wellness/Sports/Fitness" at bounding box center [361, 188] width 147 height 8
checkbox input "true"
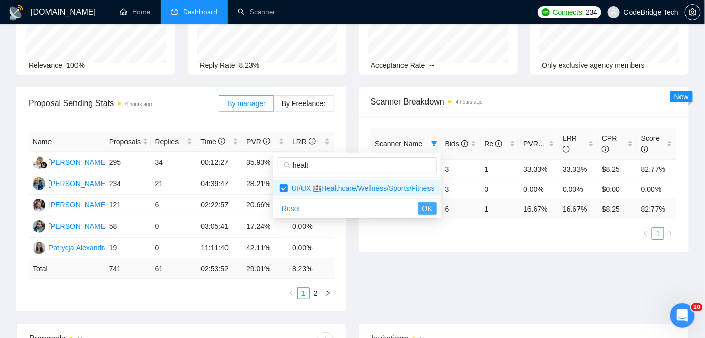
click at [429, 207] on span "OK" at bounding box center [428, 208] width 10 height 11
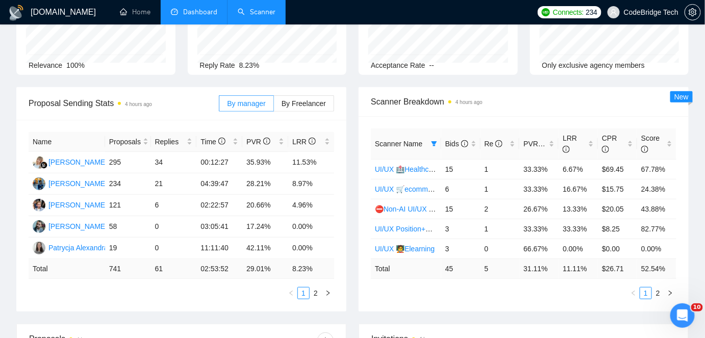
click at [238, 12] on link "Scanner" at bounding box center [257, 12] width 38 height 9
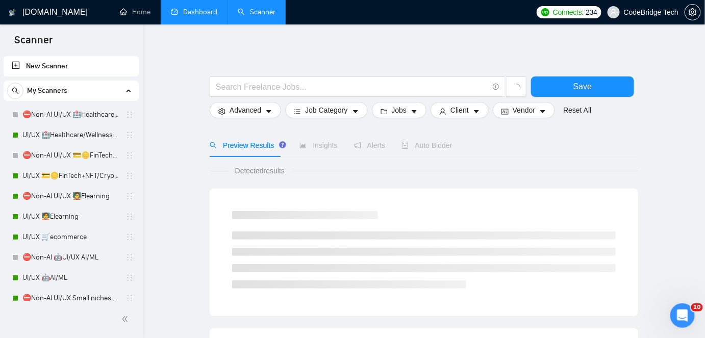
click at [215, 16] on link "Dashboard" at bounding box center [194, 12] width 46 height 9
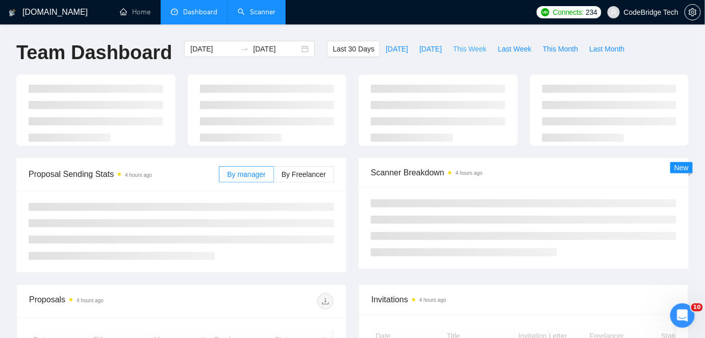
click at [465, 51] on span "This Week" at bounding box center [470, 48] width 34 height 11
type input "2025-09-08"
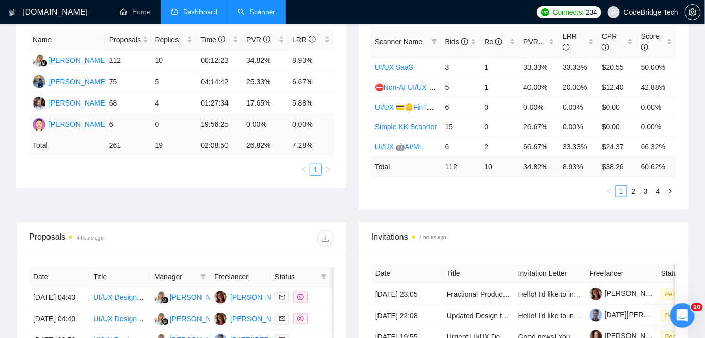
scroll to position [232, 0]
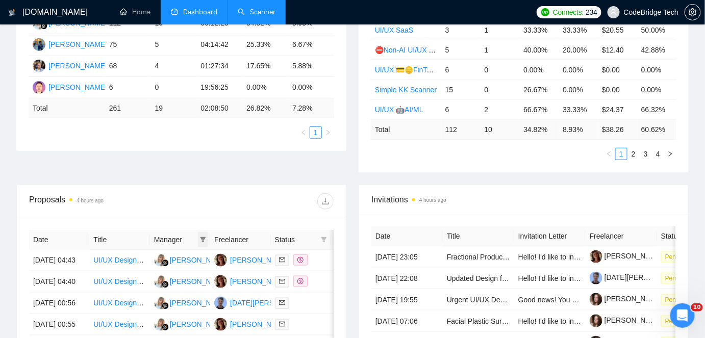
click at [205, 237] on icon "filter" at bounding box center [203, 240] width 6 height 6
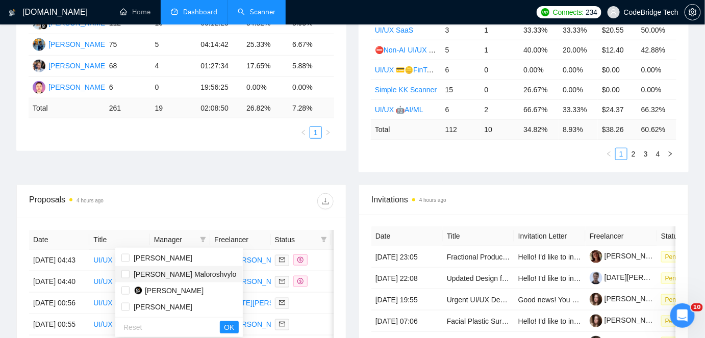
click at [176, 272] on span "Dmytro Maloroshvylo" at bounding box center [185, 275] width 103 height 8
checkbox input "true"
click at [173, 257] on span "Sarvar Admakhov" at bounding box center [163, 258] width 59 height 8
checkbox input "true"
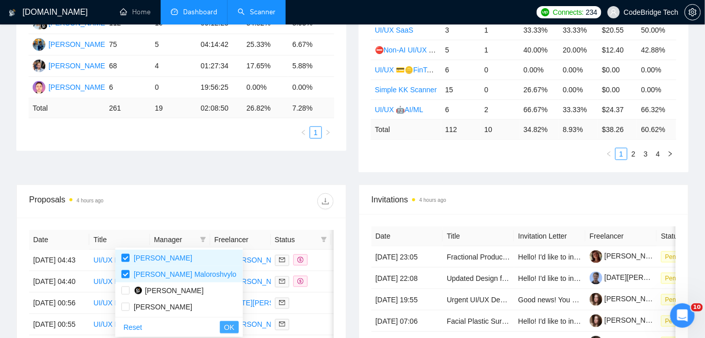
click at [220, 332] on button "OK" at bounding box center [229, 328] width 18 height 12
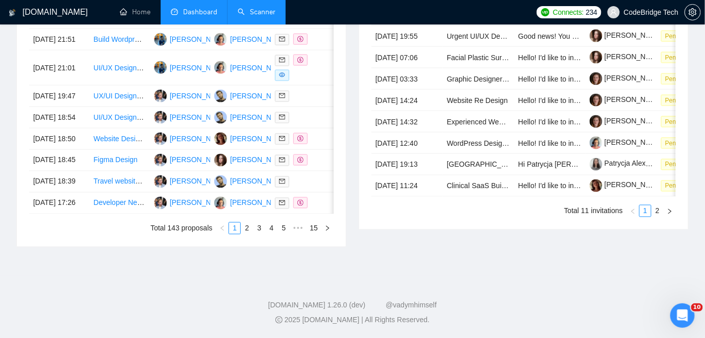
scroll to position [510, 0]
click at [248, 234] on link "2" at bounding box center [246, 228] width 11 height 11
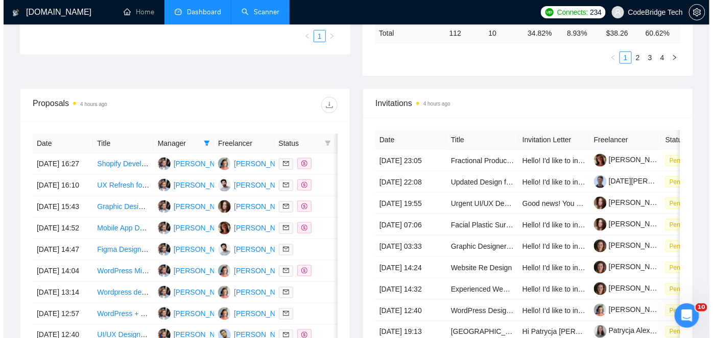
scroll to position [325, 0]
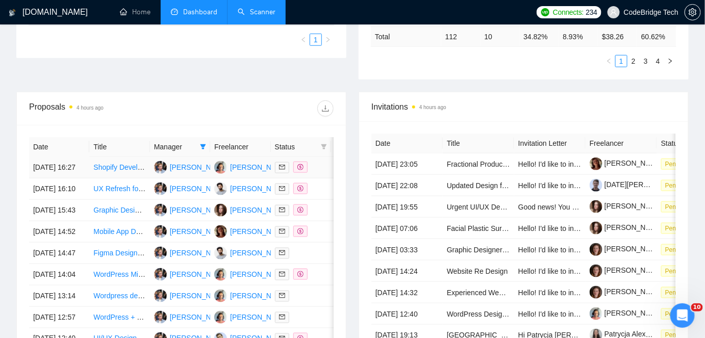
click at [132, 179] on td "Shopify Developer" at bounding box center [119, 167] width 60 height 21
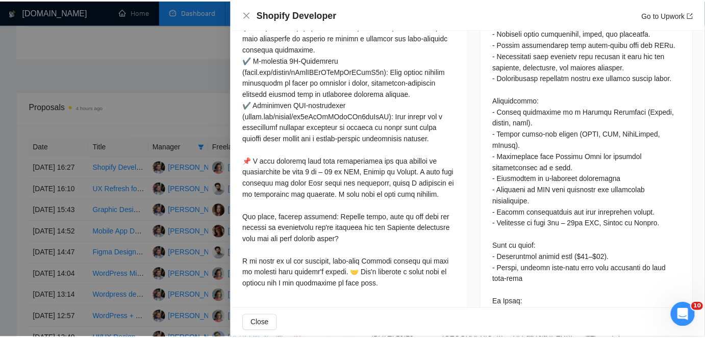
scroll to position [628, 0]
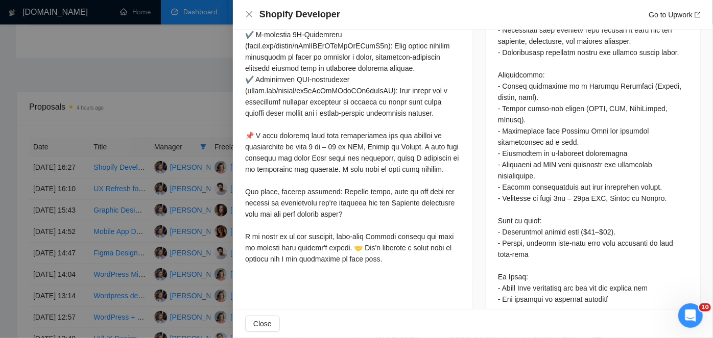
click at [167, 100] on div at bounding box center [356, 169] width 713 height 338
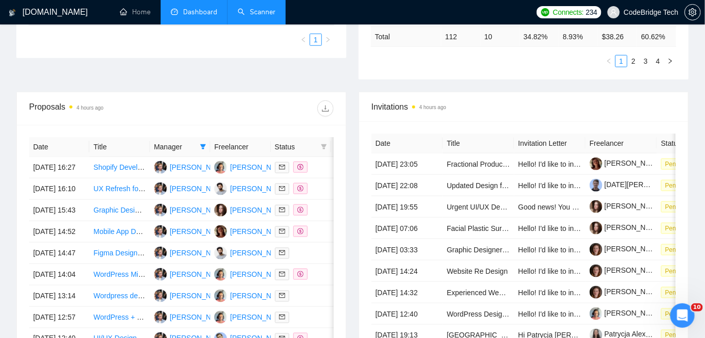
click at [260, 14] on link "Scanner" at bounding box center [257, 12] width 38 height 9
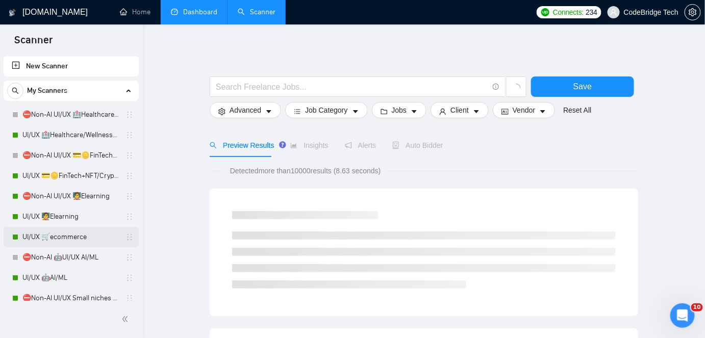
scroll to position [185, 0]
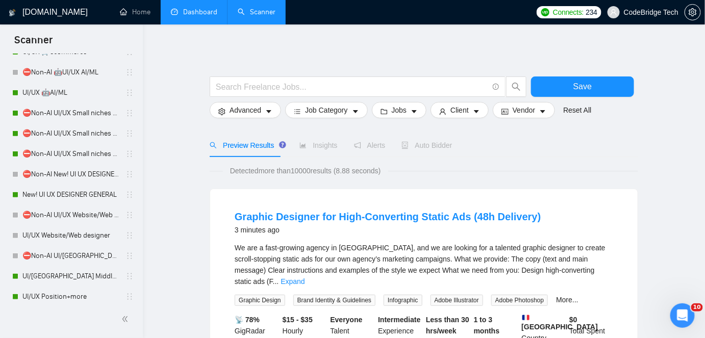
click at [217, 15] on link "Dashboard" at bounding box center [194, 12] width 46 height 9
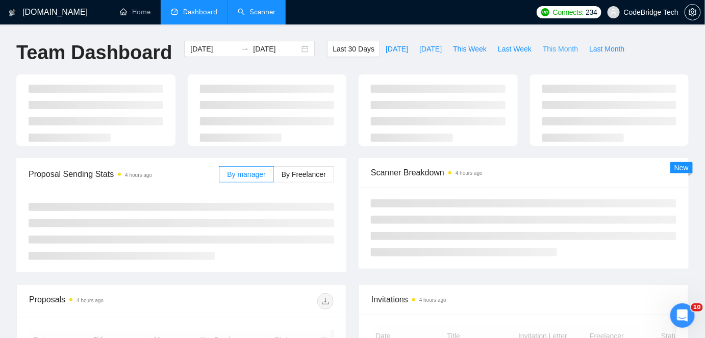
click at [549, 50] on span "This Month" at bounding box center [560, 48] width 35 height 11
type input "2025-09-01"
type input "2025-09-30"
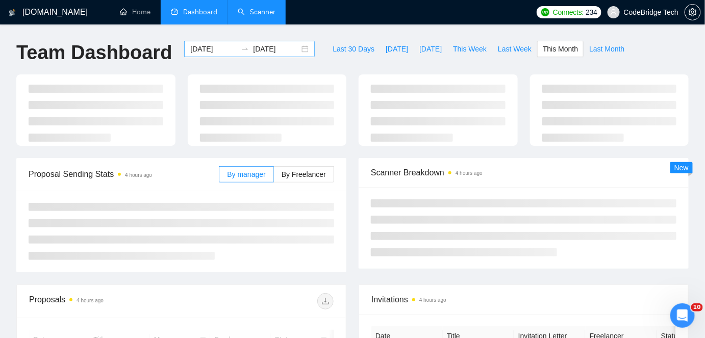
click at [200, 48] on input "2025-09-01" at bounding box center [213, 48] width 46 height 11
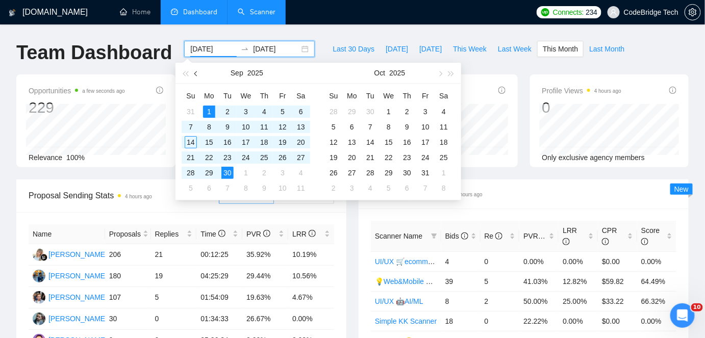
click at [199, 72] on button "button" at bounding box center [196, 73] width 11 height 20
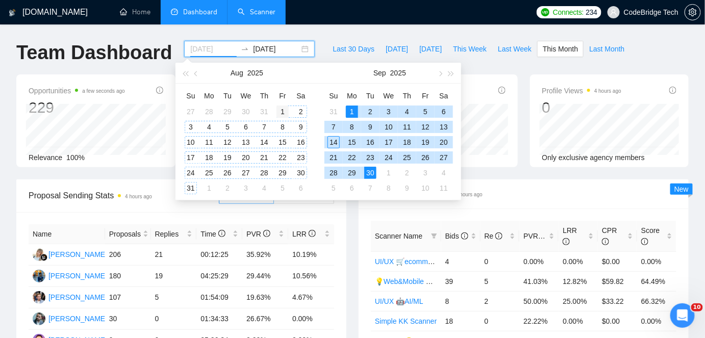
type input "2025-08-01"
click at [283, 106] on div "1" at bounding box center [283, 112] width 12 height 12
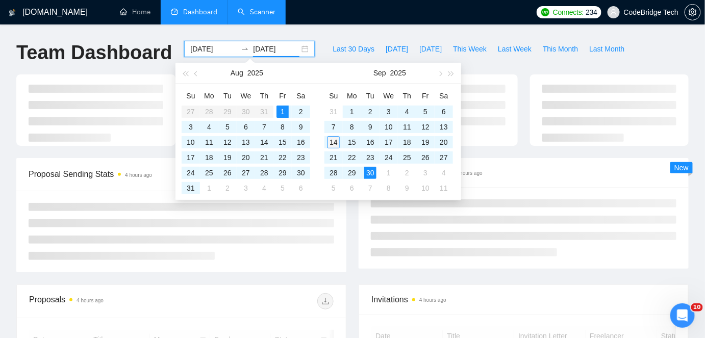
type input "2025-09-14"
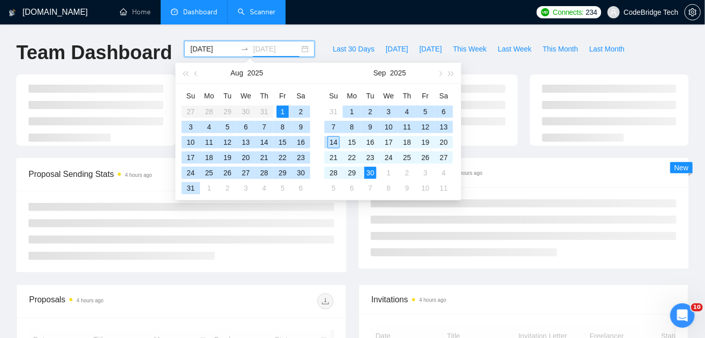
click at [334, 139] on div "14" at bounding box center [334, 142] width 12 height 12
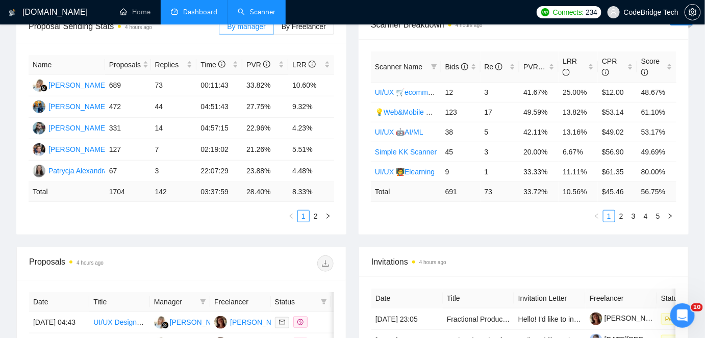
scroll to position [185, 0]
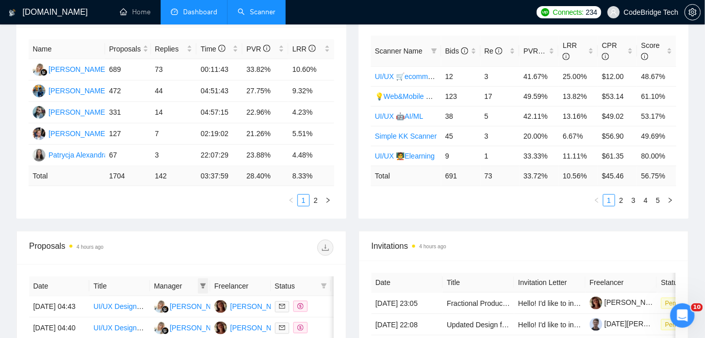
click at [202, 283] on icon "filter" at bounding box center [203, 286] width 6 height 6
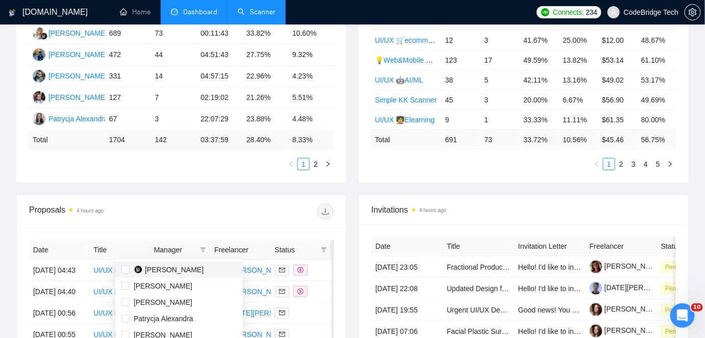
scroll to position [325, 0]
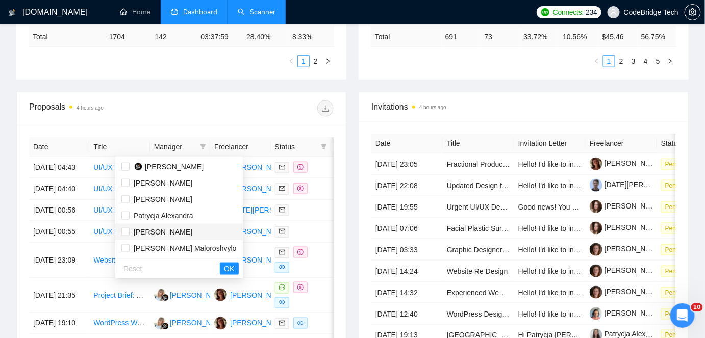
click at [176, 232] on span "Yevhen Kopatko" at bounding box center [163, 232] width 59 height 8
checkbox input "true"
click at [220, 269] on button "OK" at bounding box center [229, 269] width 18 height 12
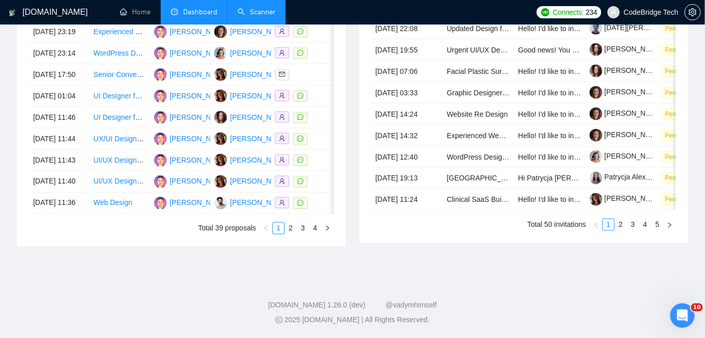
scroll to position [510, 0]
click at [687, 309] on div "Open Intercom Messenger" at bounding box center [682, 315] width 34 height 34
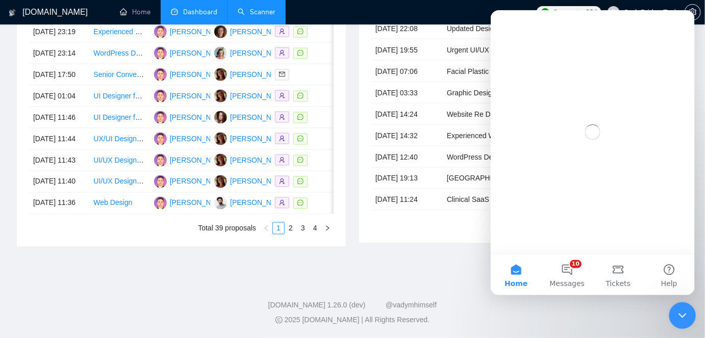
scroll to position [0, 0]
click at [565, 276] on button "10 Messages" at bounding box center [567, 274] width 51 height 41
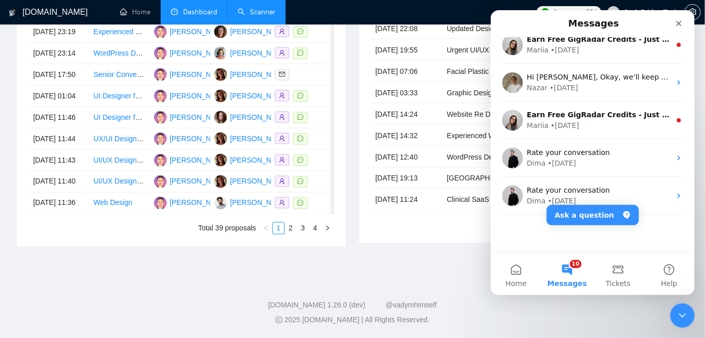
scroll to position [201, 0]
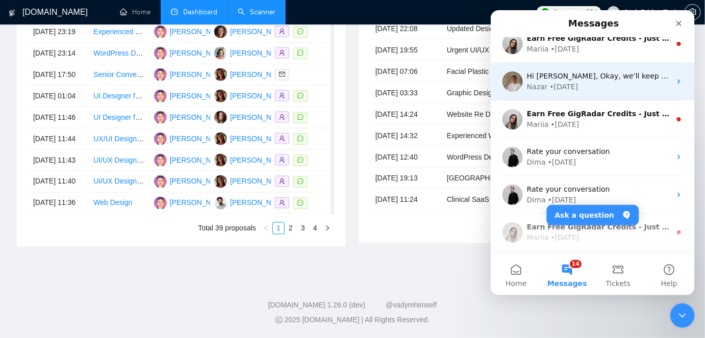
click at [601, 88] on div "Nazar • 3w ago" at bounding box center [599, 86] width 144 height 11
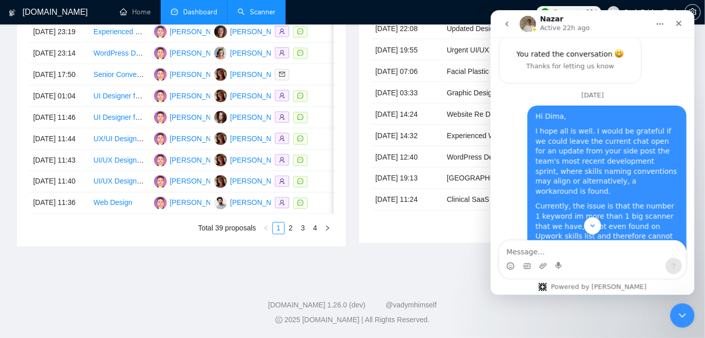
scroll to position [2212, 0]
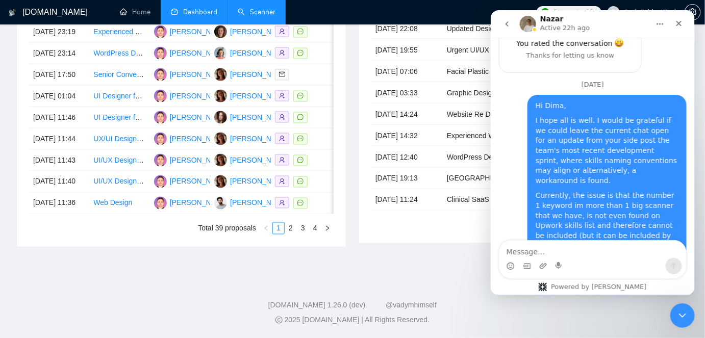
click at [499, 25] on button "go back" at bounding box center [506, 23] width 19 height 19
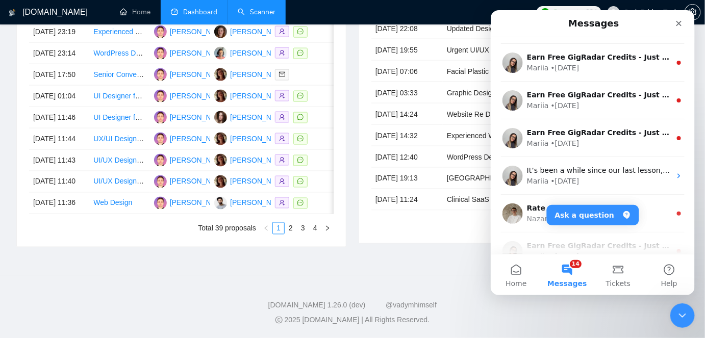
scroll to position [464, 0]
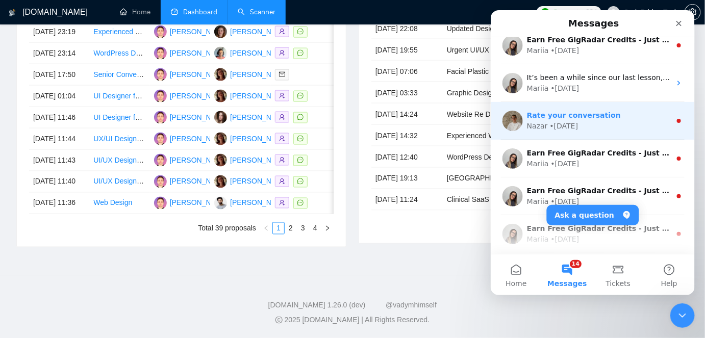
click at [619, 125] on div "Nazar • 4w ago" at bounding box center [599, 125] width 144 height 11
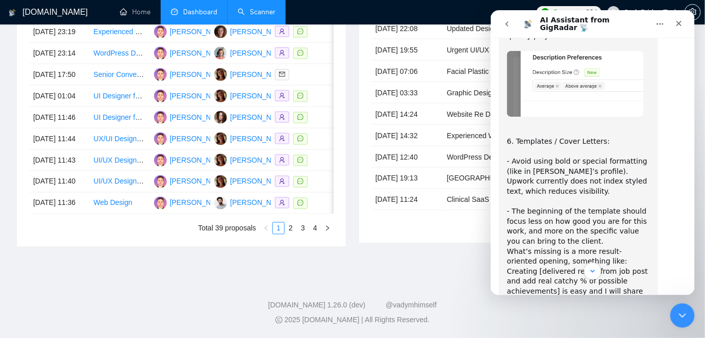
scroll to position [3016, 0]
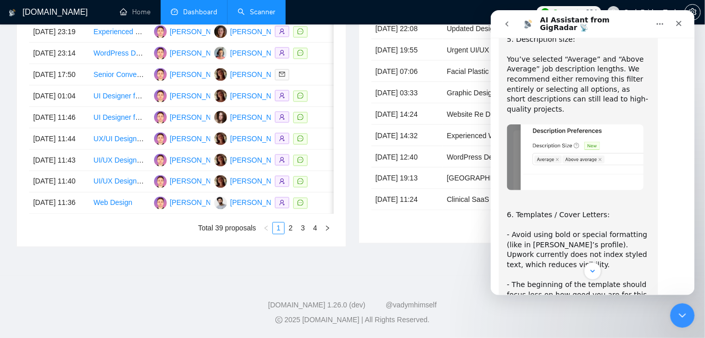
drag, startPoint x: 564, startPoint y: 156, endPoint x: 505, endPoint y: 127, distance: 66.0
click at [505, 127] on div "Hi team 👋 We’ve prepared a detailed review of your current scanners and profile…" at bounding box center [578, 54] width 159 height 1997
copy div "Creating [delivered result from job post and add real catchy % of possible achi…"
click at [253, 9] on link "Scanner" at bounding box center [257, 12] width 38 height 9
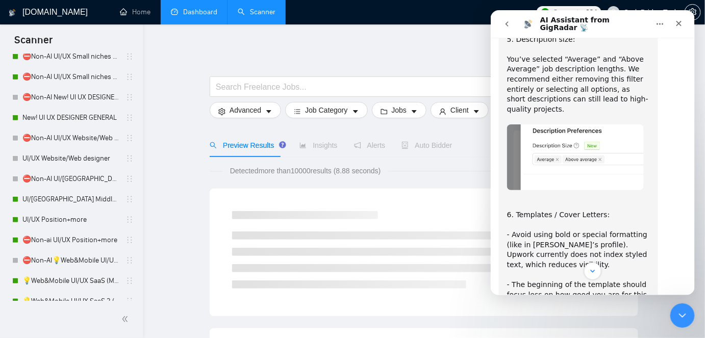
scroll to position [278, 0]
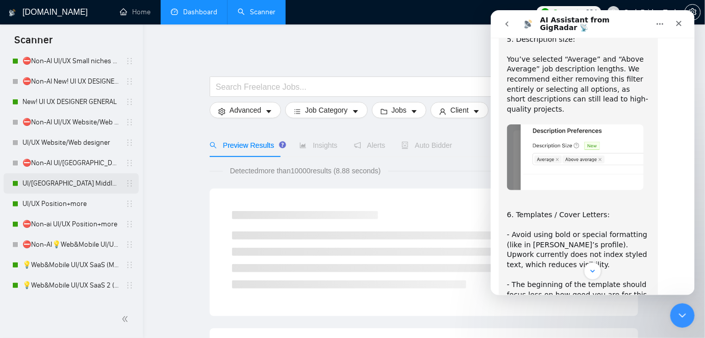
click at [53, 185] on link "UI/UX Middle - US, GERMANY, UK, CANADA, ISRAEL" at bounding box center [70, 184] width 97 height 20
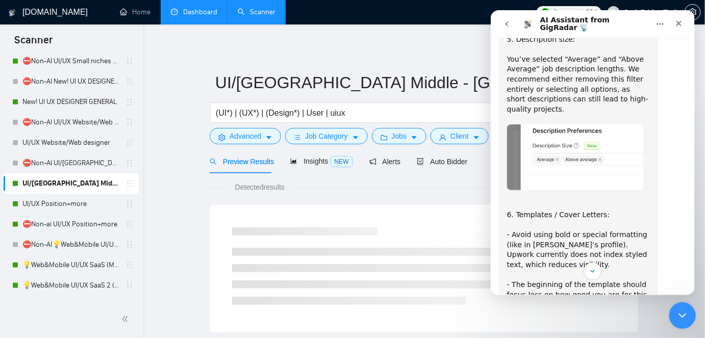
click at [672, 316] on div "Close Intercom Messenger" at bounding box center [681, 314] width 25 height 25
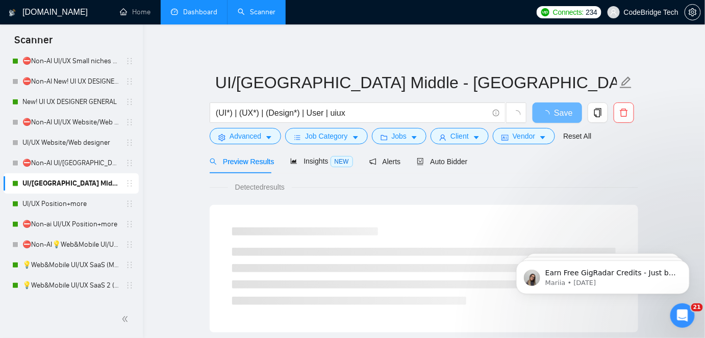
scroll to position [5854, 0]
click at [459, 160] on span "Auto Bidder" at bounding box center [442, 162] width 51 height 8
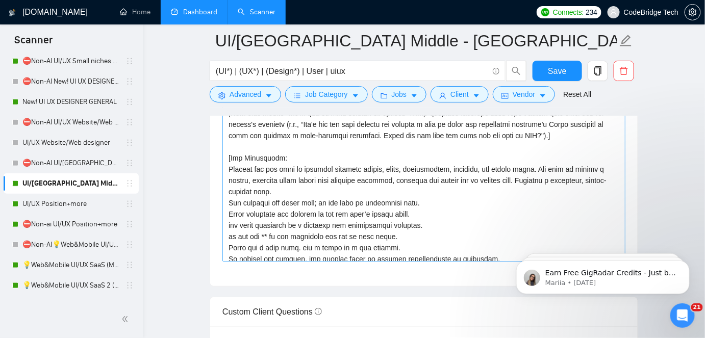
scroll to position [180, 0]
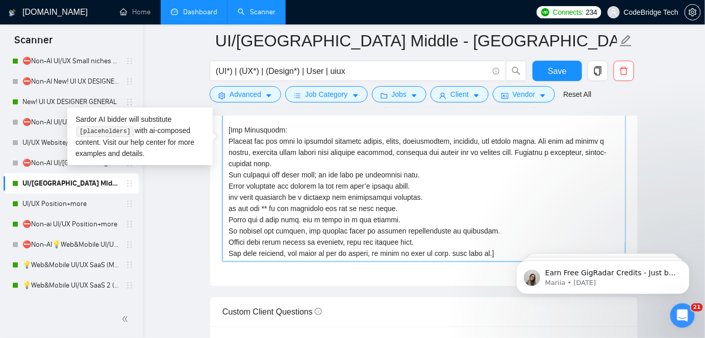
drag, startPoint x: 229, startPoint y: 140, endPoint x: 260, endPoint y: 161, distance: 37.2
click at [260, 161] on textarea "Cover letter template:" at bounding box center [424, 147] width 403 height 230
drag, startPoint x: 227, startPoint y: 208, endPoint x: 413, endPoint y: 208, distance: 185.8
click at [413, 208] on textarea "Cover letter template:" at bounding box center [424, 147] width 403 height 230
drag, startPoint x: 227, startPoint y: 237, endPoint x: 497, endPoint y: 251, distance: 270.9
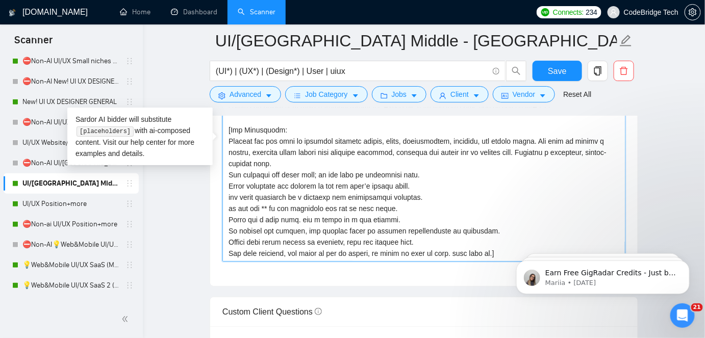
click at [497, 251] on textarea "Cover letter template:" at bounding box center [424, 147] width 403 height 230
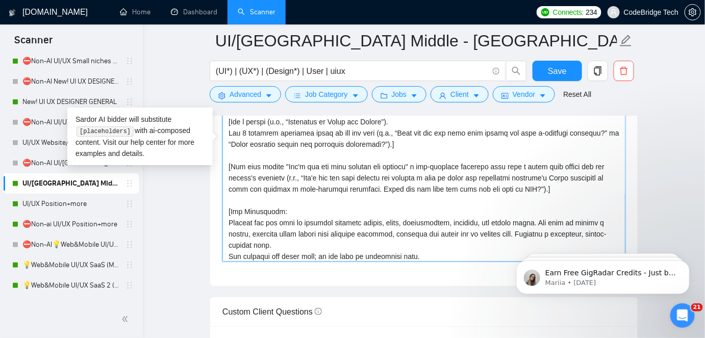
scroll to position [40, 0]
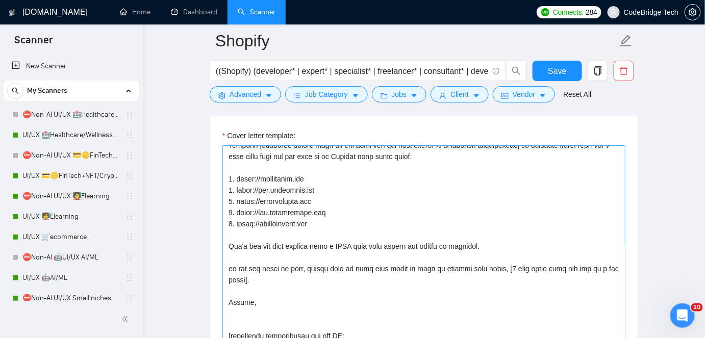
scroll to position [46, 0]
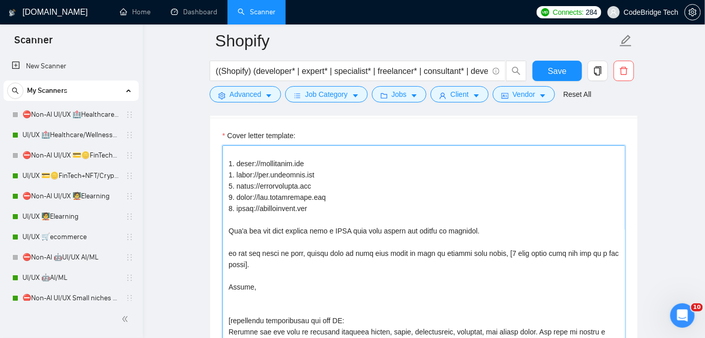
click at [277, 265] on textarea "Cover letter template:" at bounding box center [424, 260] width 403 height 230
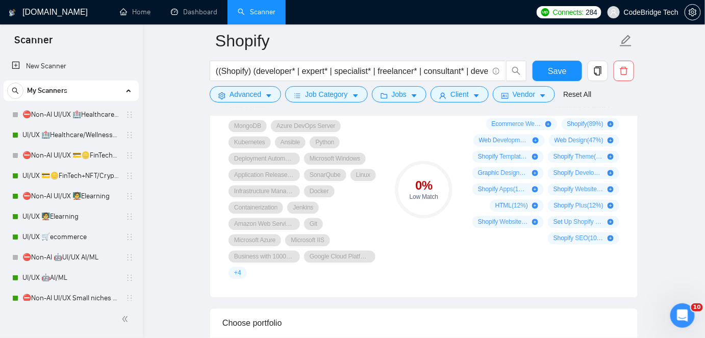
scroll to position [490, 0]
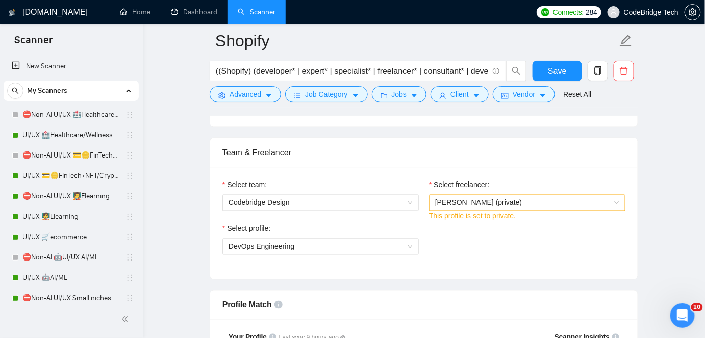
type textarea "Hi there,[mention client's name, if known] Creating [delivered result from the …"
click at [482, 184] on label "Select freelancer:" at bounding box center [459, 185] width 60 height 11
click at [482, 196] on input "Select freelancer:" at bounding box center [523, 203] width 177 height 15
click at [477, 196] on span "Ihor Kriatov (private)" at bounding box center [527, 203] width 184 height 15
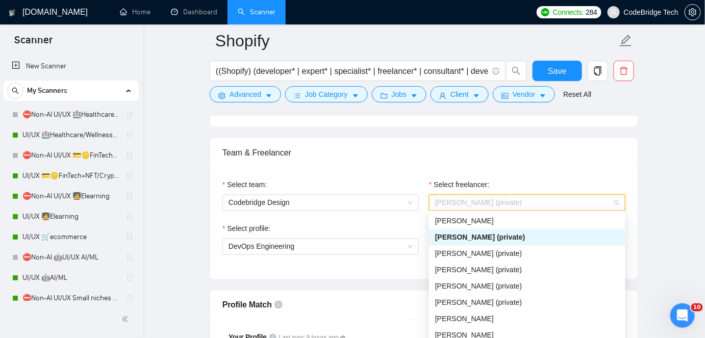
type input "s"
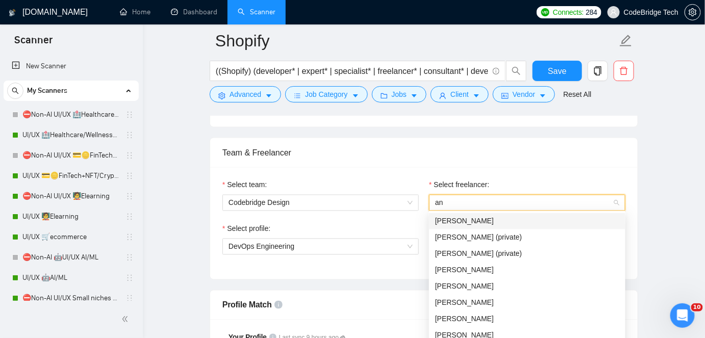
type input "and"
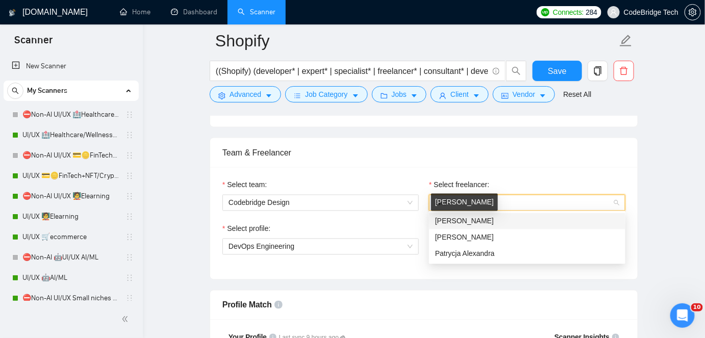
click at [480, 226] on span "[PERSON_NAME]" at bounding box center [464, 221] width 59 height 8
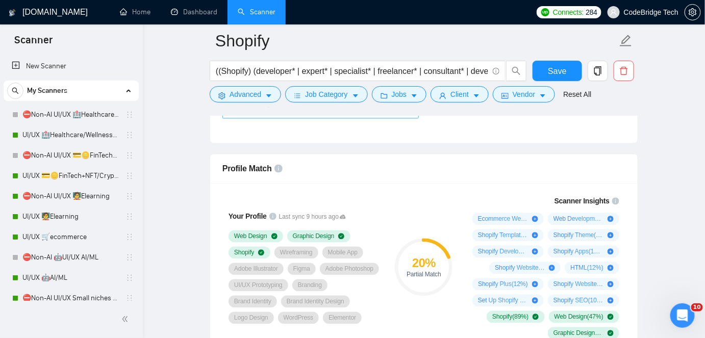
scroll to position [582, 0]
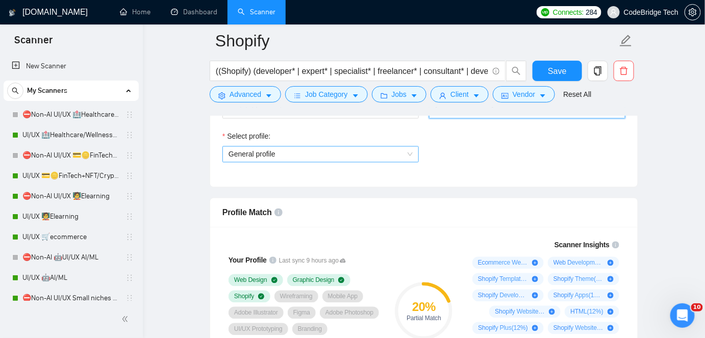
click at [313, 151] on span "General profile" at bounding box center [321, 154] width 184 height 15
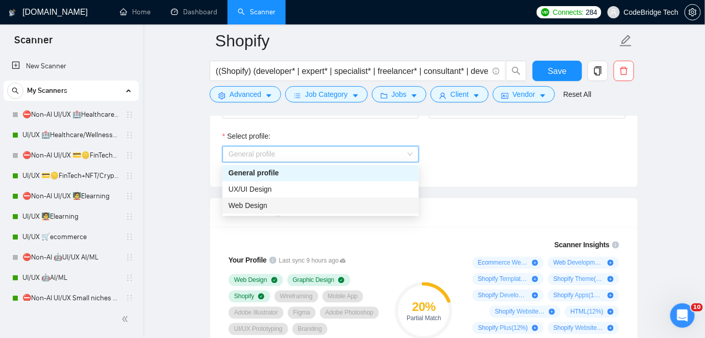
click at [268, 202] on div "Web Design" at bounding box center [321, 206] width 184 height 11
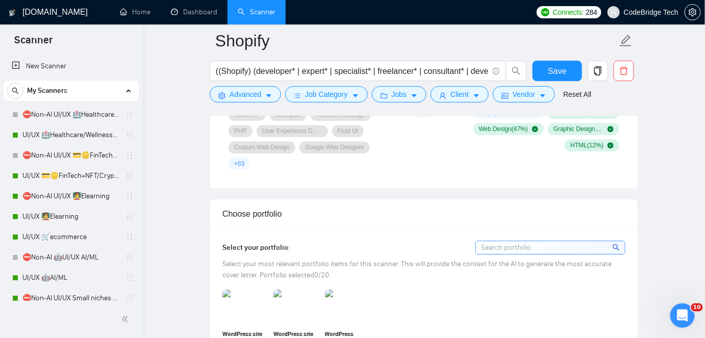
scroll to position [536, 0]
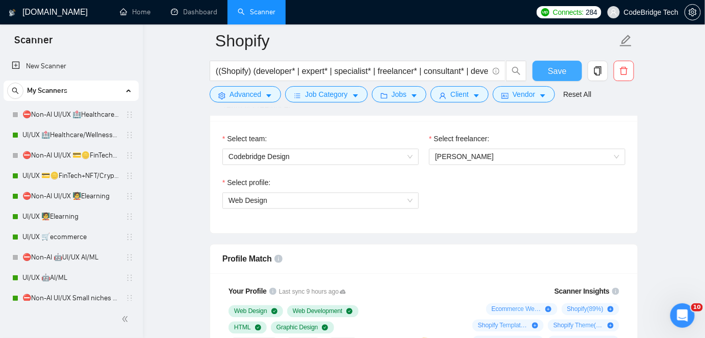
click at [551, 68] on span "Save" at bounding box center [557, 71] width 18 height 13
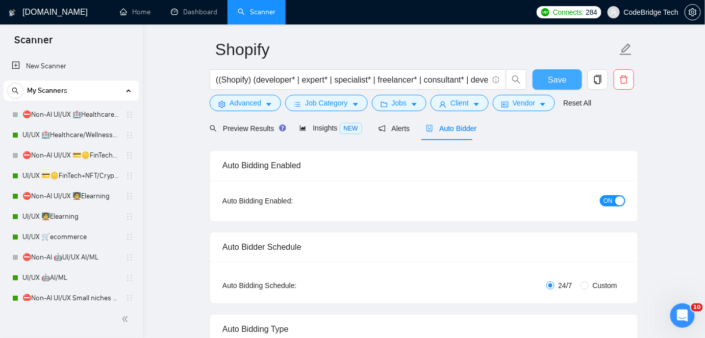
scroll to position [0, 0]
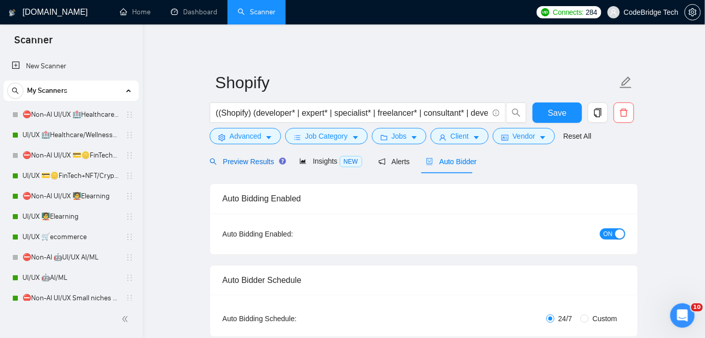
click at [271, 165] on span "Preview Results" at bounding box center [247, 162] width 74 height 8
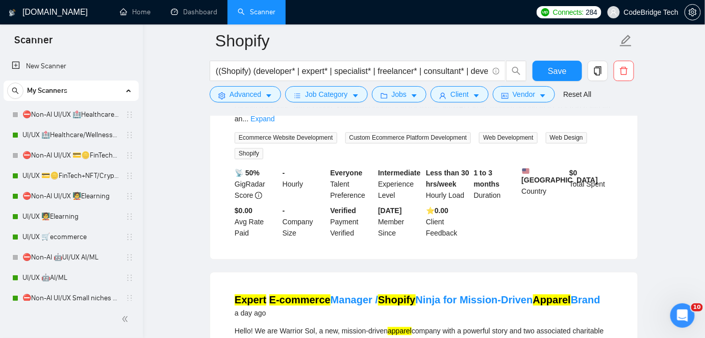
scroll to position [696, 0]
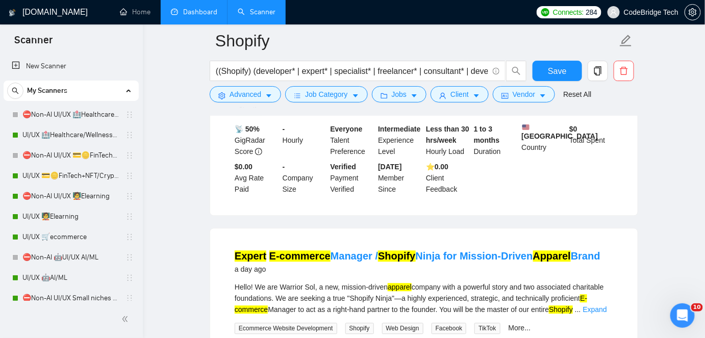
click at [208, 16] on link "Dashboard" at bounding box center [194, 12] width 46 height 9
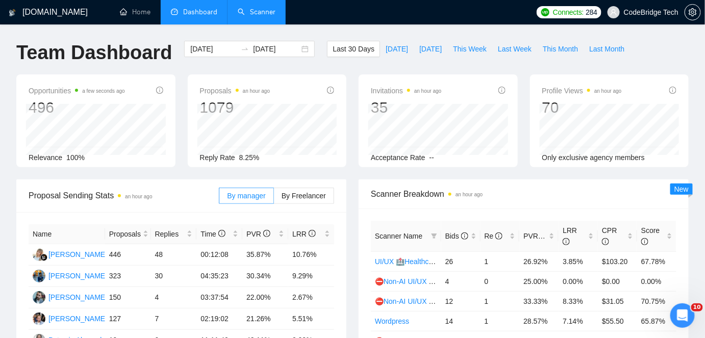
click at [256, 16] on link "Scanner" at bounding box center [257, 12] width 38 height 9
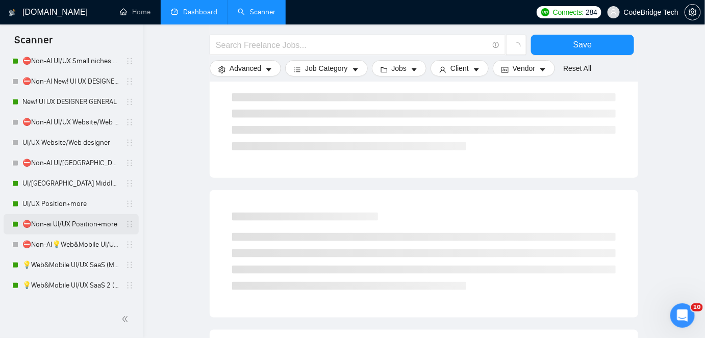
scroll to position [477, 0]
